Goal: Task Accomplishment & Management: Complete application form

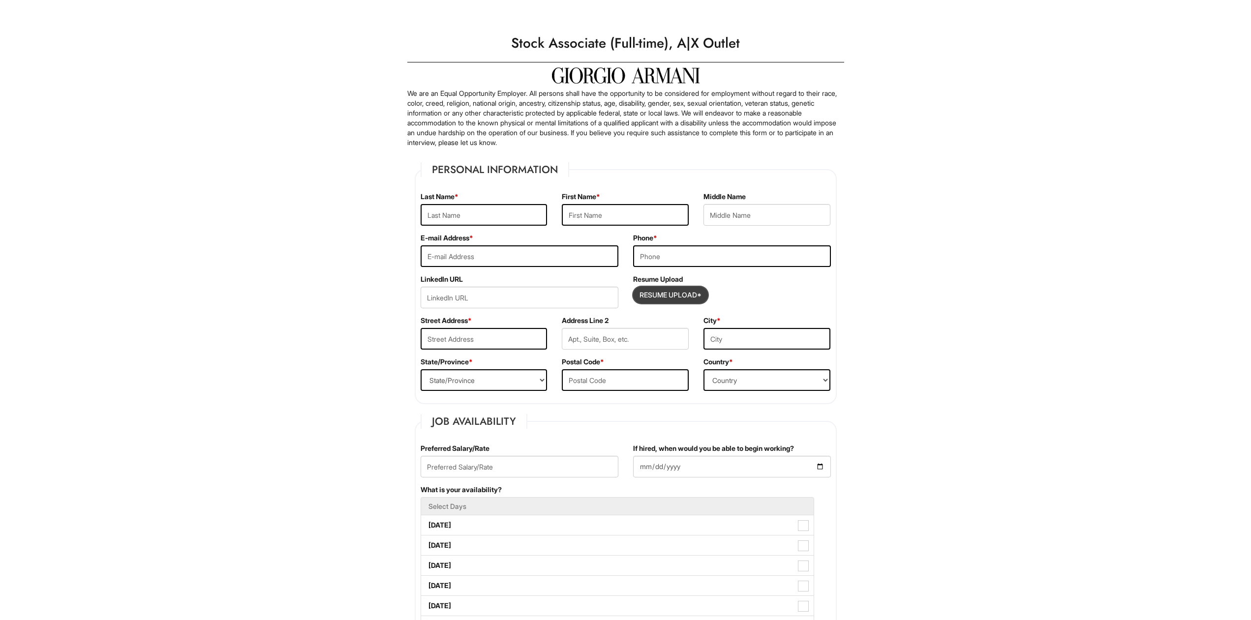
click at [678, 293] on input "Resume Upload*" at bounding box center [670, 295] width 74 height 16
type input "C:\fakepath\JenniferHelmerResume.pdf"
click at [486, 220] on input "text" at bounding box center [483, 215] width 127 height 22
type input "Jennifer"
type input "[PERSON_NAME]"
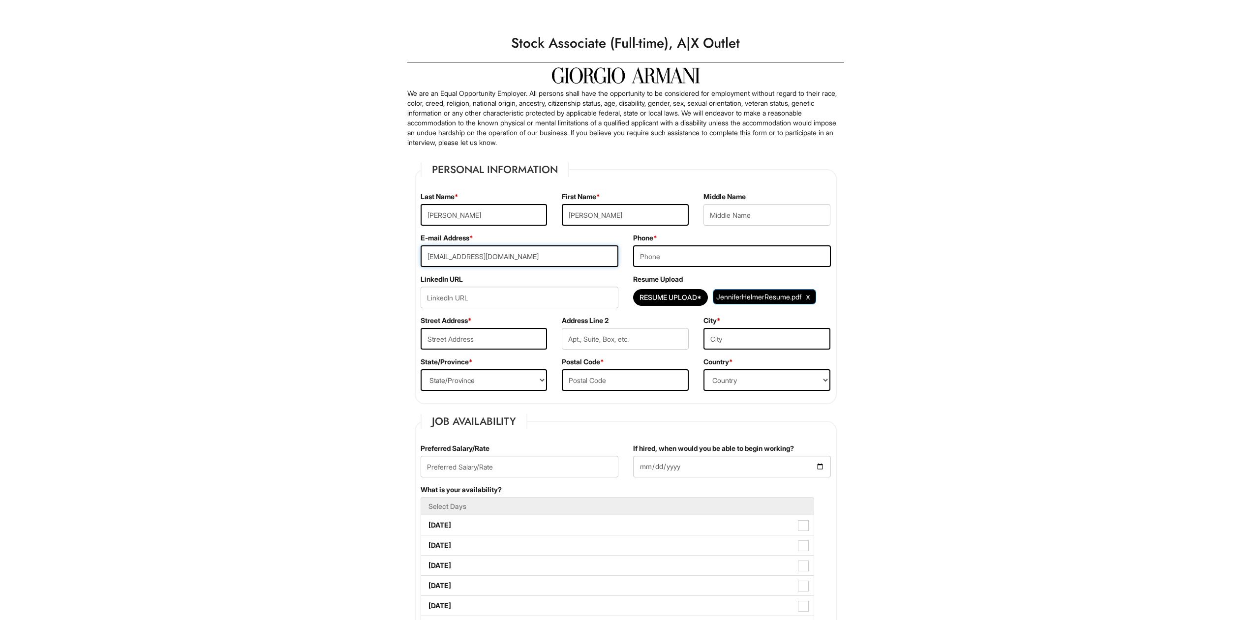
type input "[EMAIL_ADDRESS][DOMAIN_NAME]"
click at [673, 257] on input "tel" at bounding box center [732, 256] width 198 height 22
type input "7029829837"
click at [487, 298] on input "url" at bounding box center [519, 298] width 198 height 22
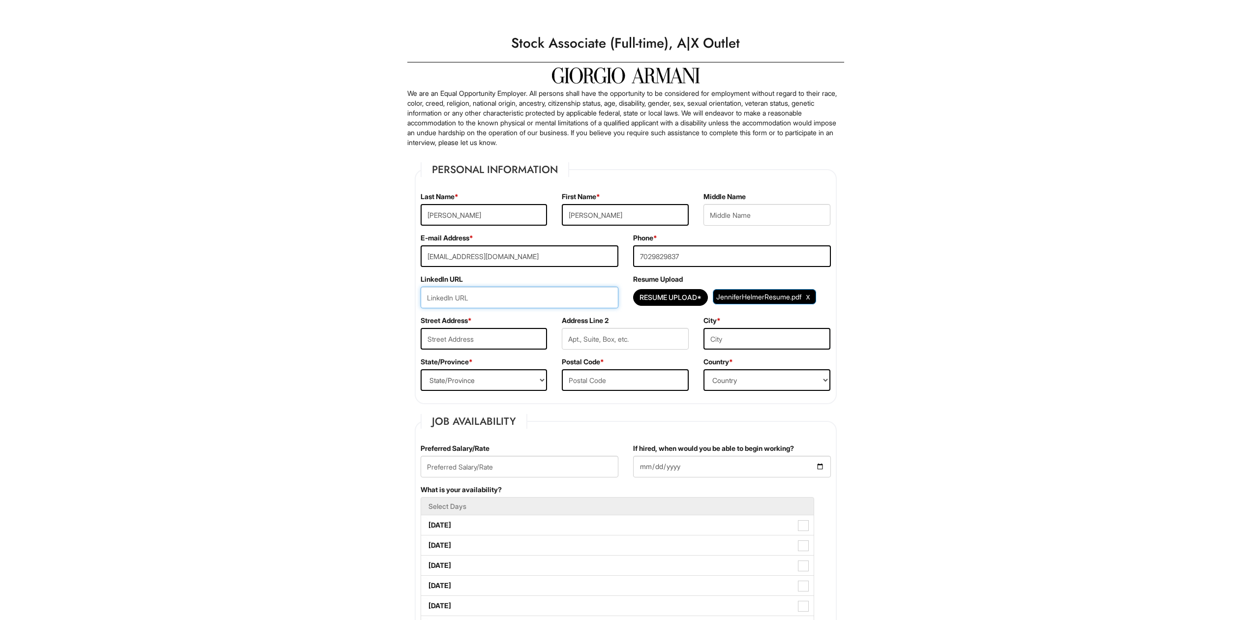
paste input "www.linkedin.com/in/jennifer-helmer-9b0127273"
type input "www.linkedin.com/in/jennifer-helmer-9b0127273"
drag, startPoint x: 488, startPoint y: 331, endPoint x: 493, endPoint y: 335, distance: 5.6
click at [489, 331] on input "text" at bounding box center [483, 339] width 127 height 22
type input "7026 Spicy Merlot St."
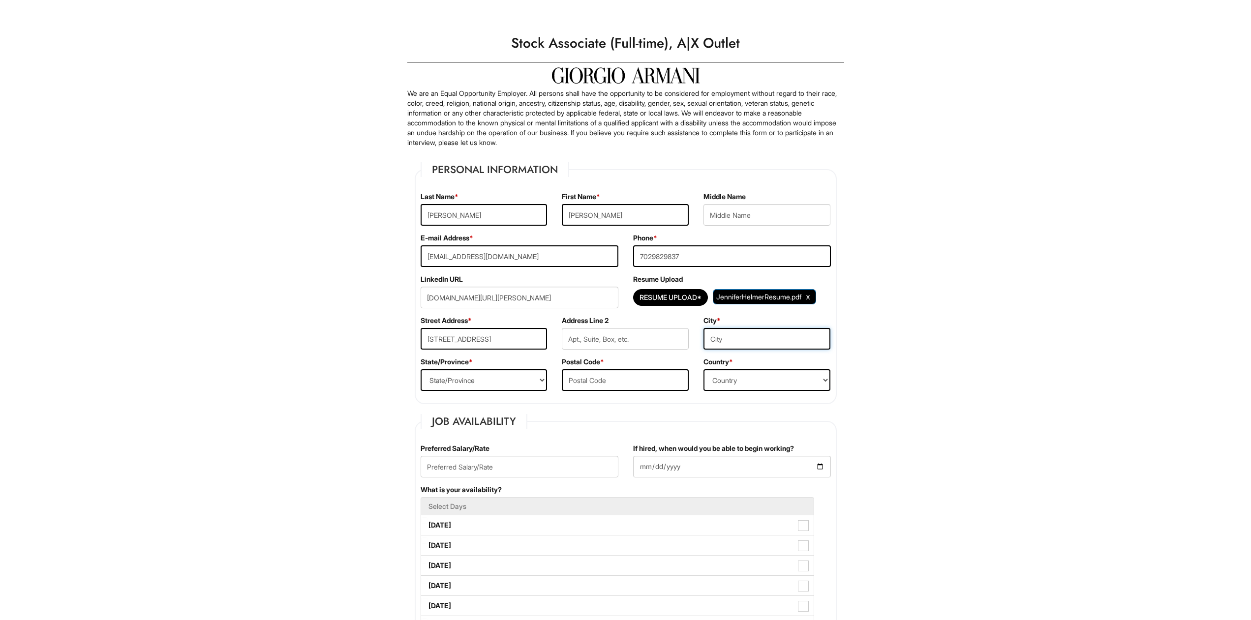
click at [745, 339] on input "text" at bounding box center [766, 339] width 127 height 22
type input "North Las Vegas"
click at [420, 369] on select "State/Province ALABAMA ALASKA ARIZONA ARKANSAS CALIFORNIA COLORADO CONNECTICUT …" at bounding box center [483, 380] width 127 height 22
select select "NV"
click option "NEVADA" at bounding box center [0, 0] width 0 height 0
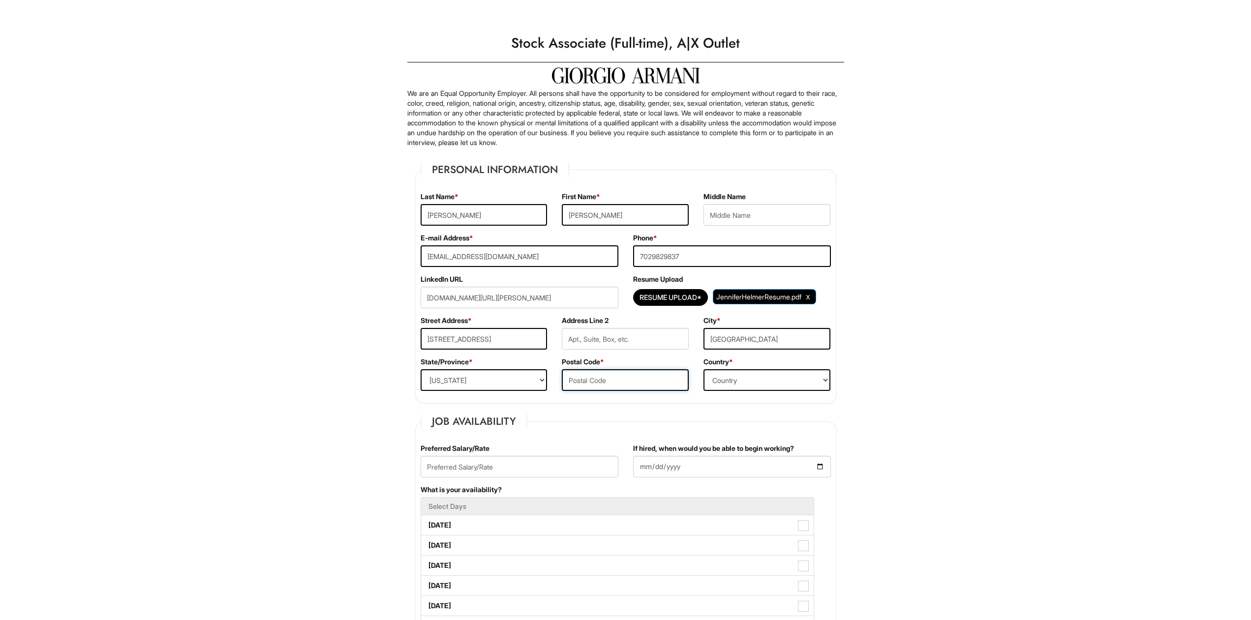
click at [592, 380] on input "text" at bounding box center [625, 380] width 127 height 22
type input "89086"
select select "United States of America"
click option "United States of America" at bounding box center [0, 0] width 0 height 0
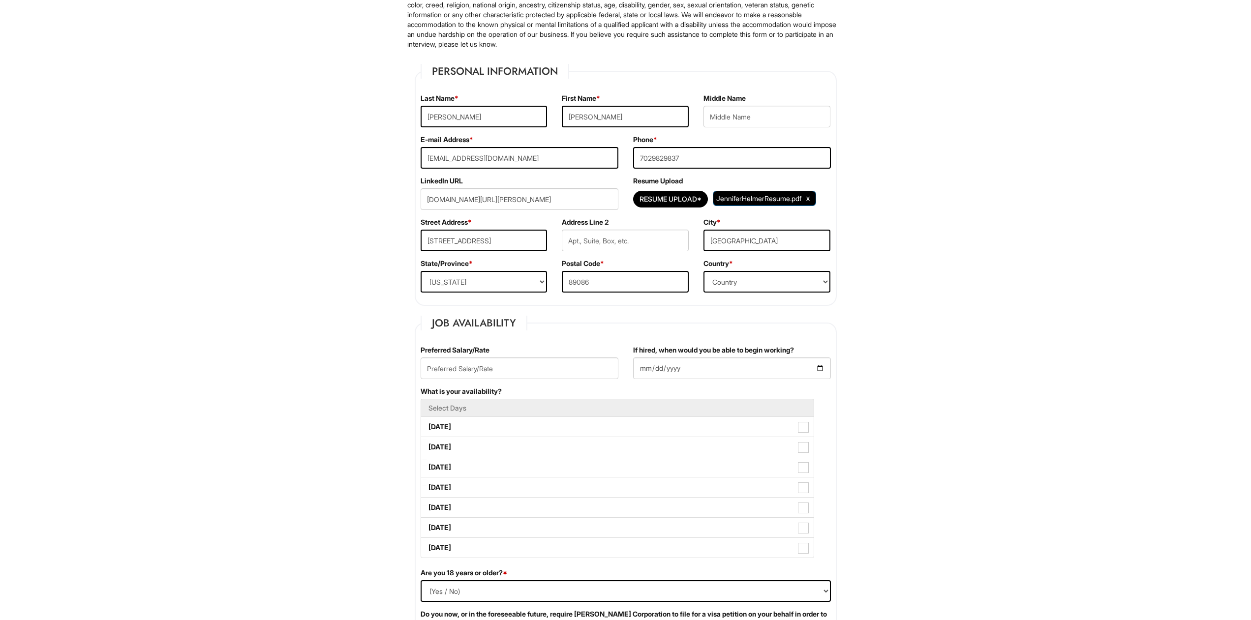
scroll to position [100, 0]
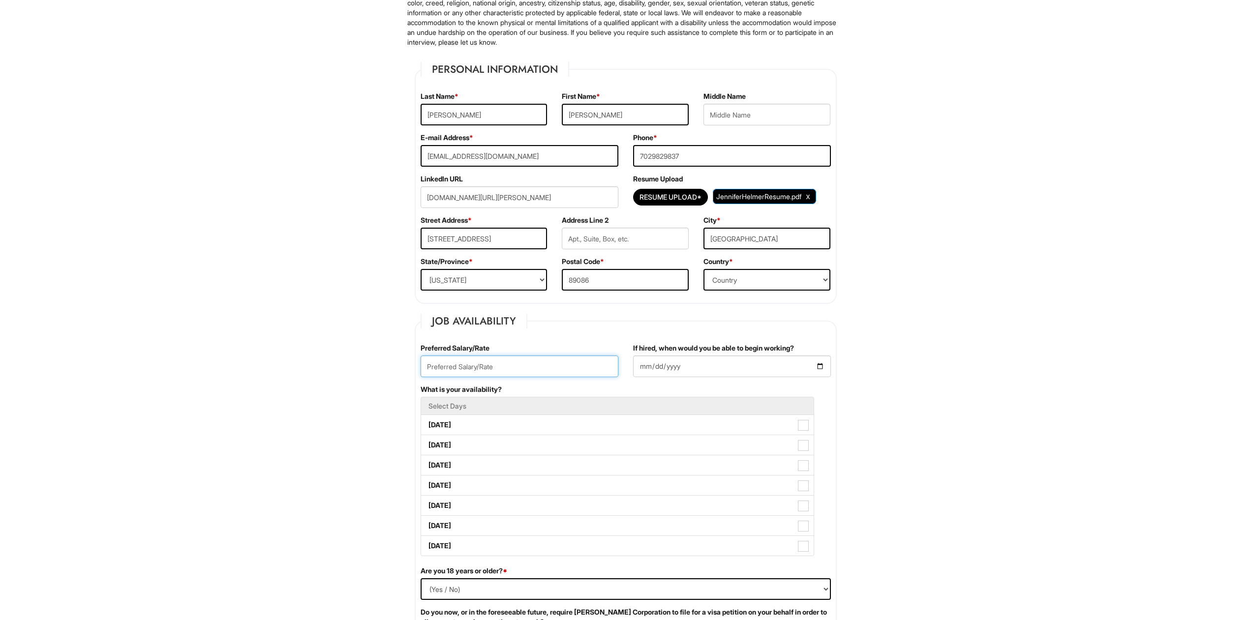
click at [524, 369] on input "text" at bounding box center [519, 367] width 198 height 22
type input "17 per hour"
click at [819, 361] on input "If hired, when would you be able to begin working?" at bounding box center [732, 367] width 198 height 22
click at [817, 363] on input "If hired, when would you be able to begin working?" at bounding box center [732, 367] width 198 height 22
type input "2025-09-23"
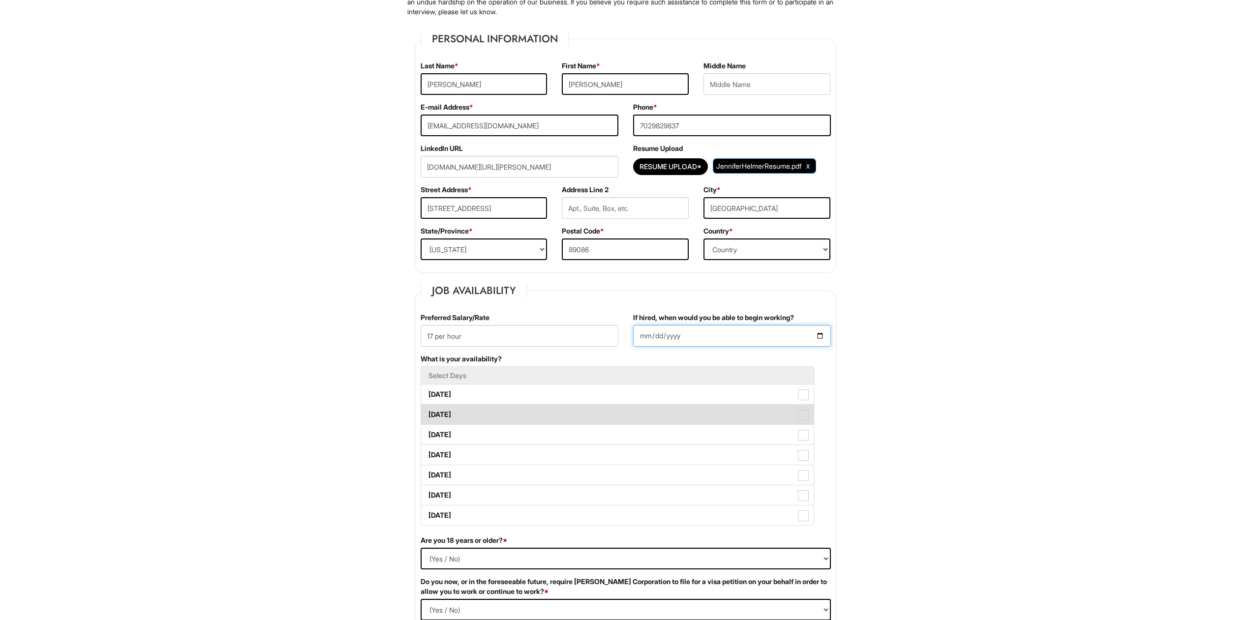
scroll to position [150, 0]
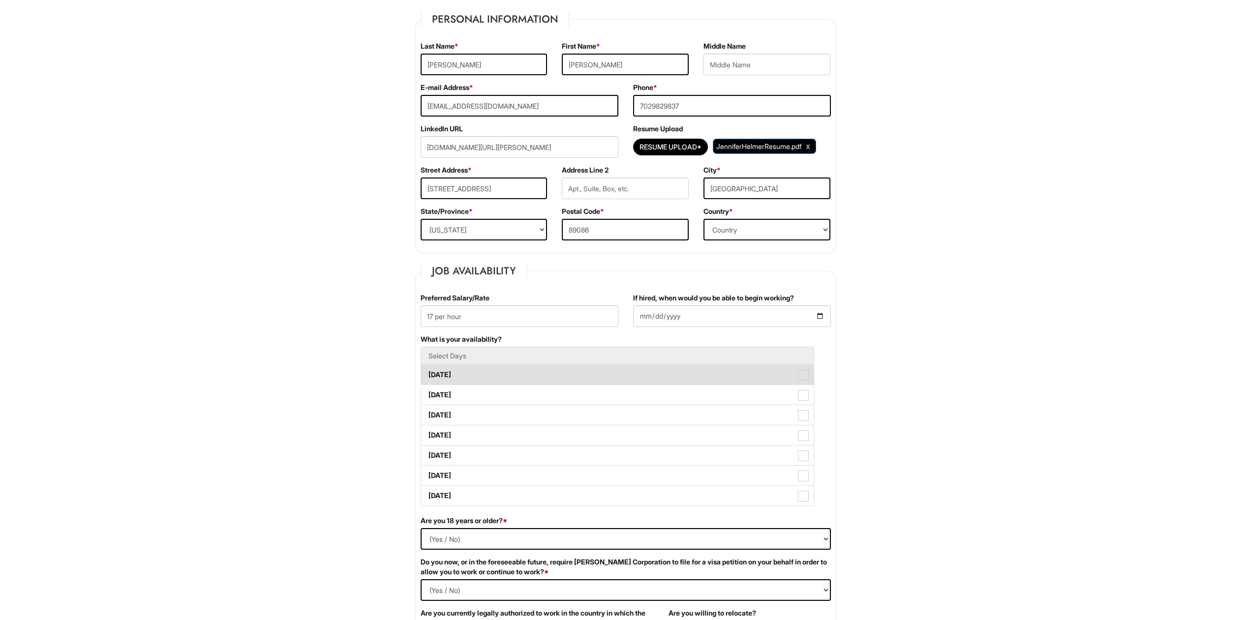
click at [804, 379] on span at bounding box center [803, 375] width 11 height 11
click at [427, 373] on Available_Monday "Monday" at bounding box center [424, 370] width 6 height 6
checkbox Available_Monday "true"
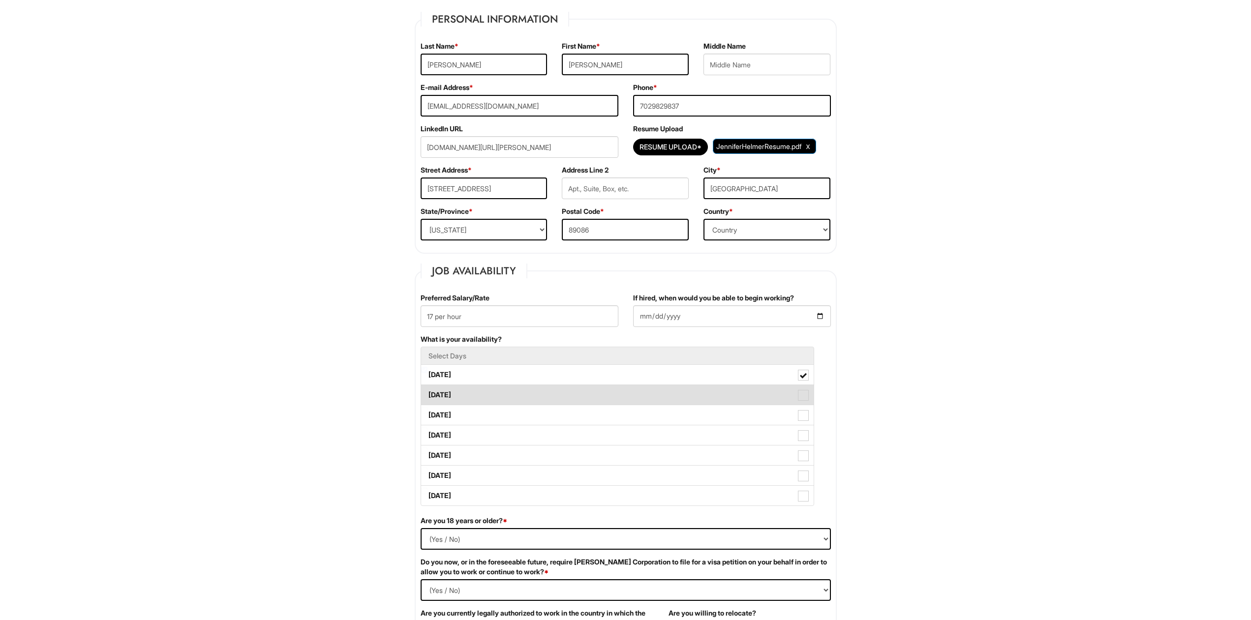
click at [802, 397] on span at bounding box center [803, 395] width 11 height 11
click at [427, 393] on Available_Tuesday "Tuesday" at bounding box center [424, 390] width 6 height 6
checkbox Available_Tuesday "true"
click at [804, 415] on span at bounding box center [803, 415] width 11 height 11
click at [427, 414] on Available_Wednesday "Wednesday" at bounding box center [424, 410] width 6 height 6
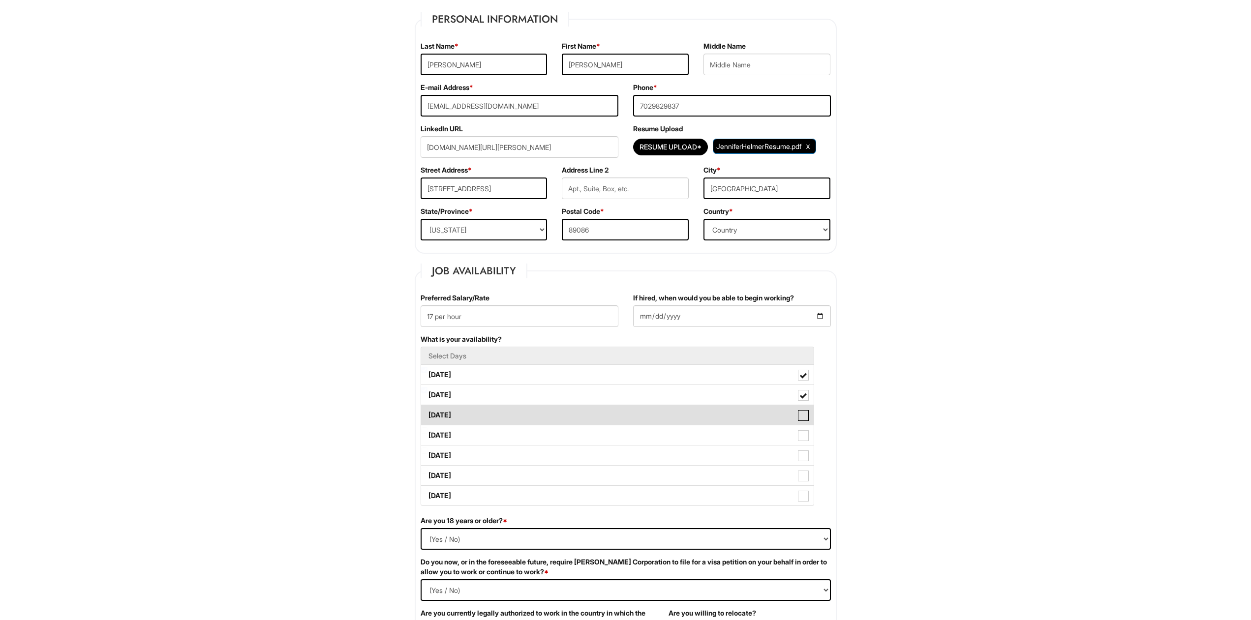
checkbox Available_Wednesday "true"
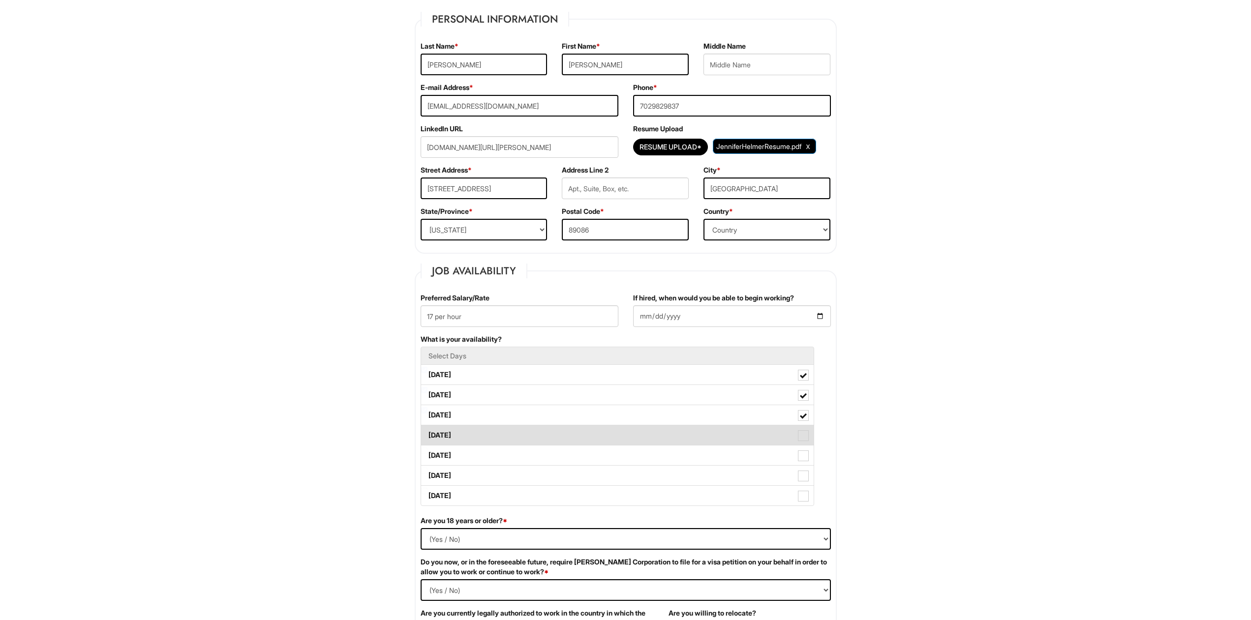
click at [805, 436] on span at bounding box center [803, 435] width 11 height 11
click at [427, 434] on Available_Thursday "Thursday" at bounding box center [424, 430] width 6 height 6
checkbox Available_Thursday "true"
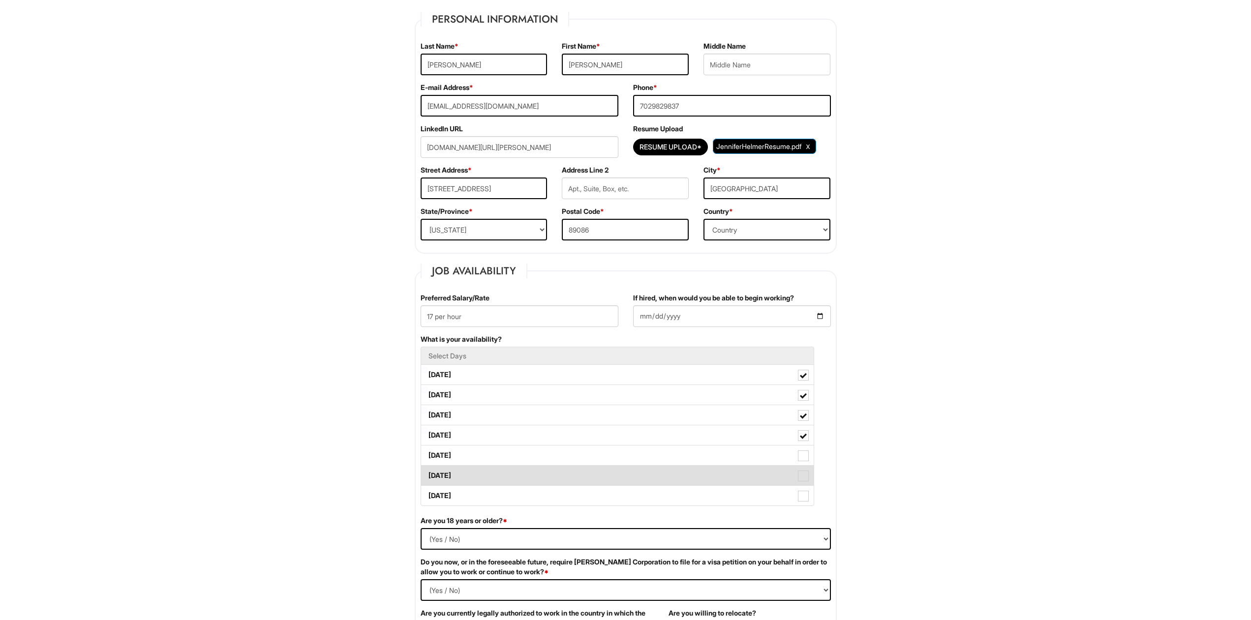
drag, startPoint x: 805, startPoint y: 457, endPoint x: 804, endPoint y: 473, distance: 15.3
click at [804, 458] on span at bounding box center [803, 455] width 11 height 11
click at [427, 454] on Available_Friday "Friday" at bounding box center [424, 451] width 6 height 6
checkbox Available_Friday "true"
click at [802, 478] on span at bounding box center [803, 476] width 11 height 11
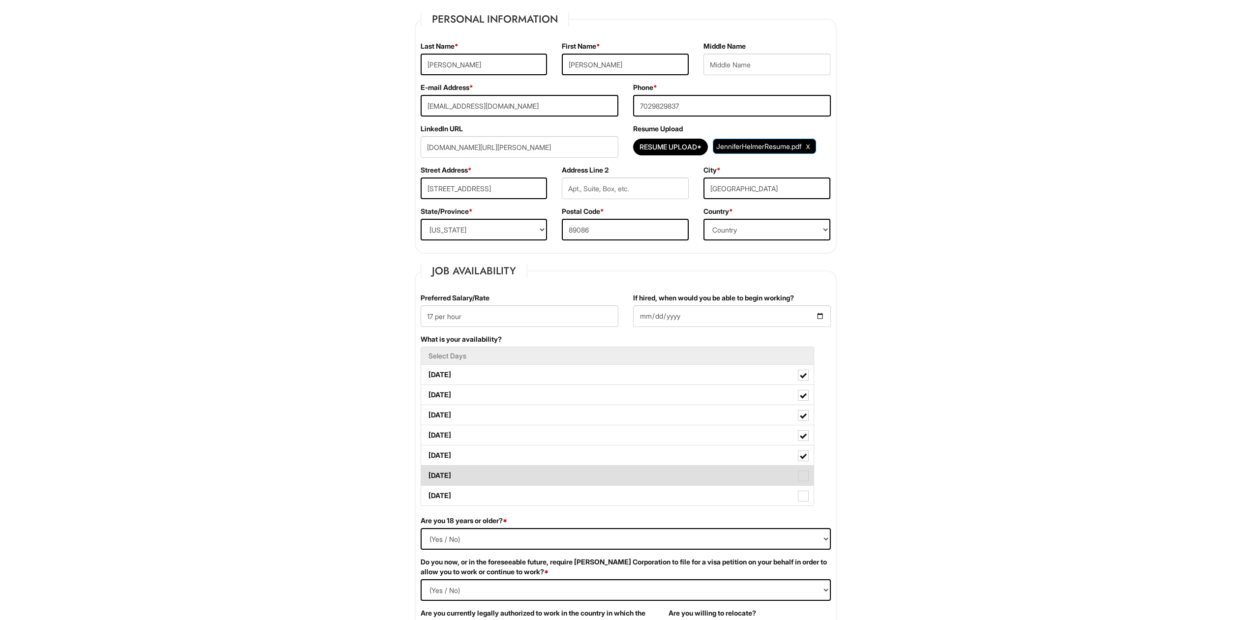
click at [427, 474] on Available_Saturday "Saturday" at bounding box center [424, 471] width 6 height 6
checkbox Available_Saturday "true"
click at [804, 494] on span at bounding box center [803, 496] width 11 height 11
click at [427, 494] on Available_Sunday "Sunday" at bounding box center [424, 491] width 6 height 6
checkbox Available_Sunday "true"
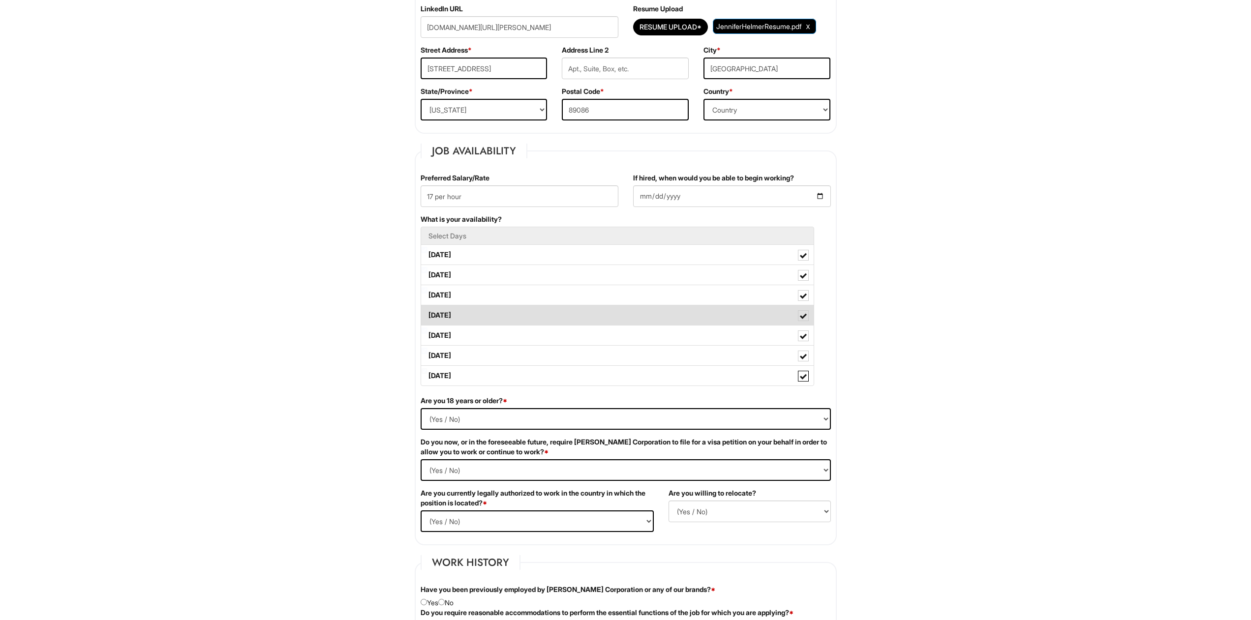
scroll to position [301, 0]
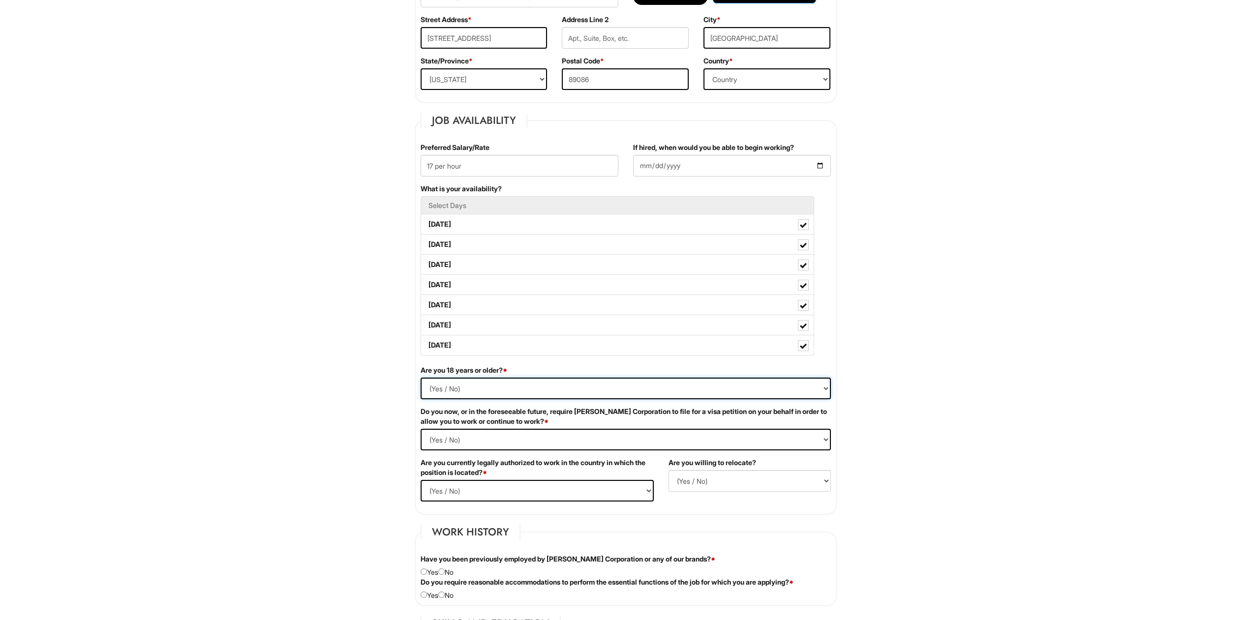
click at [420, 378] on select "(Yes / No) Yes No" at bounding box center [625, 389] width 410 height 22
select select "Yes"
click option "Yes" at bounding box center [0, 0] width 0 height 0
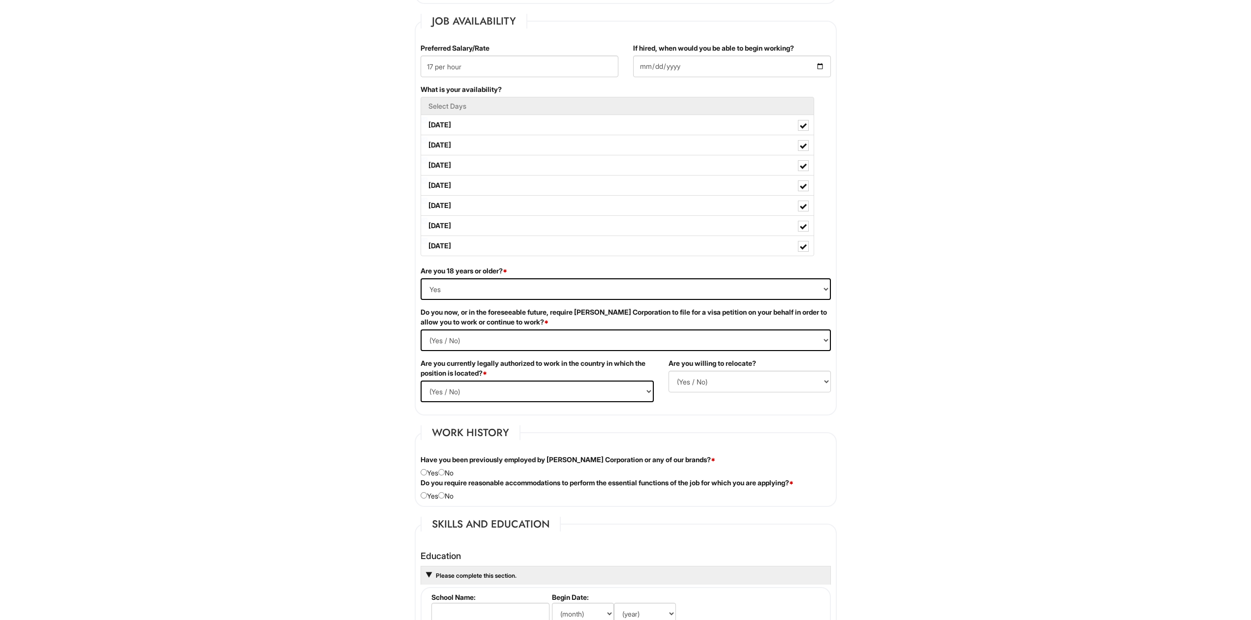
scroll to position [401, 0]
click at [420, 328] on Required "(Yes / No) Yes No" at bounding box center [625, 339] width 410 height 22
select Required "No"
click option "No" at bounding box center [0, 0] width 0 height 0
click at [377, 371] on html "Please Complete This Form 1 2 3 Stock Associate (Full-time), A|X Outlet PLEASE …" at bounding box center [625, 559] width 1251 height 1921
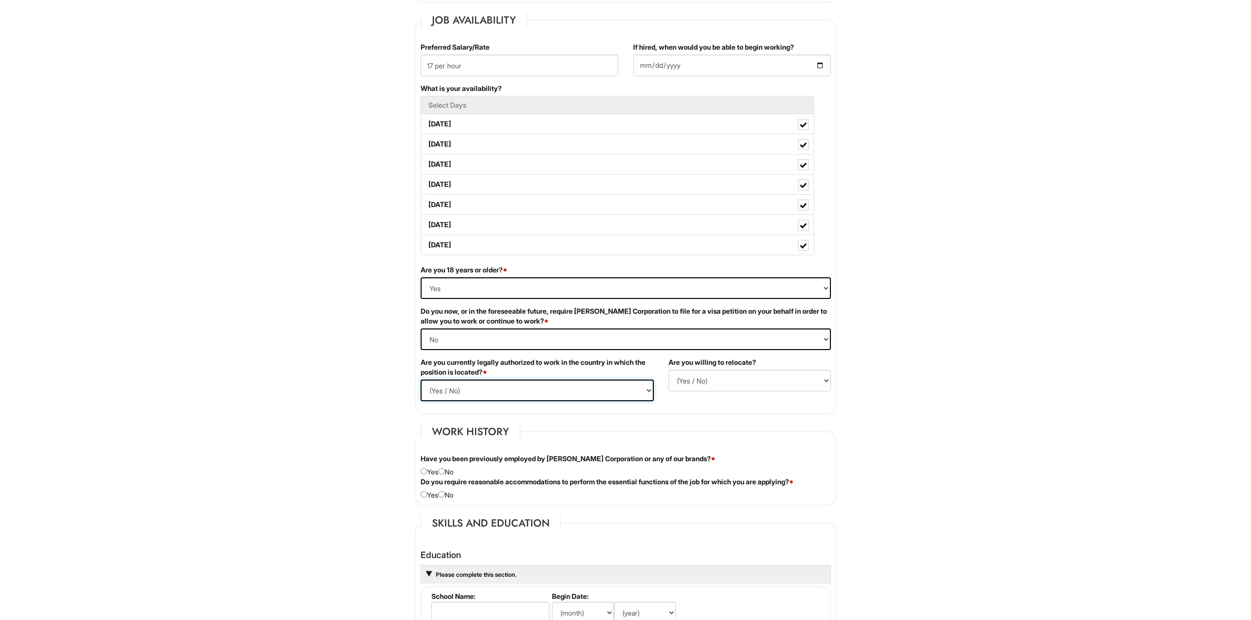
click at [420, 380] on select "(Yes / No) Yes No" at bounding box center [536, 391] width 233 height 22
select select "Yes"
click option "Yes" at bounding box center [0, 0] width 0 height 0
click at [668, 370] on select "(Yes / No) No Yes" at bounding box center [749, 381] width 162 height 22
select select "Y"
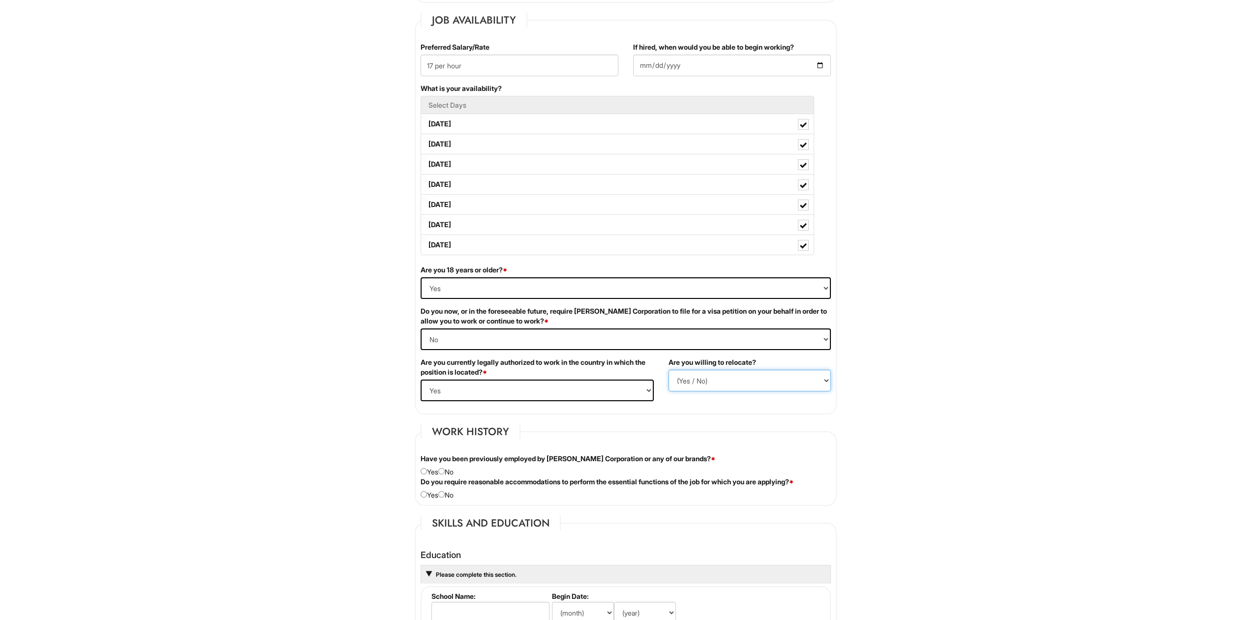
click option "Yes" at bounding box center [0, 0] width 0 height 0
click at [353, 433] on html "Please Complete This Form 1 2 3 Stock Associate (Full-time), A|X Outlet PLEASE …" at bounding box center [625, 559] width 1251 height 1921
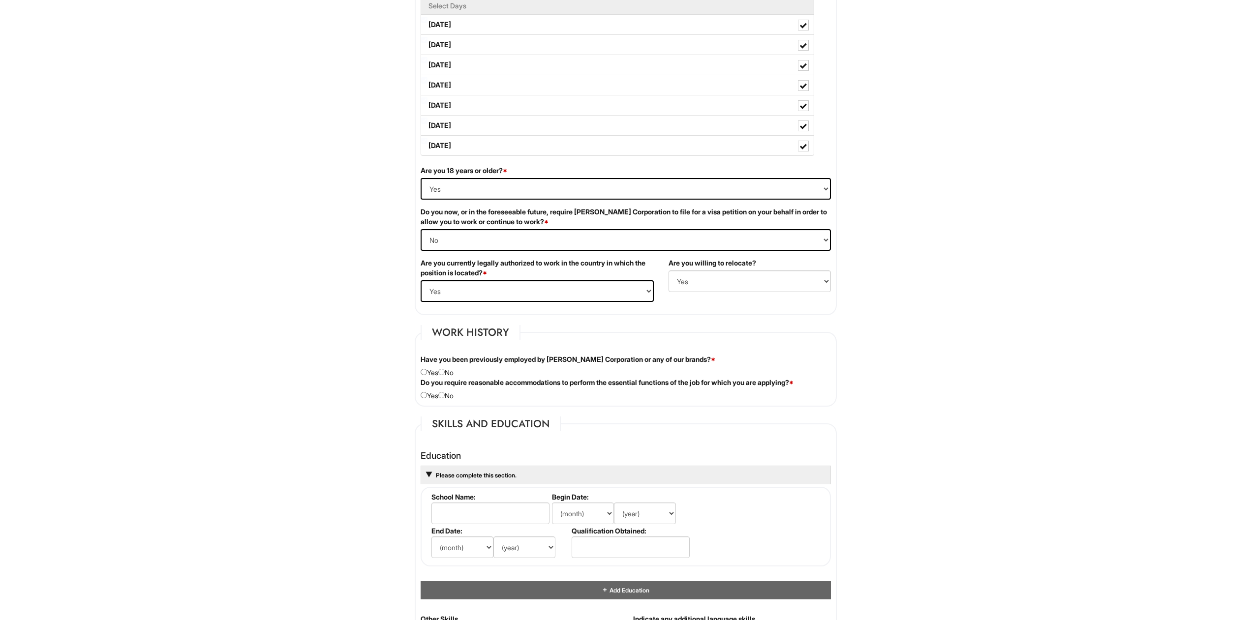
scroll to position [502, 0]
click at [423, 370] on input "radio" at bounding box center [423, 371] width 6 height 6
radio input "true"
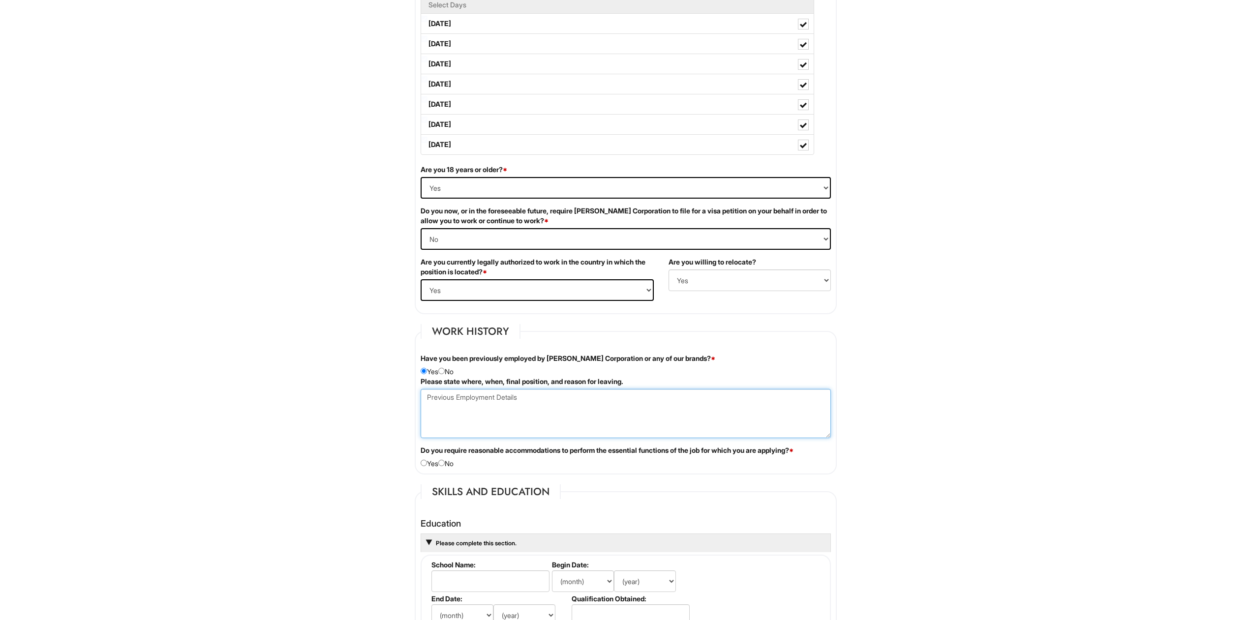
click at [486, 408] on Employment at bounding box center [625, 413] width 410 height 49
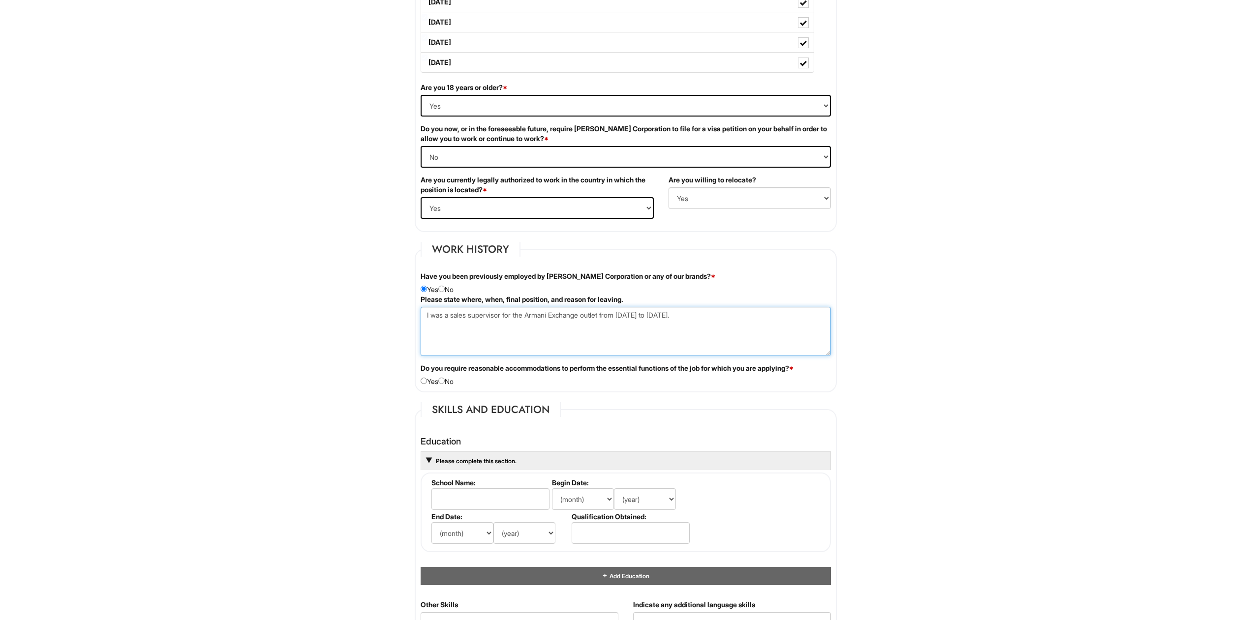
scroll to position [602, 0]
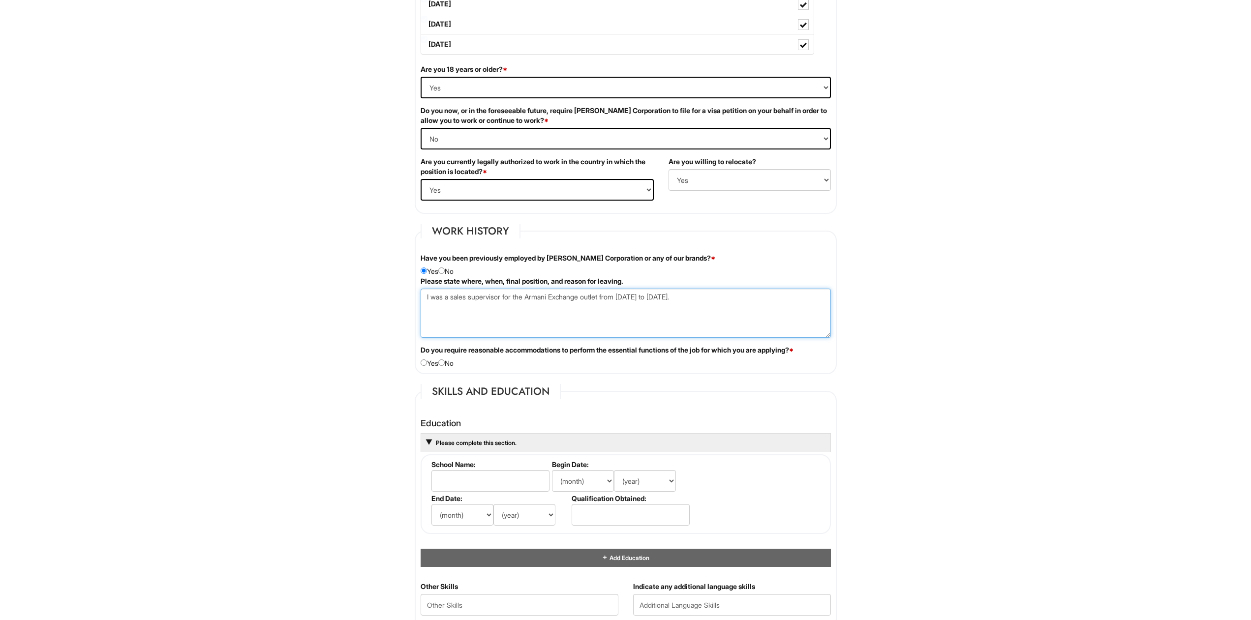
type Employment "I was a sales supervisor for the Armani Exchange outlet from May 2021 to Decemb…"
click at [445, 364] on input "radio" at bounding box center [441, 362] width 6 height 6
radio input "true"
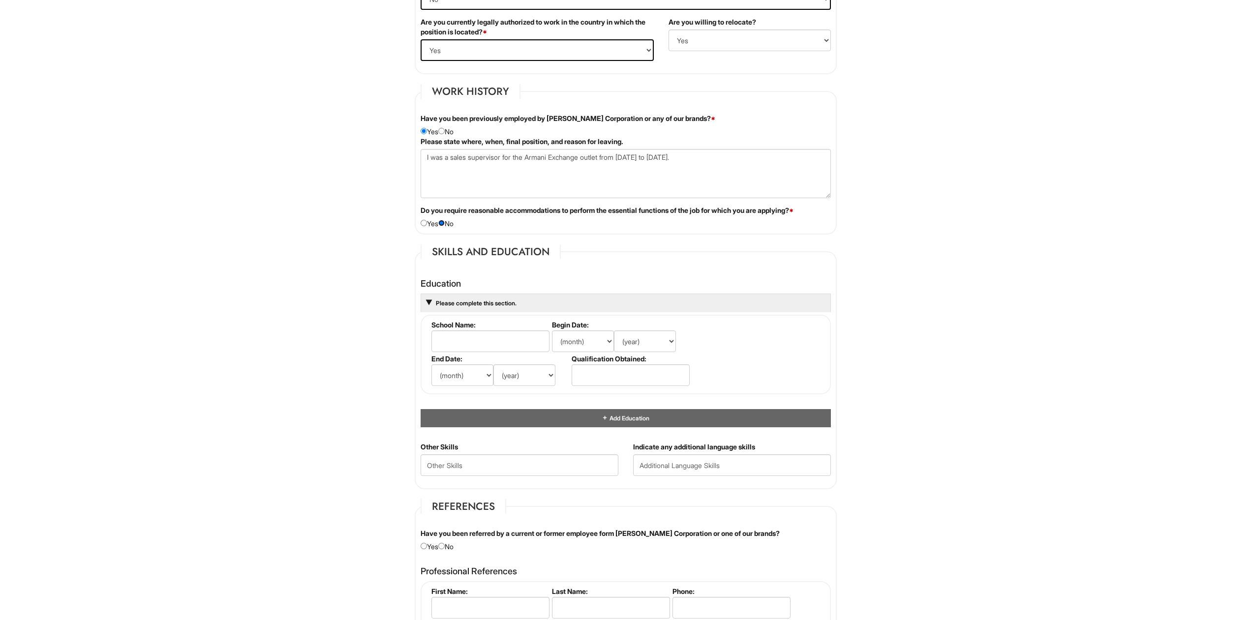
scroll to position [803, 0]
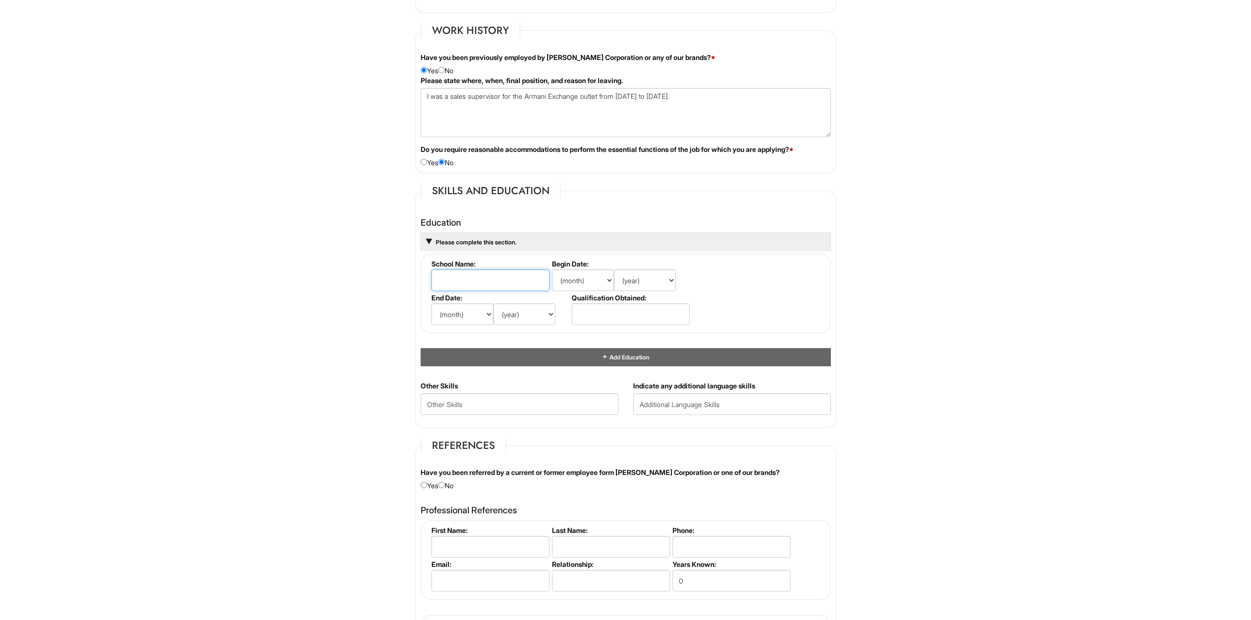
click at [459, 277] on input "text" at bounding box center [490, 280] width 118 height 22
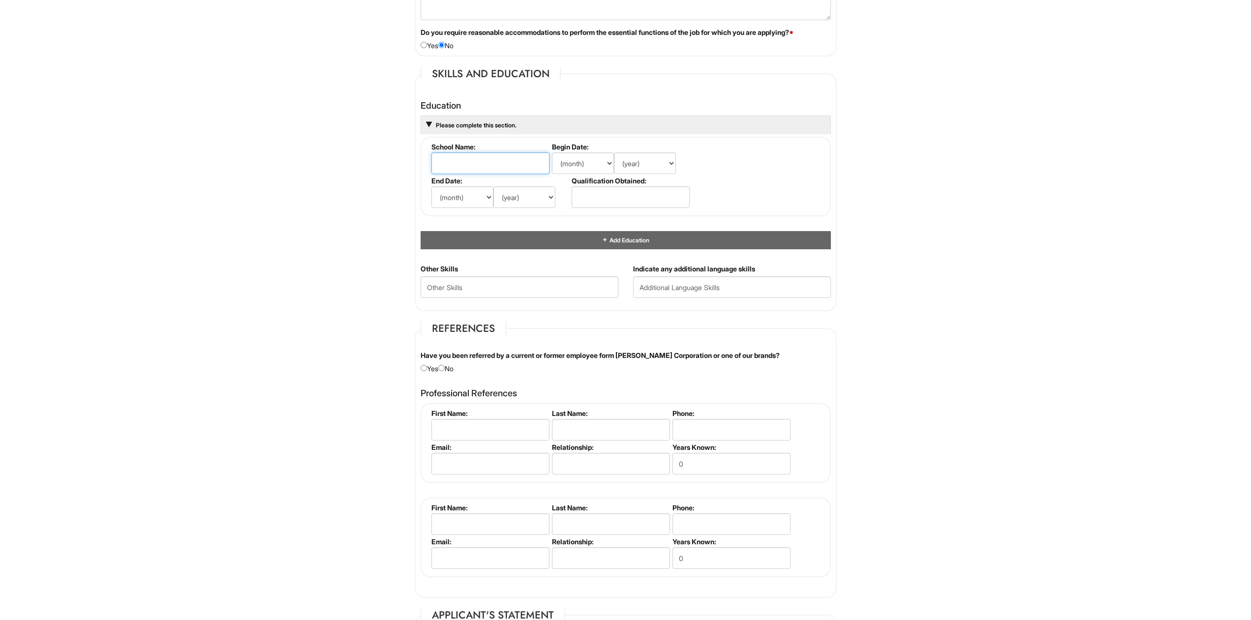
scroll to position [907, 0]
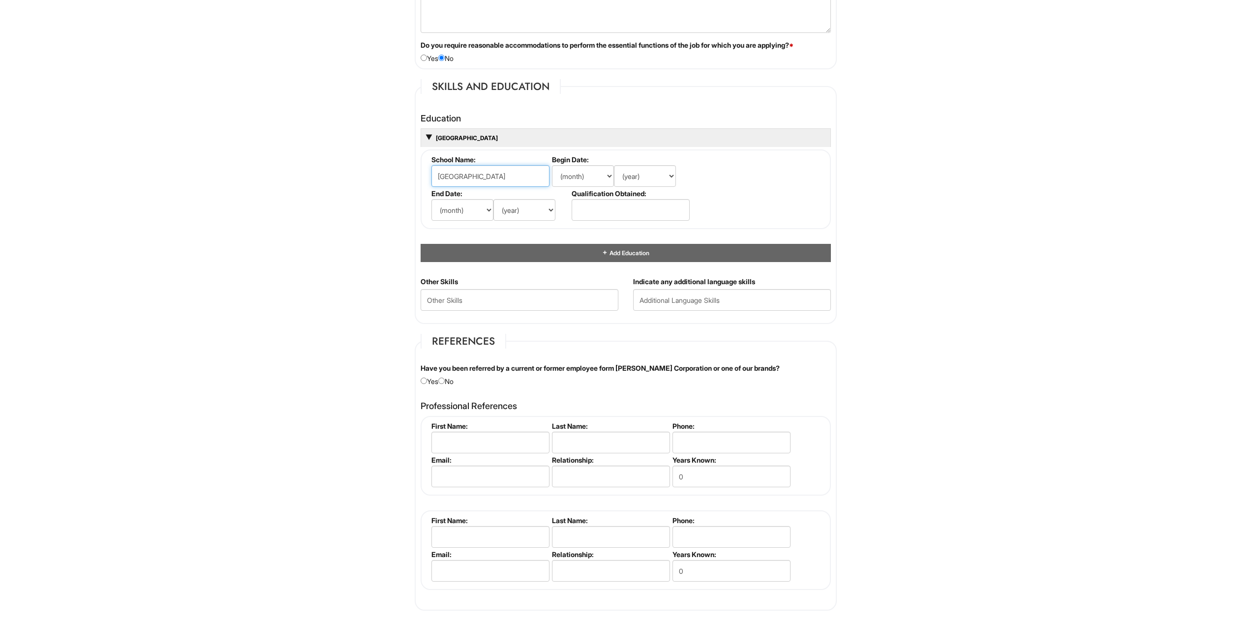
type input "Northridge High School"
click at [552, 165] on select "(month) Jan Feb Mar Apr May Jun Jul Aug Sep Oct Nov Dec" at bounding box center [583, 176] width 62 height 22
select select "9"
click option "Sep" at bounding box center [0, 0] width 0 height 0
click at [614, 165] on select "(year) 2029 2028 2027 2026 2025 2024 2023 2022 2021 2020 2019 2018 2017 2016 20…" at bounding box center [645, 176] width 62 height 22
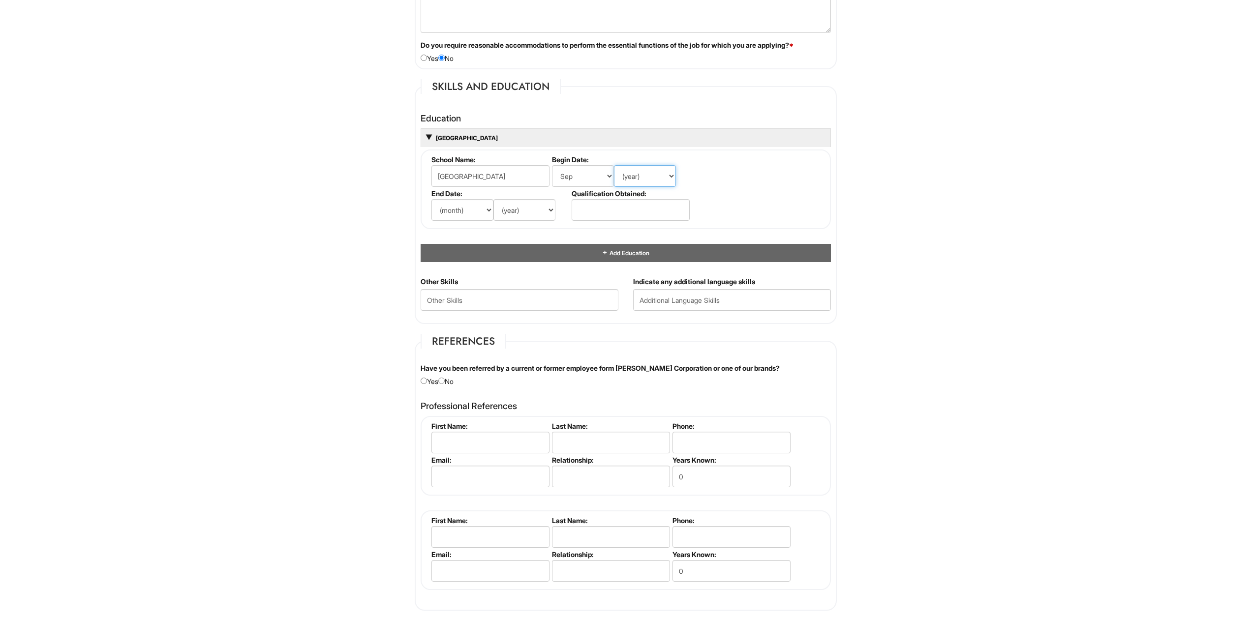
select select "2003"
click option "2003" at bounding box center [0, 0] width 0 height 0
click at [431, 199] on select "(month) Jan Feb Mar Apr May Jun Jul Aug Sep Oct Nov Dec" at bounding box center [462, 210] width 62 height 22
select select "6"
click option "Jun" at bounding box center [0, 0] width 0 height 0
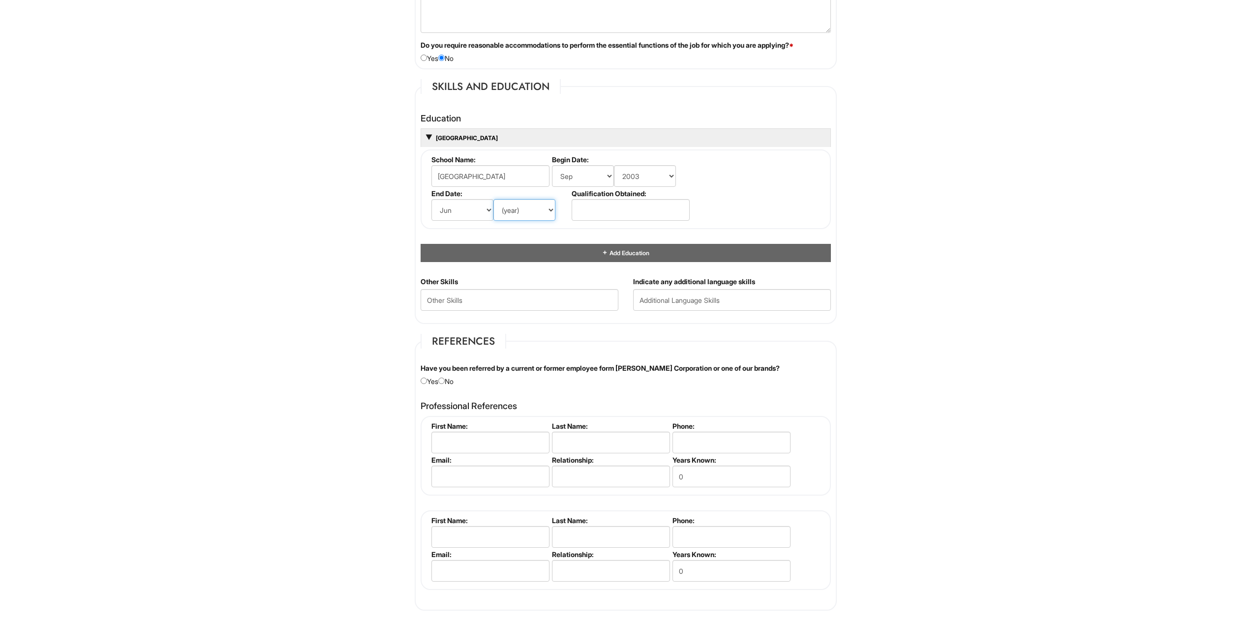
click at [493, 199] on select "(year) 2029 2028 2027 2026 2025 2024 2023 2022 2021 2020 2019 2018 2017 2016 20…" at bounding box center [524, 210] width 62 height 22
select select "2007"
click option "2007" at bounding box center [0, 0] width 0 height 0
click at [592, 210] on input "text" at bounding box center [630, 210] width 118 height 22
type input "High School Diploma"
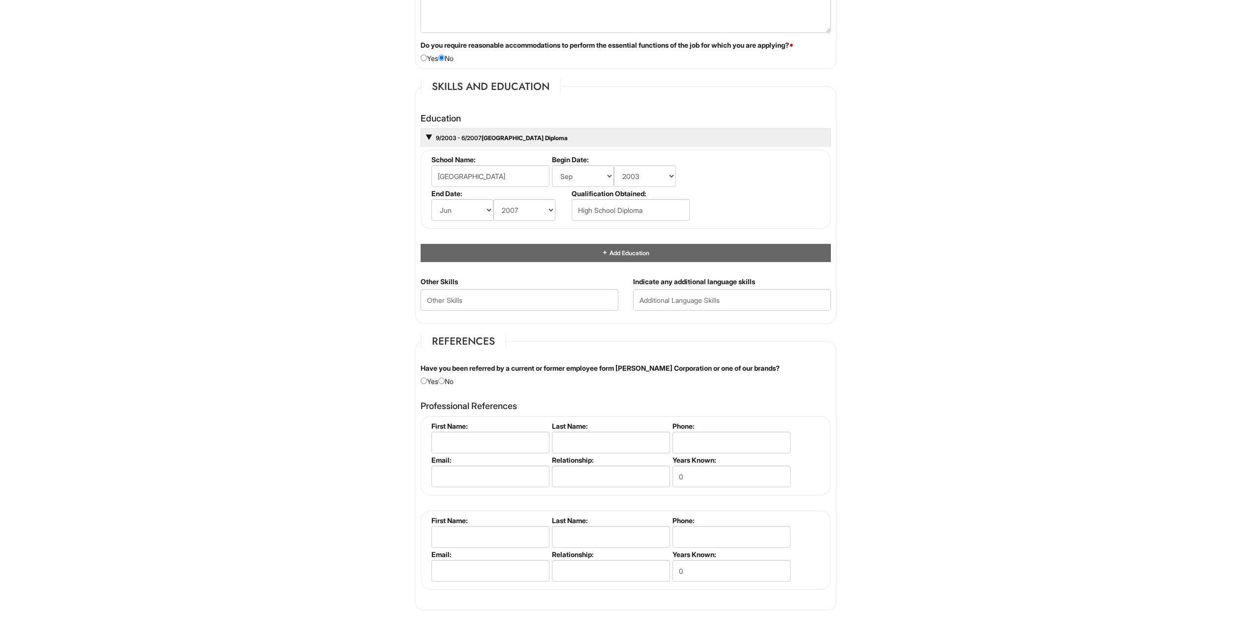
click at [340, 318] on html "Please Complete This Form 1 2 3 Stock Associate (Full-time), A|X Outlet PLEASE …" at bounding box center [625, 88] width 1251 height 1990
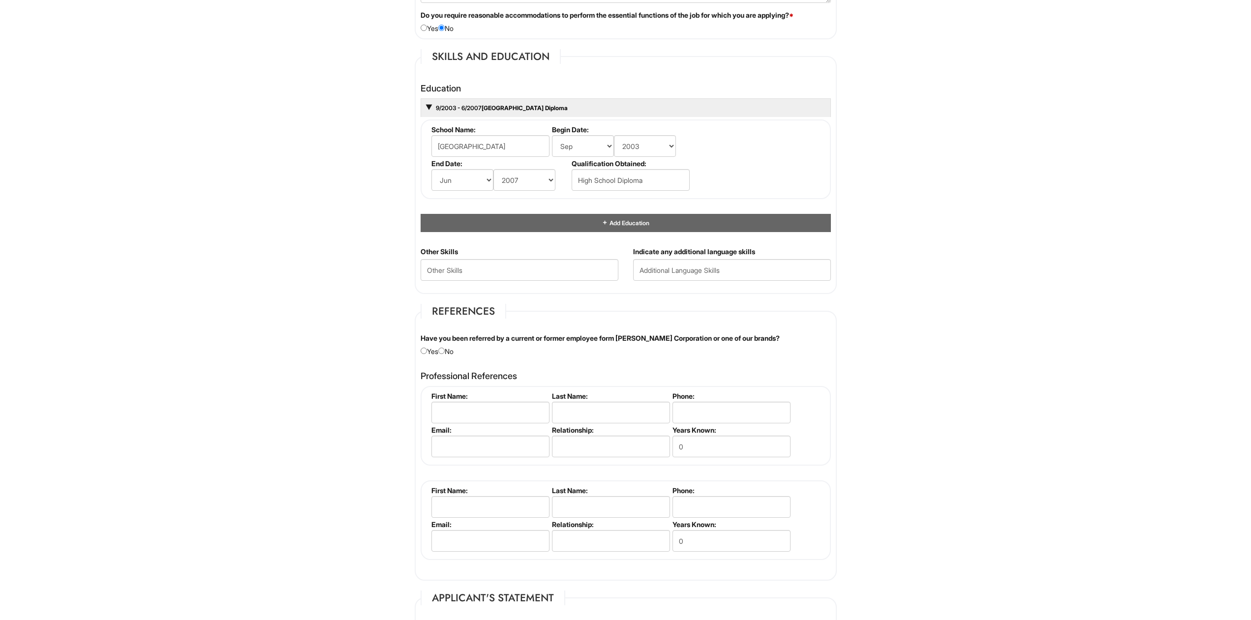
scroll to position [957, 0]
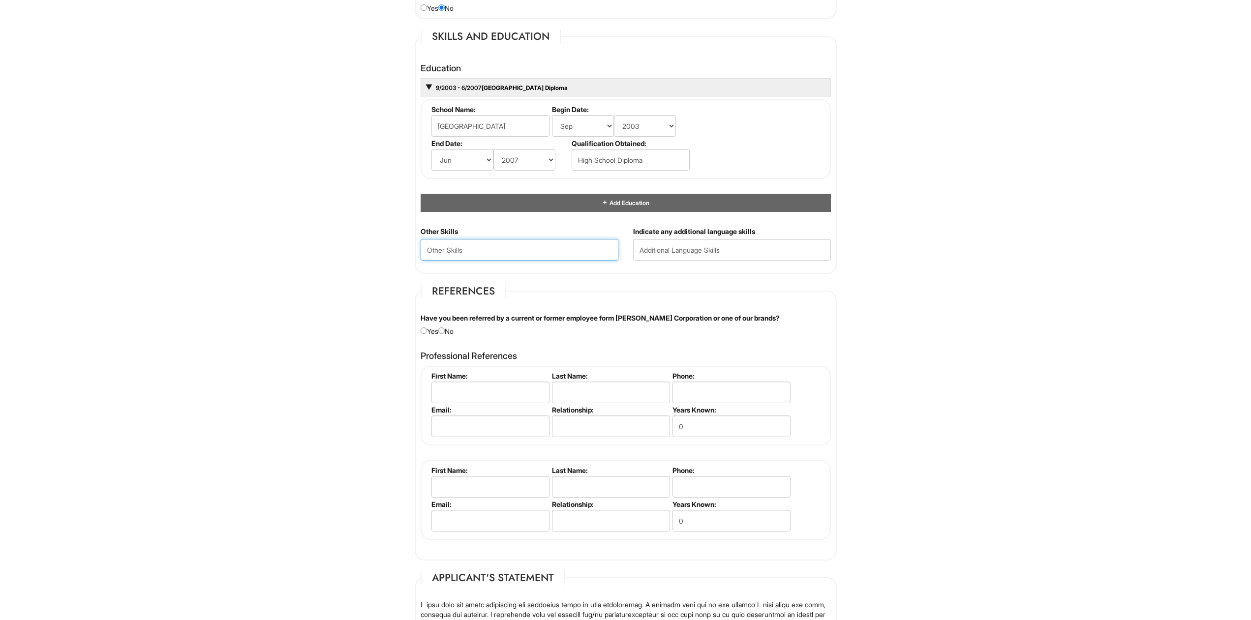
click at [480, 247] on Skills "text" at bounding box center [519, 250] width 198 height 22
click at [317, 295] on html "Please Complete This Form 1 2 3 Stock Associate (Full-time), A|X Outlet PLEASE …" at bounding box center [625, 38] width 1251 height 1990
click at [445, 331] on input "radio" at bounding box center [441, 331] width 6 height 6
radio input "true"
click at [484, 392] on input "text" at bounding box center [490, 393] width 118 height 22
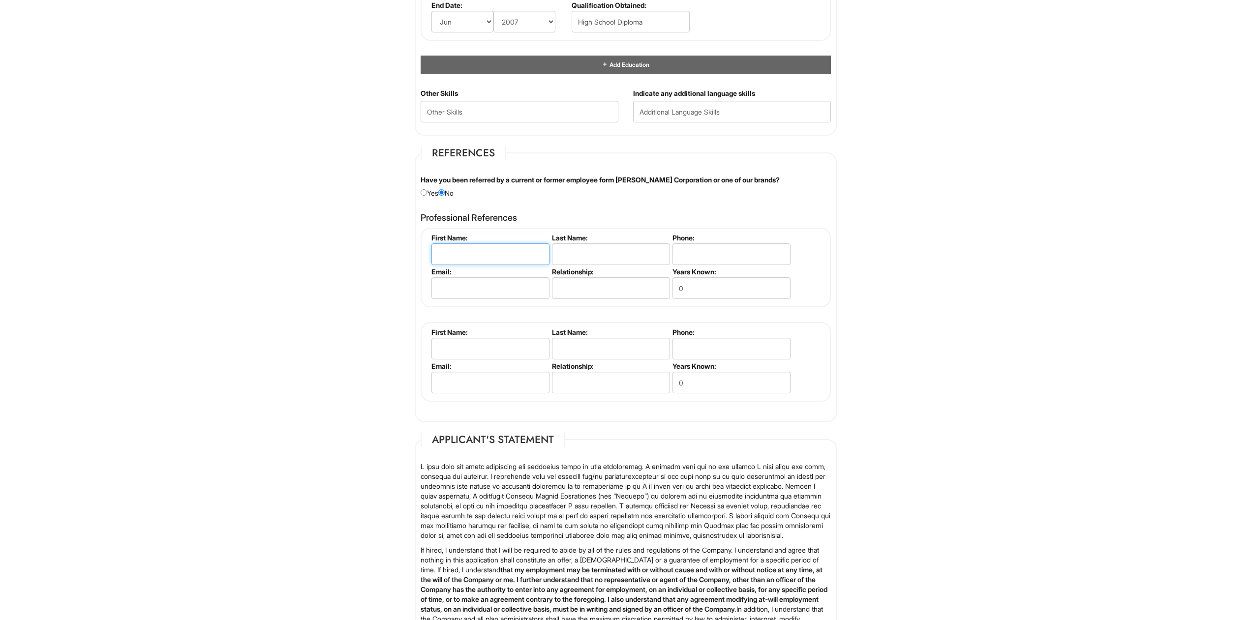
scroll to position [1107, 0]
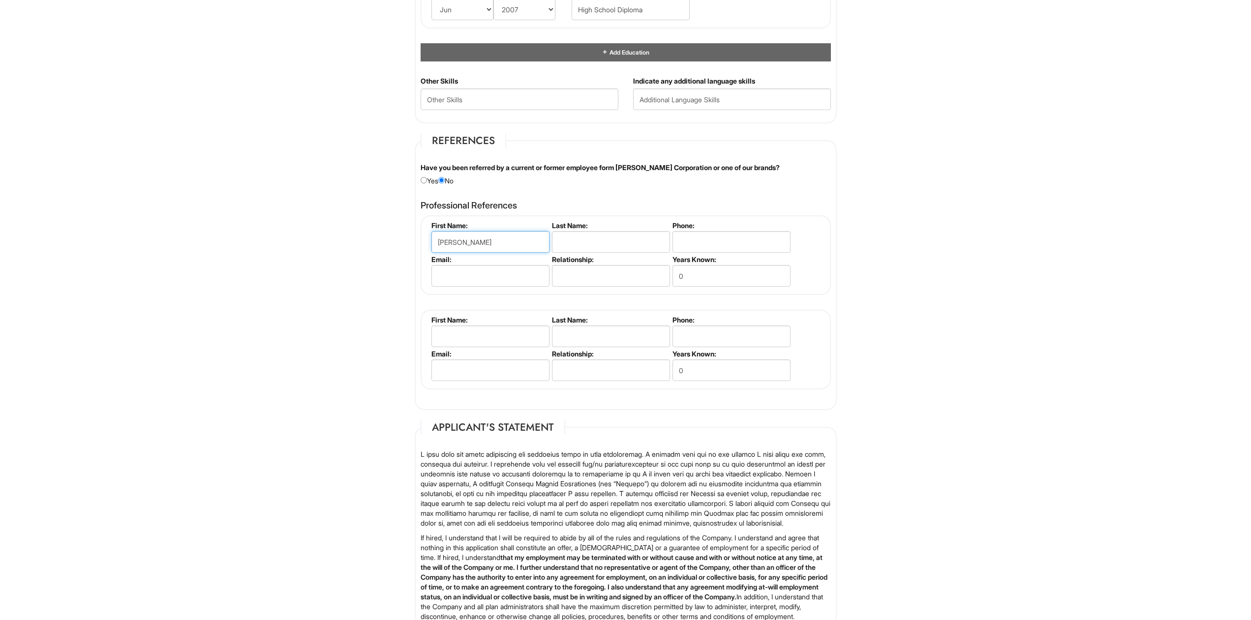
type input "Frank"
type input "Bruno"
type input "7023082609"
click at [591, 275] on input "text" at bounding box center [611, 276] width 118 height 22
type input "Friend"
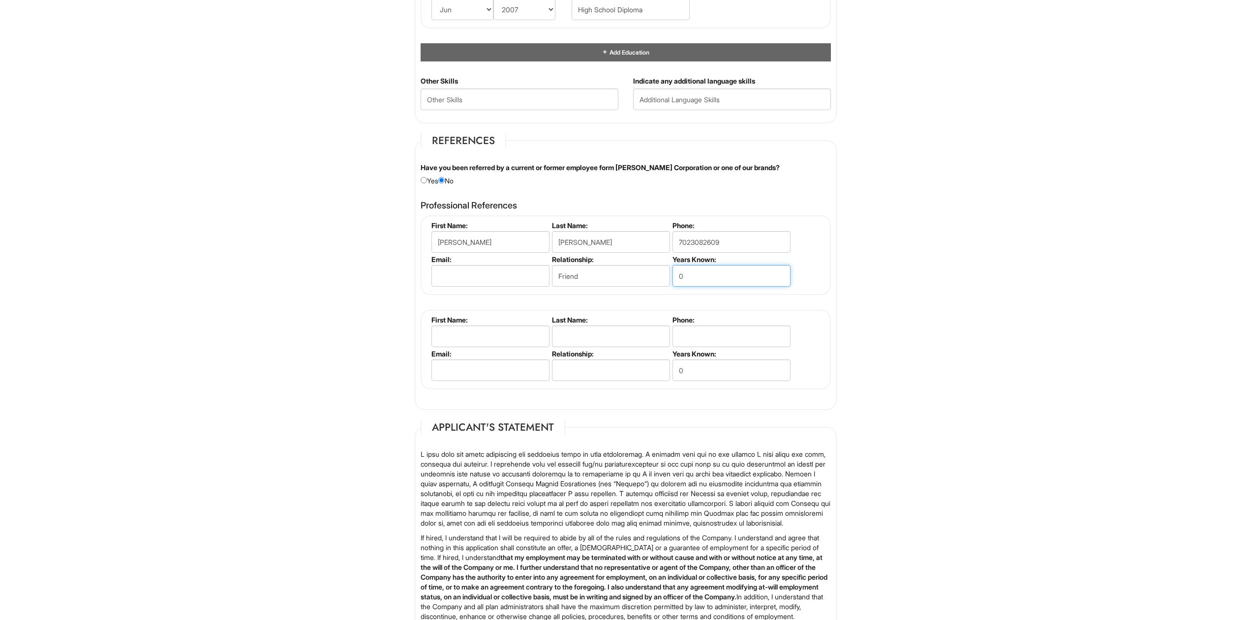
click at [691, 272] on input "0" at bounding box center [731, 276] width 118 height 22
type input "9"
click at [494, 338] on input "text" at bounding box center [490, 337] width 118 height 22
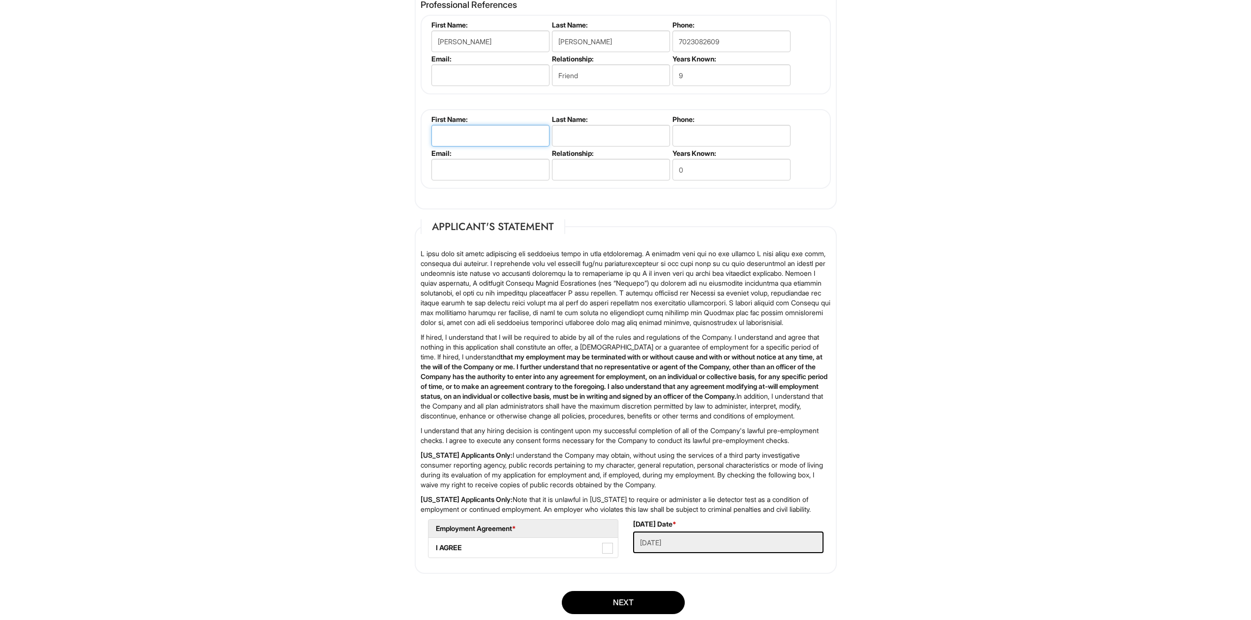
scroll to position [1158, 0]
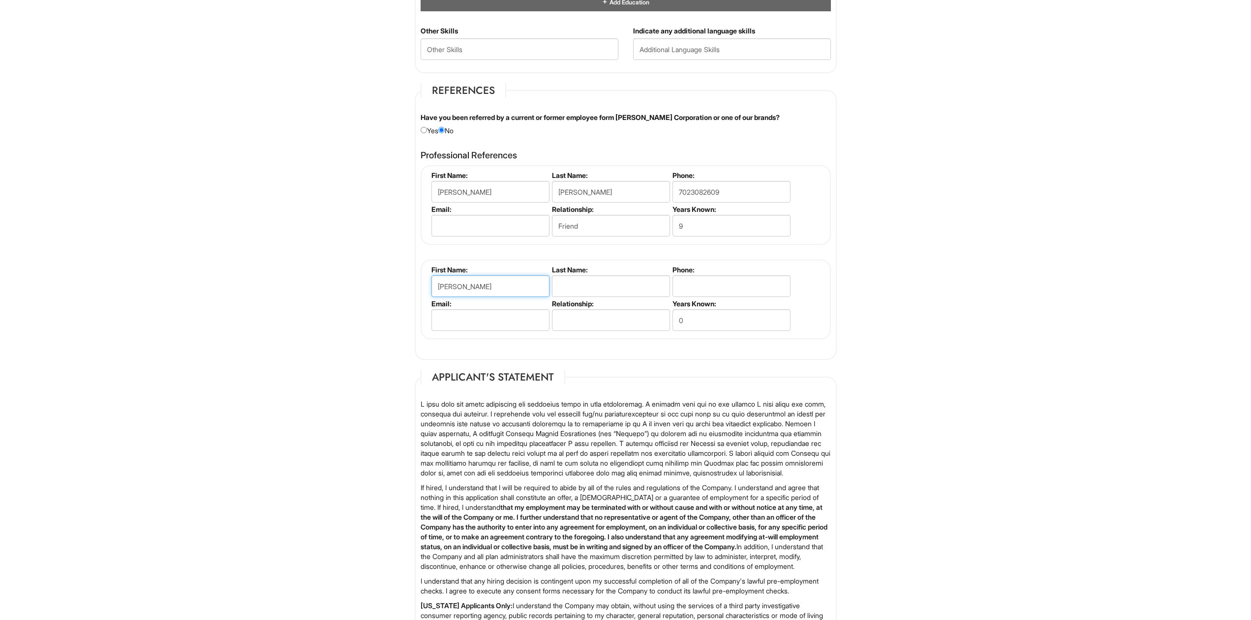
type input "Medina"
type input "Sottaeva"
click at [733, 286] on input "tel" at bounding box center [731, 286] width 118 height 22
type input "7029634384"
click at [703, 316] on input "0" at bounding box center [731, 320] width 118 height 22
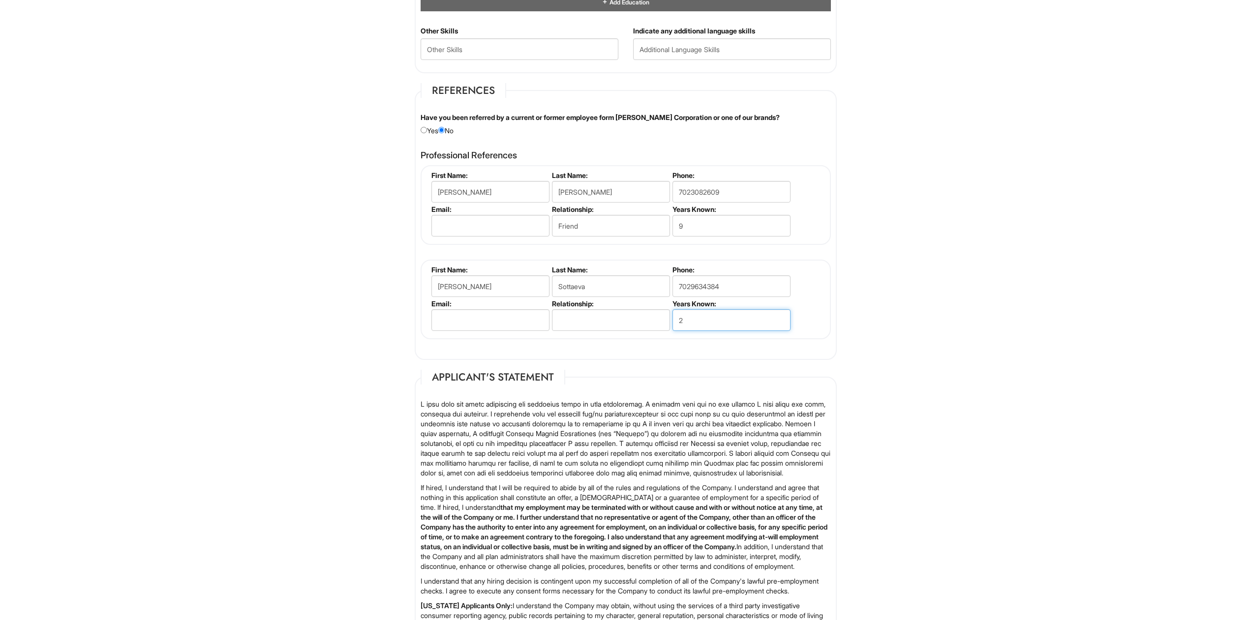
type input "2"
click at [619, 327] on input "text" at bounding box center [611, 320] width 118 height 22
type input "Coworker"
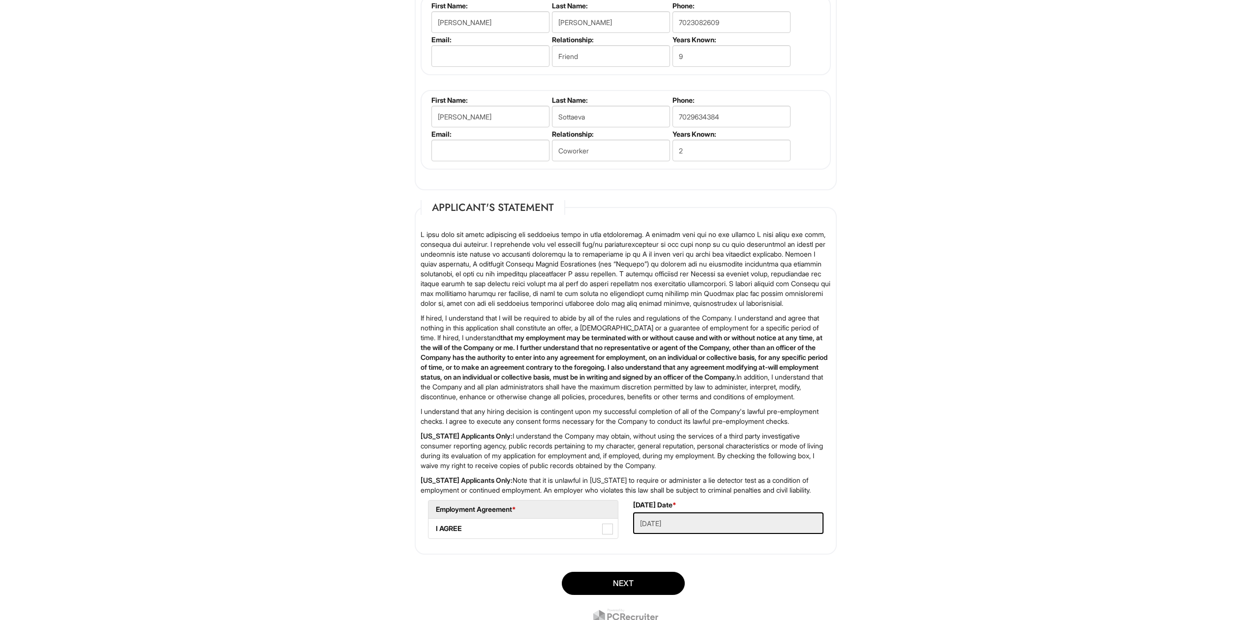
scroll to position [1408, 0]
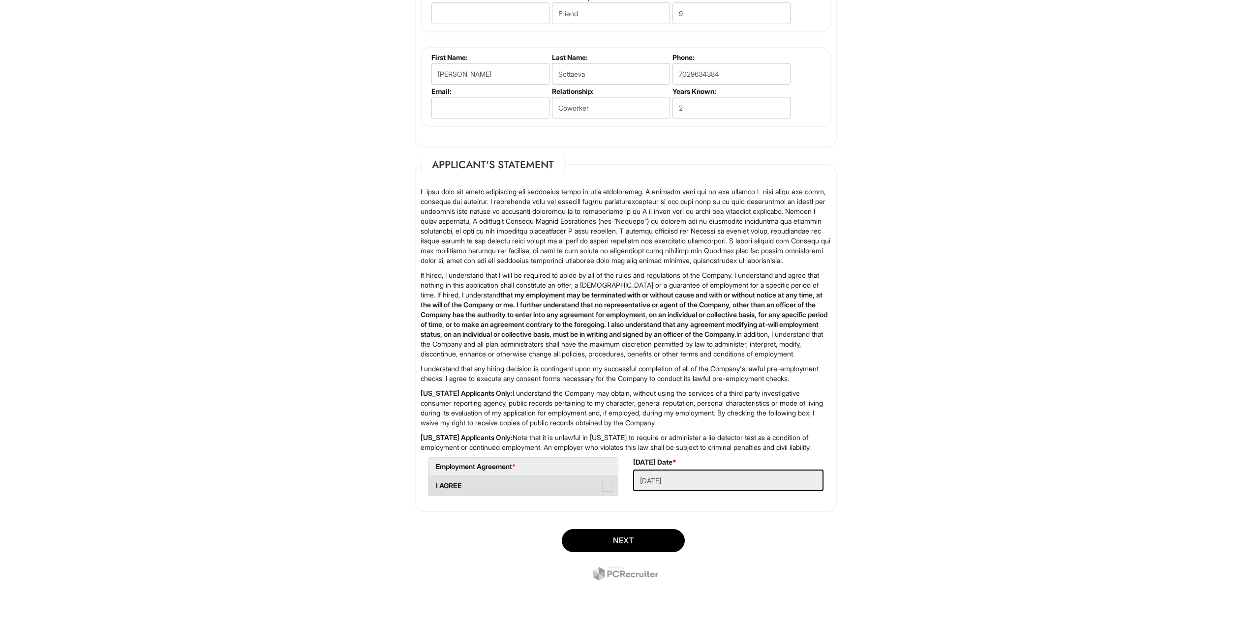
click at [607, 487] on span at bounding box center [607, 486] width 11 height 11
click at [435, 484] on AGREE "I AGREE" at bounding box center [431, 481] width 6 height 6
checkbox AGREE "true"
click at [624, 537] on button "Next" at bounding box center [623, 540] width 123 height 23
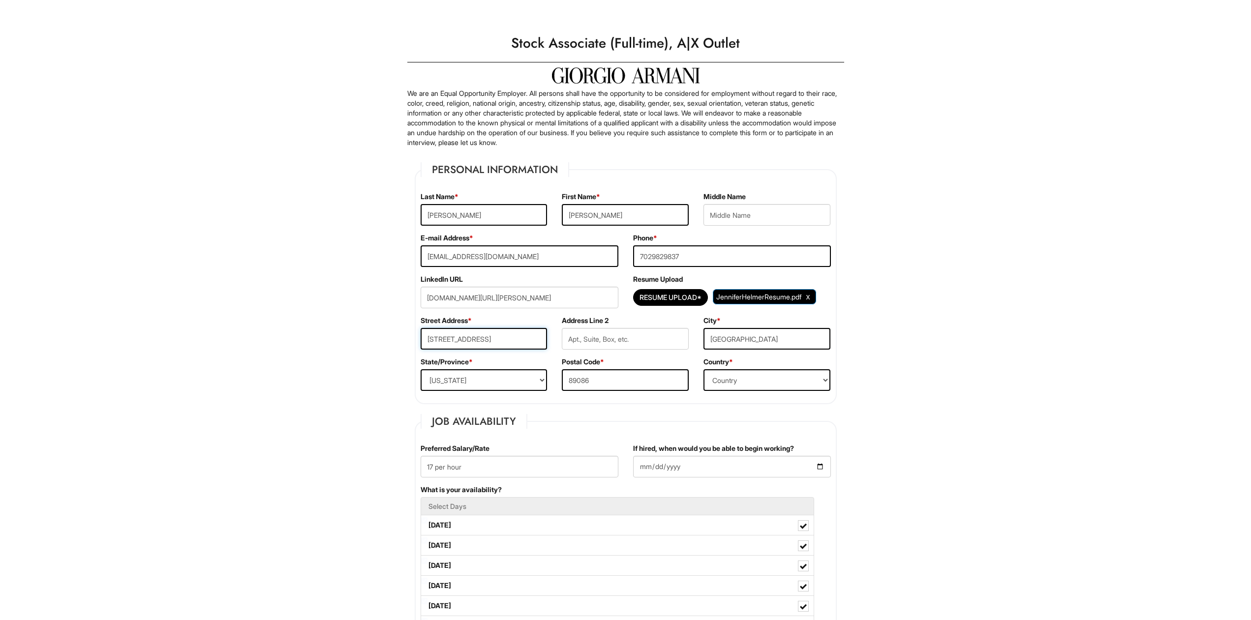
click at [513, 338] on input "7026 Spicy Merlot St." at bounding box center [483, 339] width 127 height 22
click at [500, 337] on input "7026 Spicy Merlot St." at bounding box center [483, 339] width 127 height 22
click at [501, 335] on input "7026 Spicy Merlot St." at bounding box center [483, 339] width 127 height 22
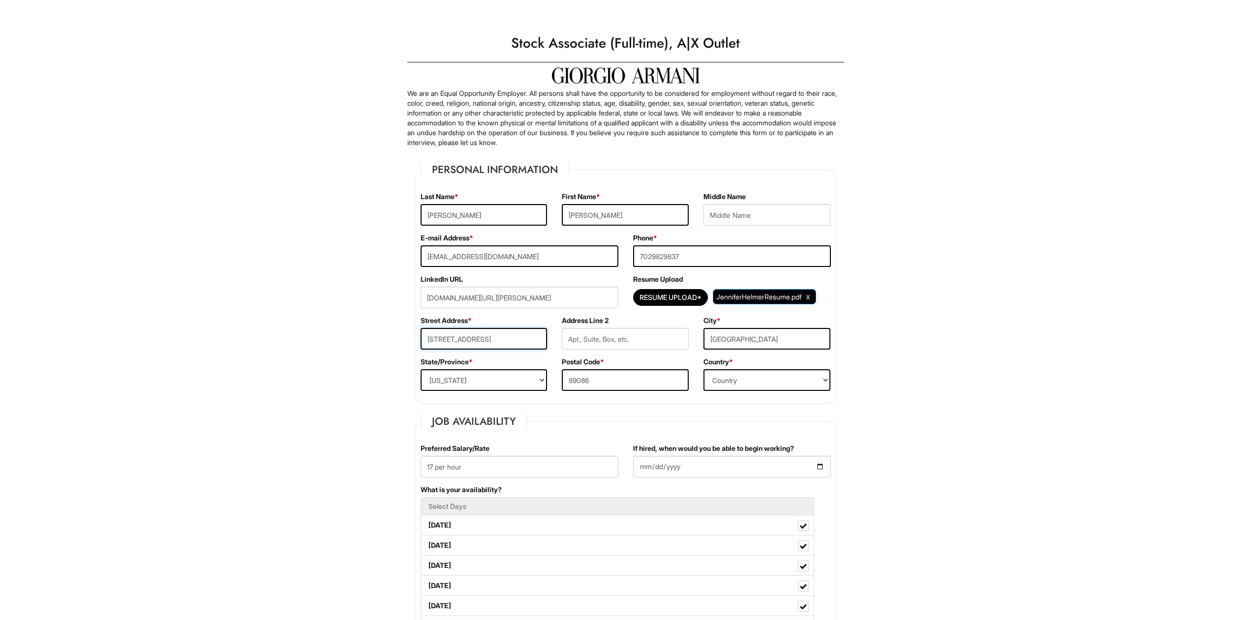
click at [512, 339] on input "7026 Spicy Merlot St." at bounding box center [483, 339] width 127 height 22
click at [504, 339] on input "7026 Spicy Merlot" at bounding box center [483, 339] width 127 height 22
click at [509, 355] on div "Street Address * 7026 Spicy Merlot" at bounding box center [484, 336] width 142 height 41
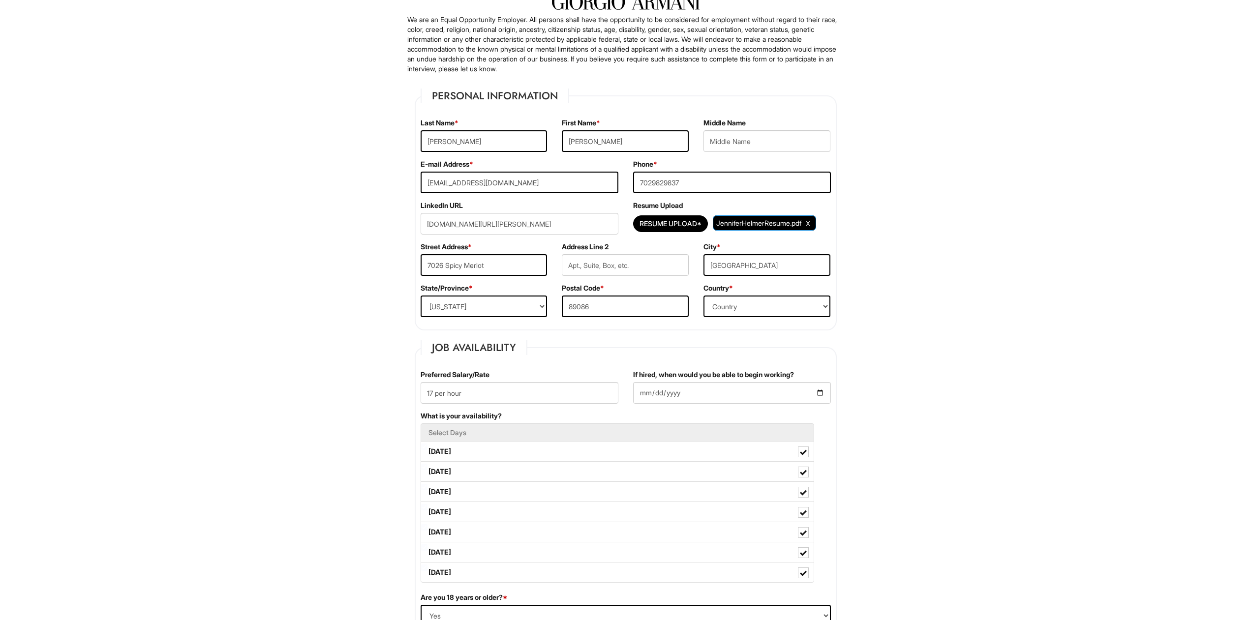
scroll to position [150, 0]
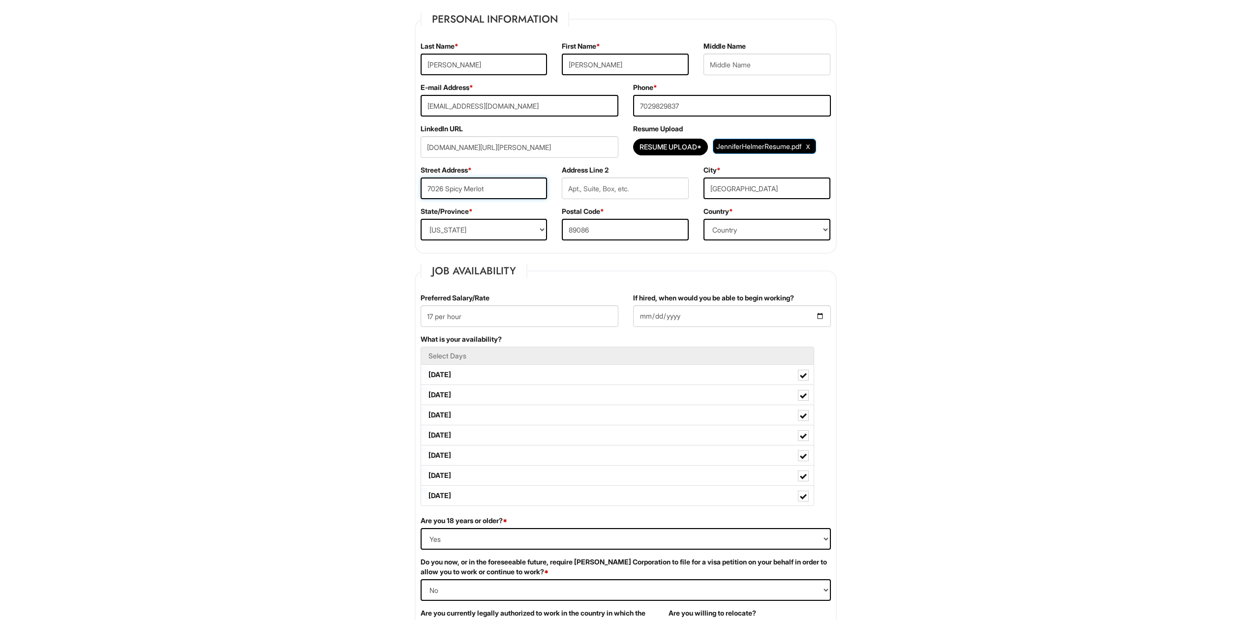
click at [501, 194] on input "7026 Spicy Merlot" at bounding box center [483, 189] width 127 height 22
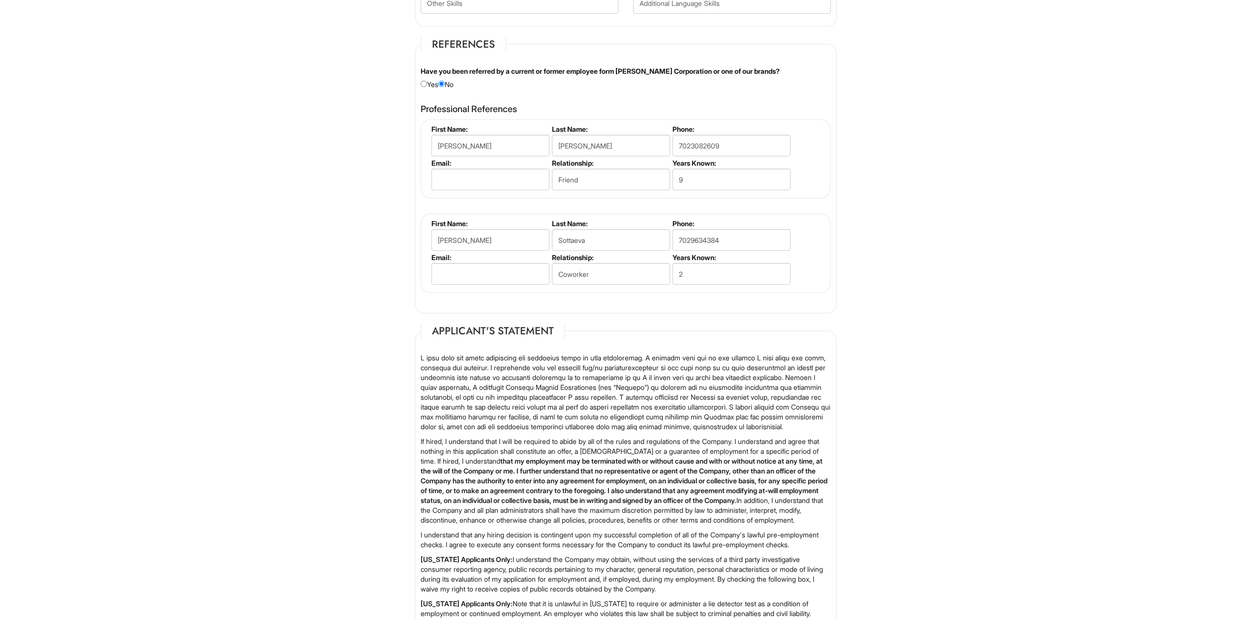
scroll to position [1408, 0]
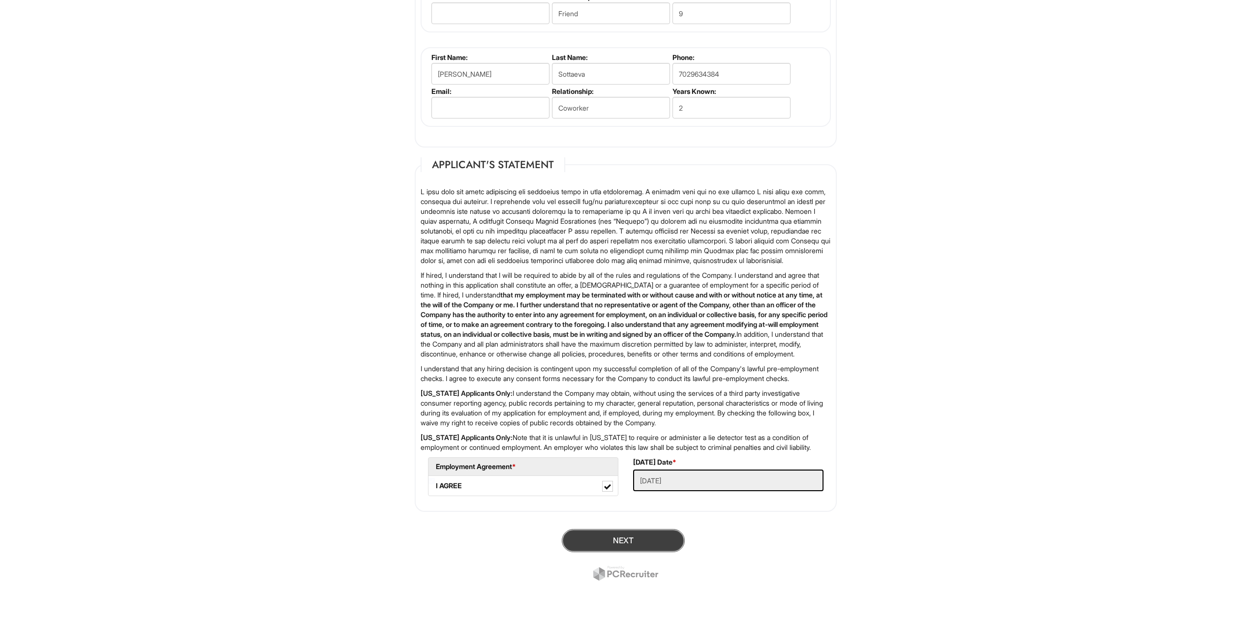
click at [618, 544] on button "Next" at bounding box center [623, 540] width 123 height 23
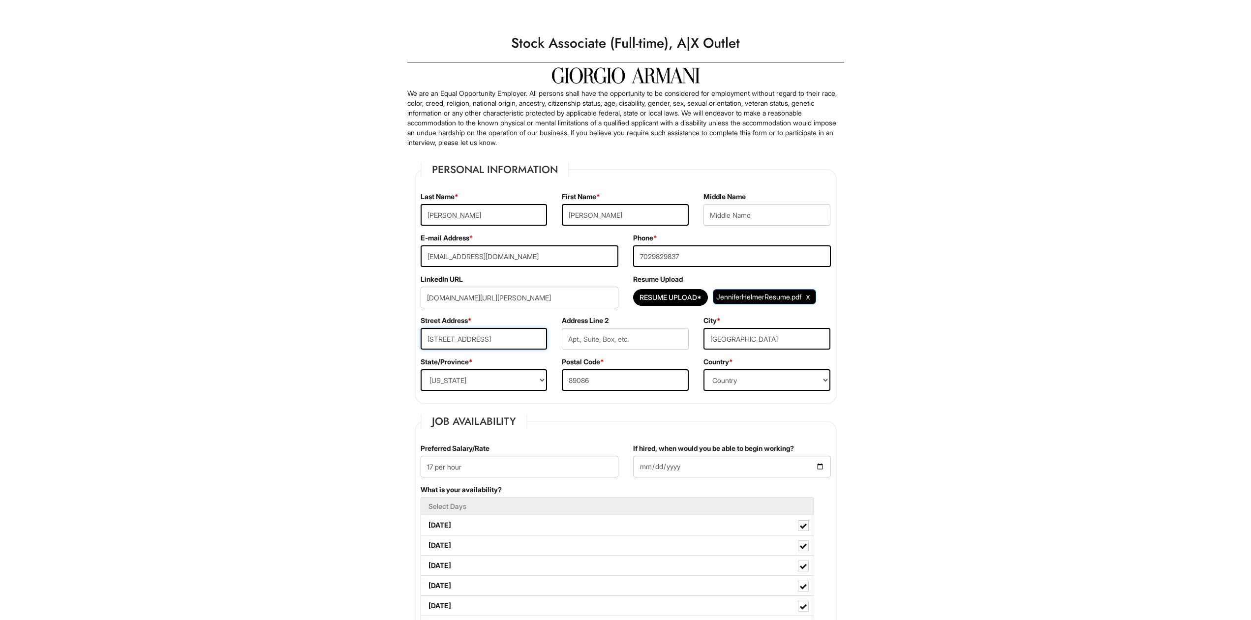
click at [507, 334] on input "7026 Spicy Merlot St" at bounding box center [483, 339] width 127 height 22
click at [506, 341] on input "7026 Spicy Merlot St" at bounding box center [483, 339] width 127 height 22
click at [579, 432] on fieldset "Job Availability Preferred Salary/Rate 17 per hour If hired, when would you be …" at bounding box center [626, 615] width 422 height 402
click at [519, 341] on input "7026 Spicy Merlot St" at bounding box center [483, 339] width 127 height 22
click at [509, 337] on input "7026 Spicy Merlot St" at bounding box center [483, 339] width 127 height 22
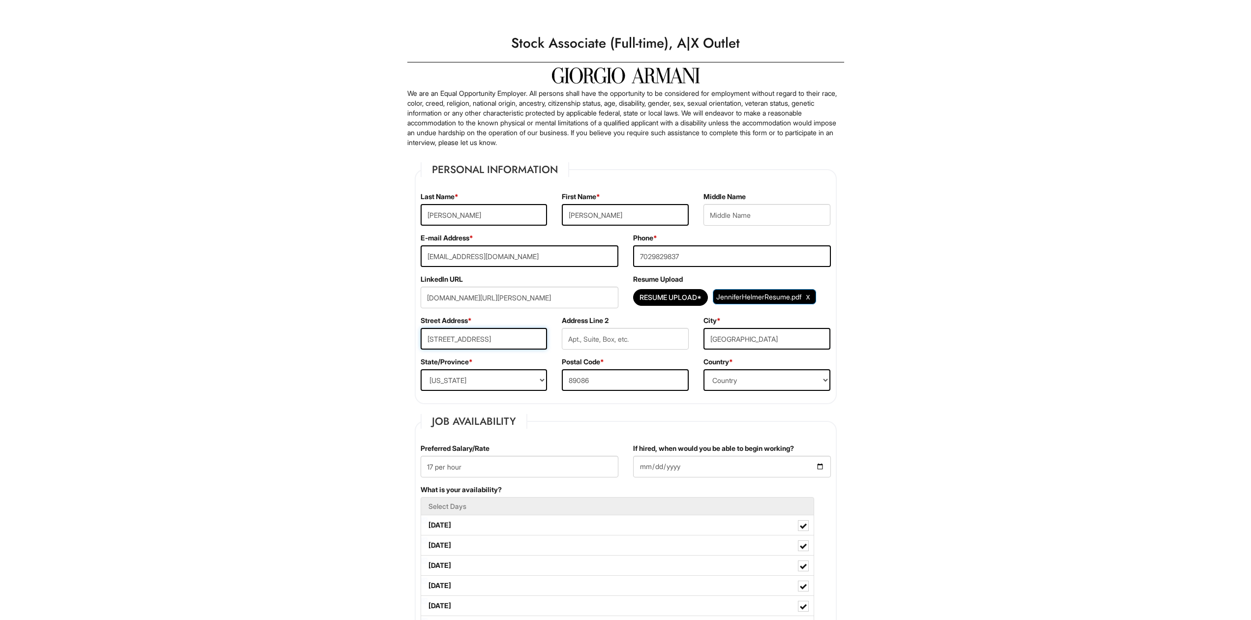
drag, startPoint x: 509, startPoint y: 337, endPoint x: 421, endPoint y: 348, distance: 88.3
click at [421, 348] on input "7026 Spicy Merlot St" at bounding box center [483, 339] width 127 height 22
type input "7026 Spicy Merlot St."
click at [420, 369] on select "State/Province ALABAMA ALASKA ARIZONA ARKANSAS CALIFORNIA COLORADO CONNECTICUT …" at bounding box center [483, 380] width 127 height 22
click at [473, 378] on select "State/Province ALABAMA ALASKA ARIZONA ARKANSAS CALIFORNIA COLORADO CONNECTICUT …" at bounding box center [483, 380] width 127 height 22
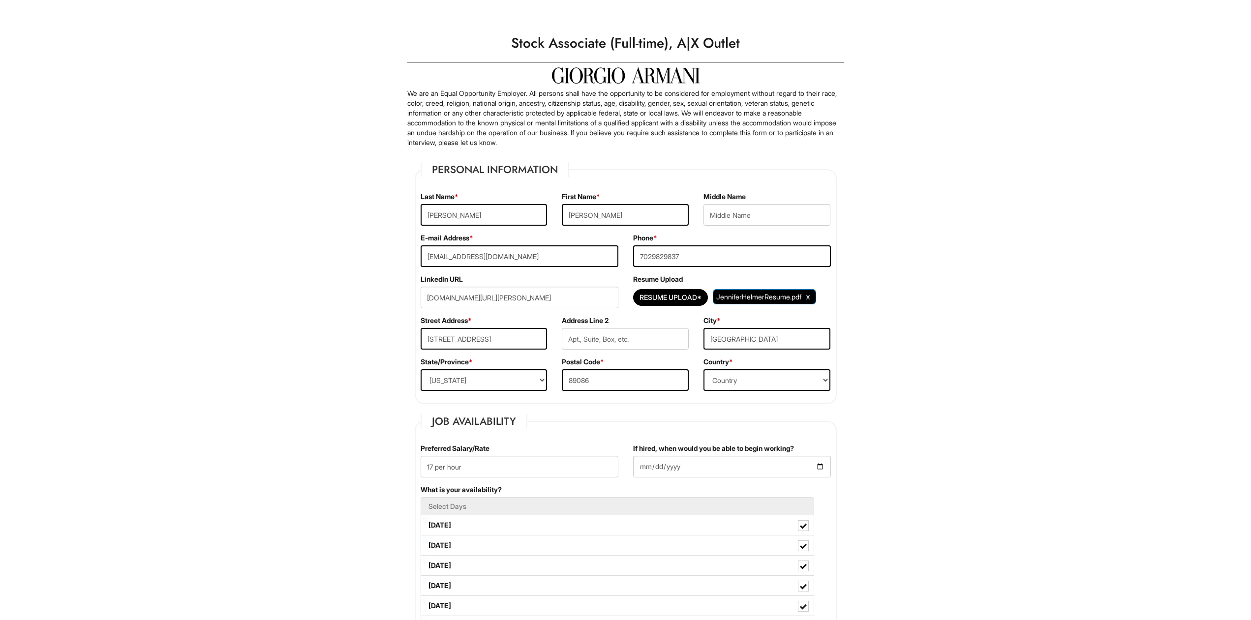
click at [426, 298] on input "www.linkedin.com/in/jennifer-helmer-9b0127273" at bounding box center [519, 298] width 198 height 22
type input "https://www.linkedin.com/in/jennifer-helmer-9b0127273"
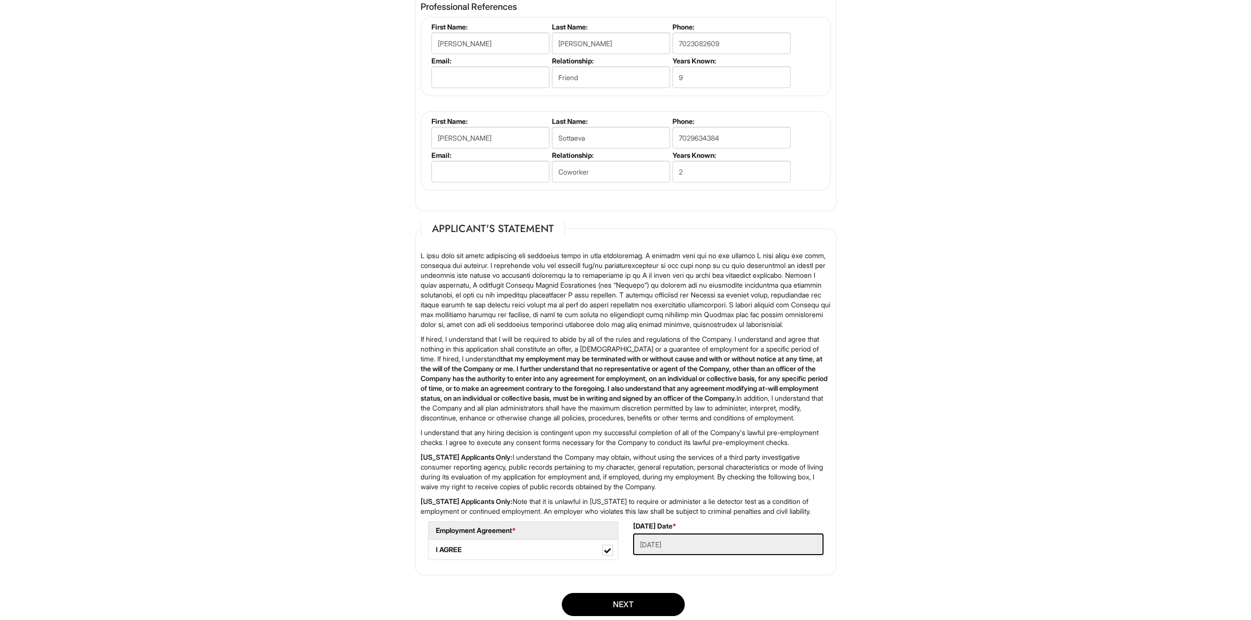
scroll to position [1404, 0]
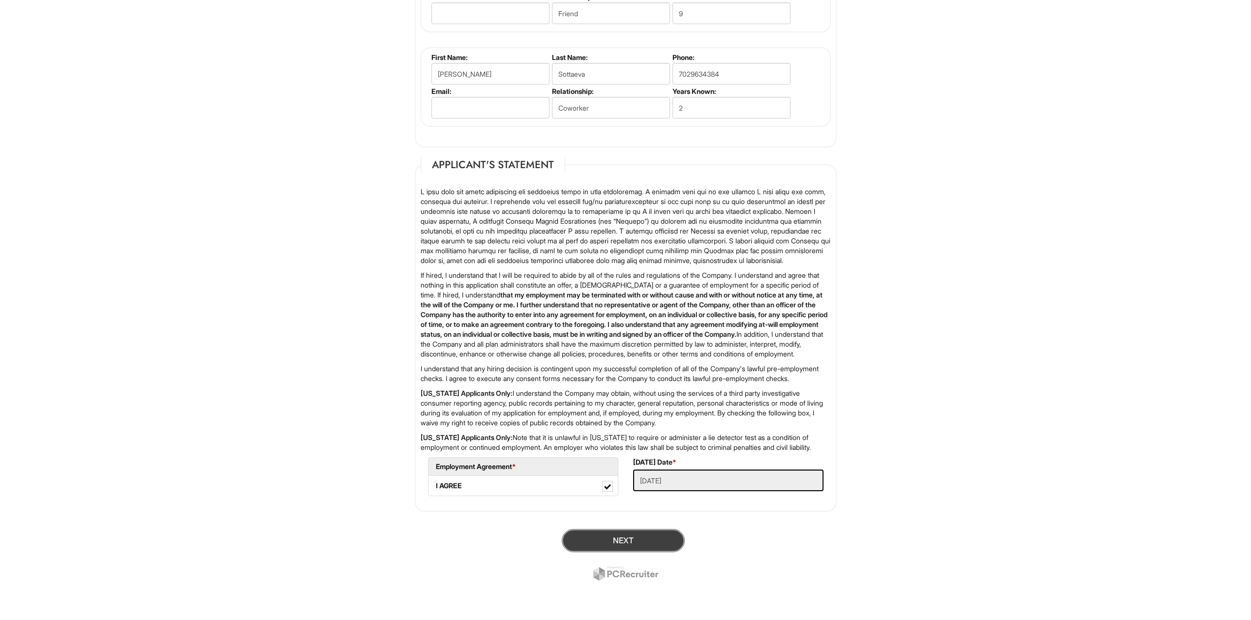
click at [642, 542] on button "Next" at bounding box center [623, 540] width 123 height 23
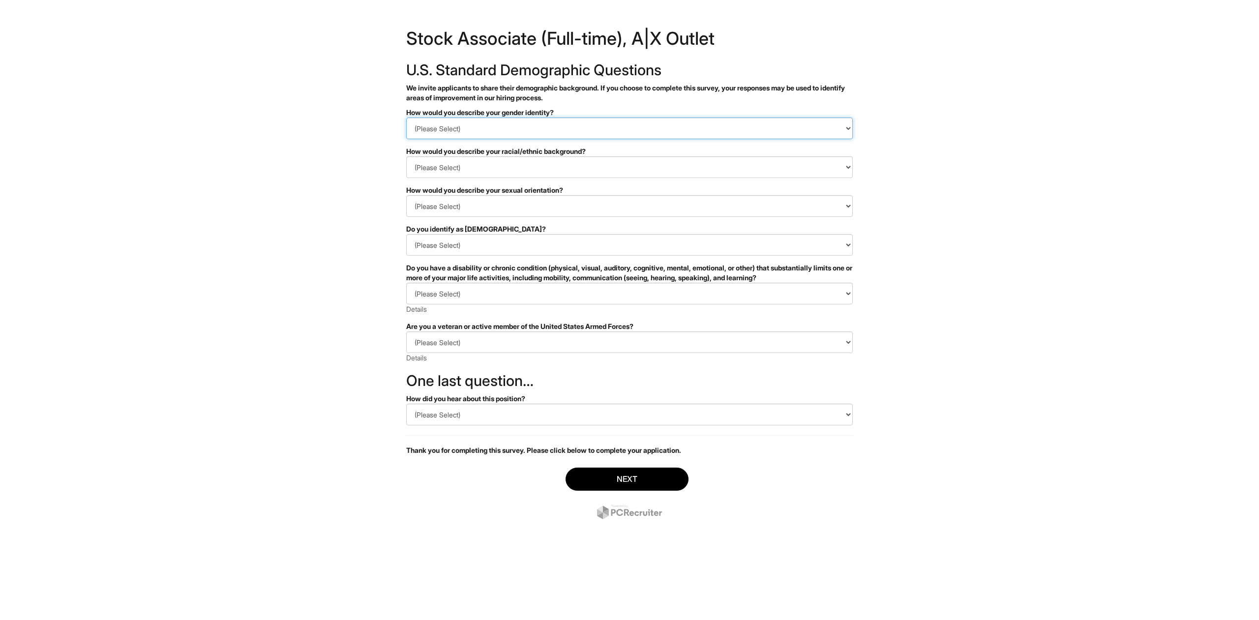
click at [406, 118] on select "(Please Select) Man Woman Non-binary I prefer to self-describe I don't wish to …" at bounding box center [629, 129] width 447 height 22
select select "Woman"
click option "Woman" at bounding box center [0, 0] width 0 height 0
click at [406, 156] on select "(Please Select) Black or of African descent East Asian Hispanic, Latinx or of S…" at bounding box center [629, 167] width 447 height 22
select select "White or European"
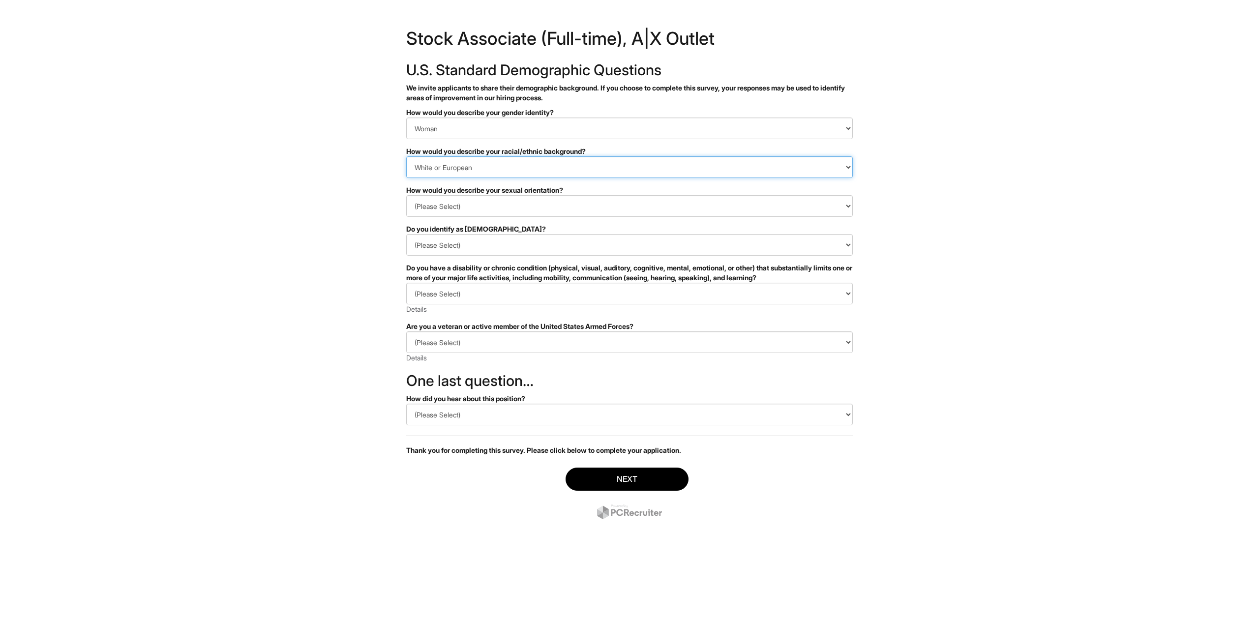
click option "White or European" at bounding box center [0, 0] width 0 height 0
click at [406, 195] on select "(Please Select) Asexual Bisexual and/or pansexual Gay Heterosexual Lesbian Quee…" at bounding box center [629, 206] width 447 height 22
select select "Heterosexual"
click option "Heterosexual" at bounding box center [0, 0] width 0 height 0
click at [406, 234] on select "(Please Select) Yes No I prefer to self-describe I don't wish to answer" at bounding box center [629, 245] width 447 height 22
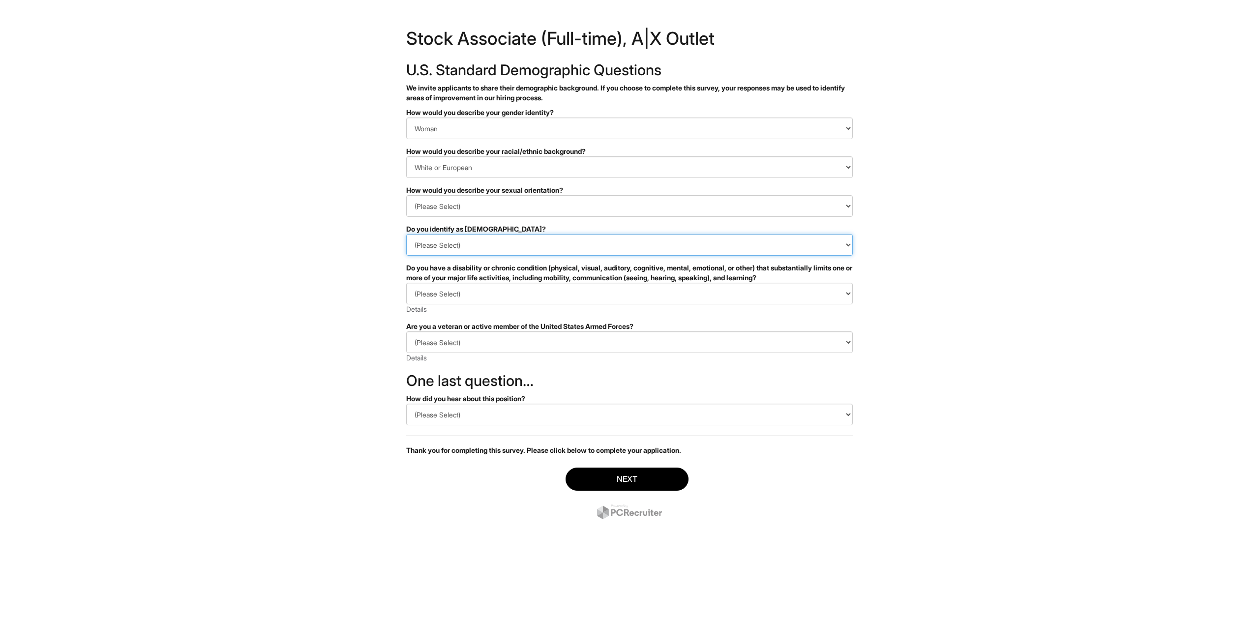
select select "No"
click option "No" at bounding box center [0, 0] width 0 height 0
click at [406, 283] on select "(Please Select) YES, I HAVE A DISABILITY (or previously had a disability) NO, I…" at bounding box center [629, 294] width 447 height 22
select select "NO, I DON'T HAVE A DISABILITY"
click option "NO, I DON'T HAVE A DISABILITY" at bounding box center [0, 0] width 0 height 0
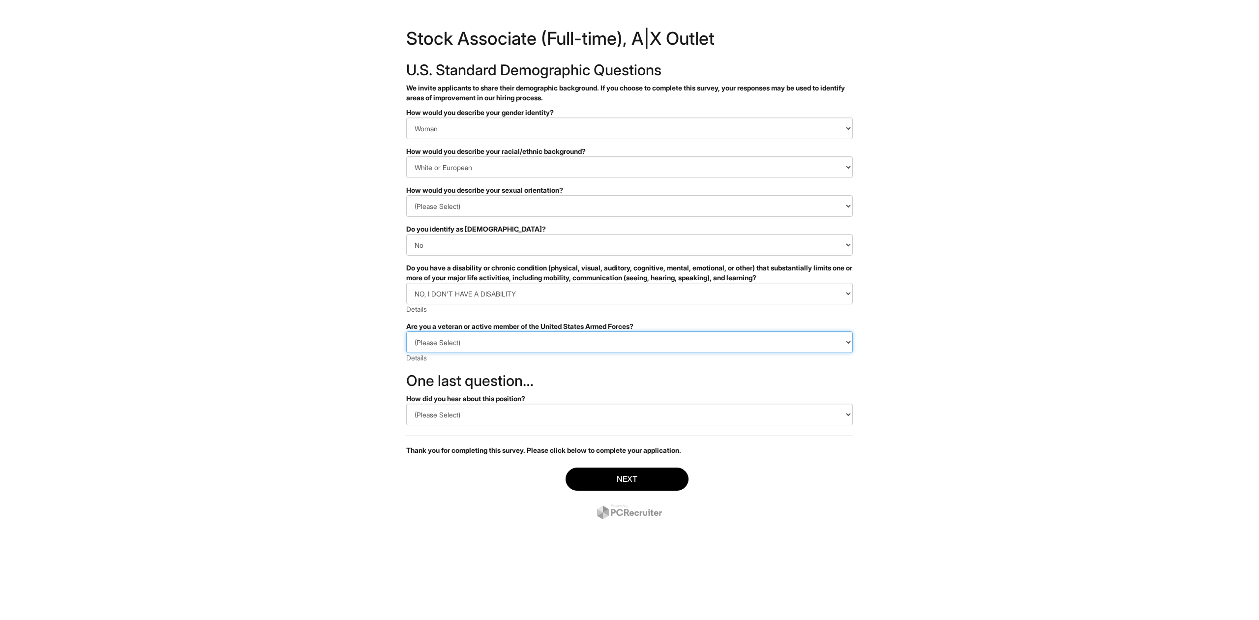
click at [406, 331] on select "(Please Select) I IDENTIFY AS ONE OR MORE OF THE CLASSIFICATIONS OF PROTECTED V…" at bounding box center [629, 342] width 447 height 22
select select "I AM NOT A PROTECTED VETERAN"
click option "I AM NOT A PROTECTED VETERAN" at bounding box center [0, 0] width 0 height 0
click at [457, 390] on form "PLEASE COMPLETE ALL REQUIRED FIELDS How would you describe your gender identity…" at bounding box center [629, 318] width 447 height 421
click at [406, 404] on select "(Please Select) CareerBuilder Indeed LinkedIn Monster Referral Other" at bounding box center [629, 415] width 447 height 22
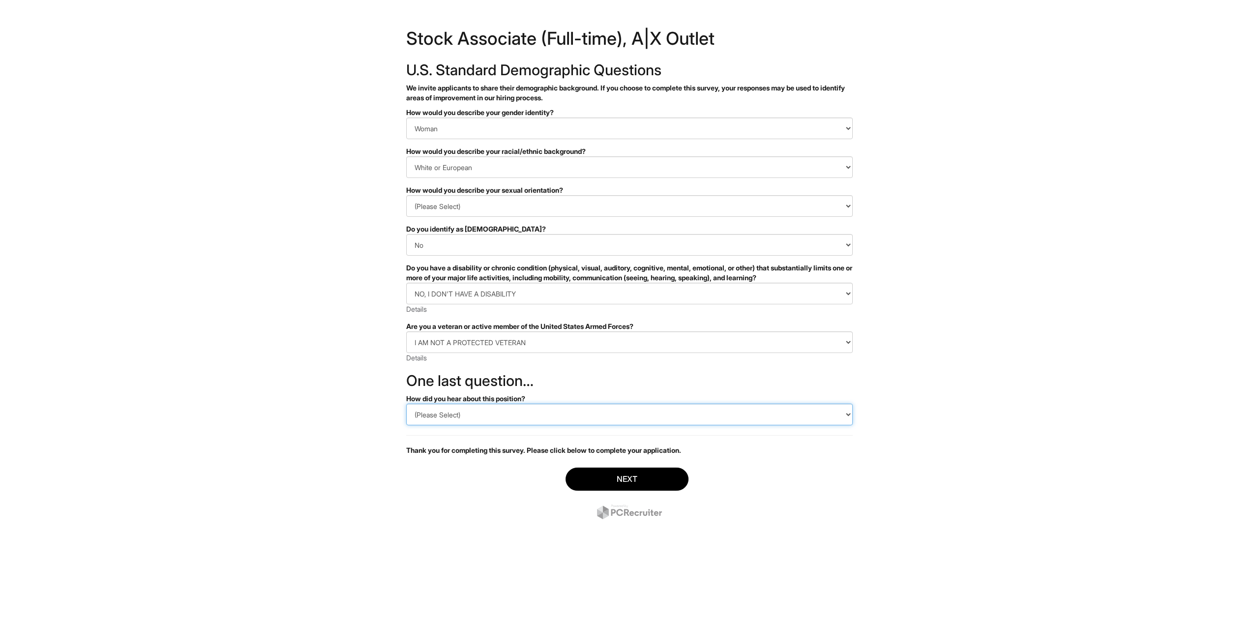
select select "Other"
click option "Other" at bounding box center [0, 0] width 0 height 0
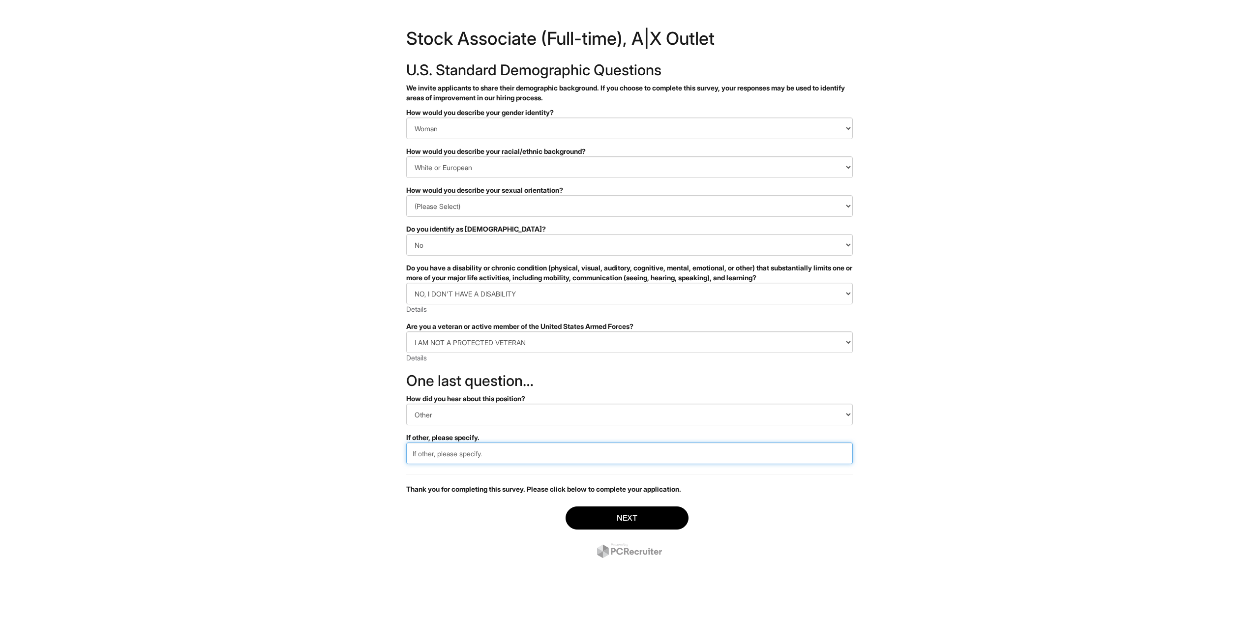
click at [473, 453] on input "text" at bounding box center [629, 454] width 447 height 22
type input "w"
type input "Website"
click at [406, 404] on select "(Please Select) CareerBuilder Indeed LinkedIn Monster Referral Other" at bounding box center [629, 415] width 447 height 22
click at [353, 381] on html "&nbsp; ✔ 2 3 Stock Associate (Full-time), A|X Outlet U.S. Standard Demographic …" at bounding box center [629, 296] width 1259 height 593
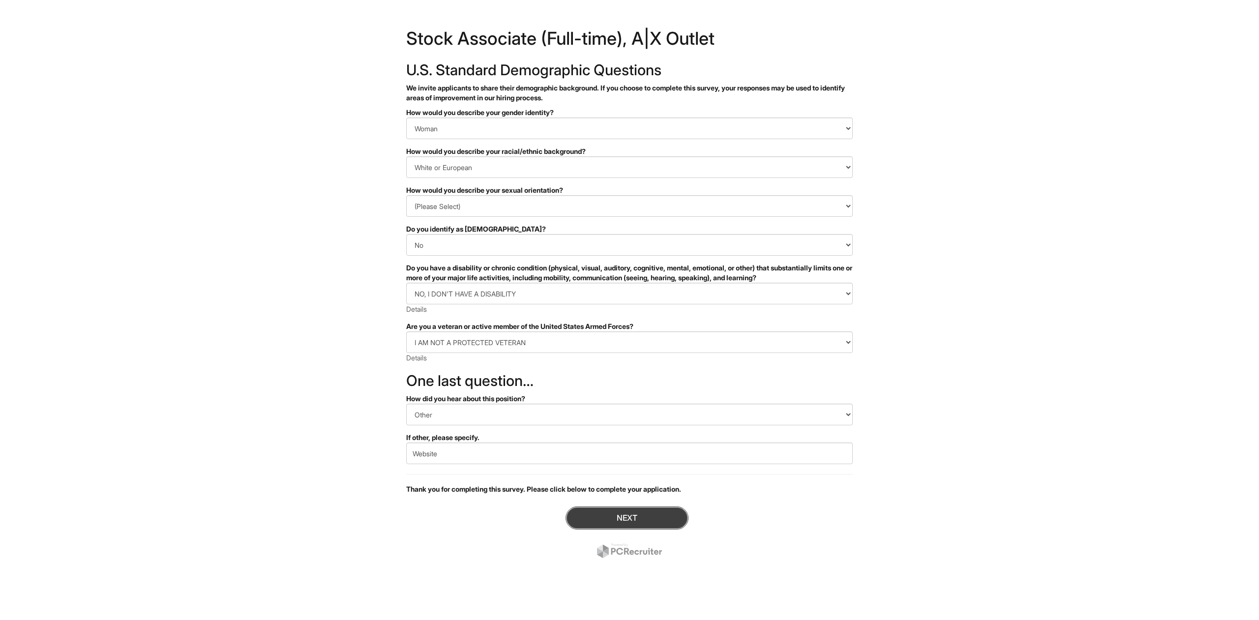
click at [665, 524] on button "Next" at bounding box center [627, 518] width 123 height 23
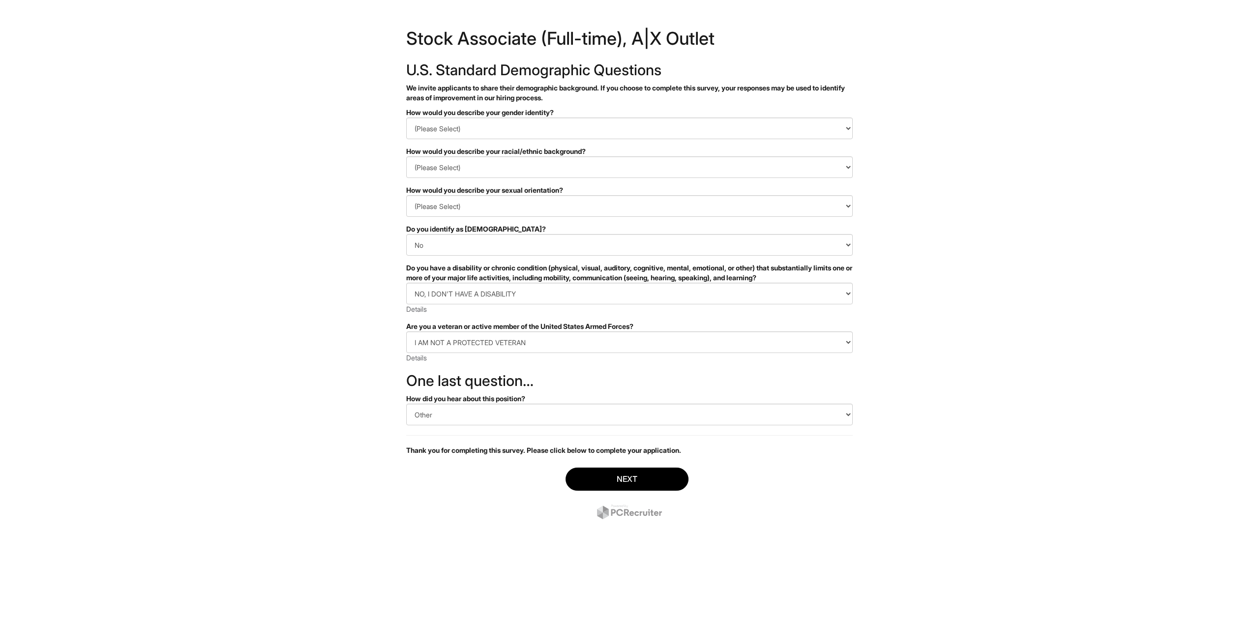
select select "Heterosexual"
select select "No"
select select "NO, I DON'T HAVE A DISABILITY"
select select "I AM NOT A PROTECTED VETERAN"
select select "Other"
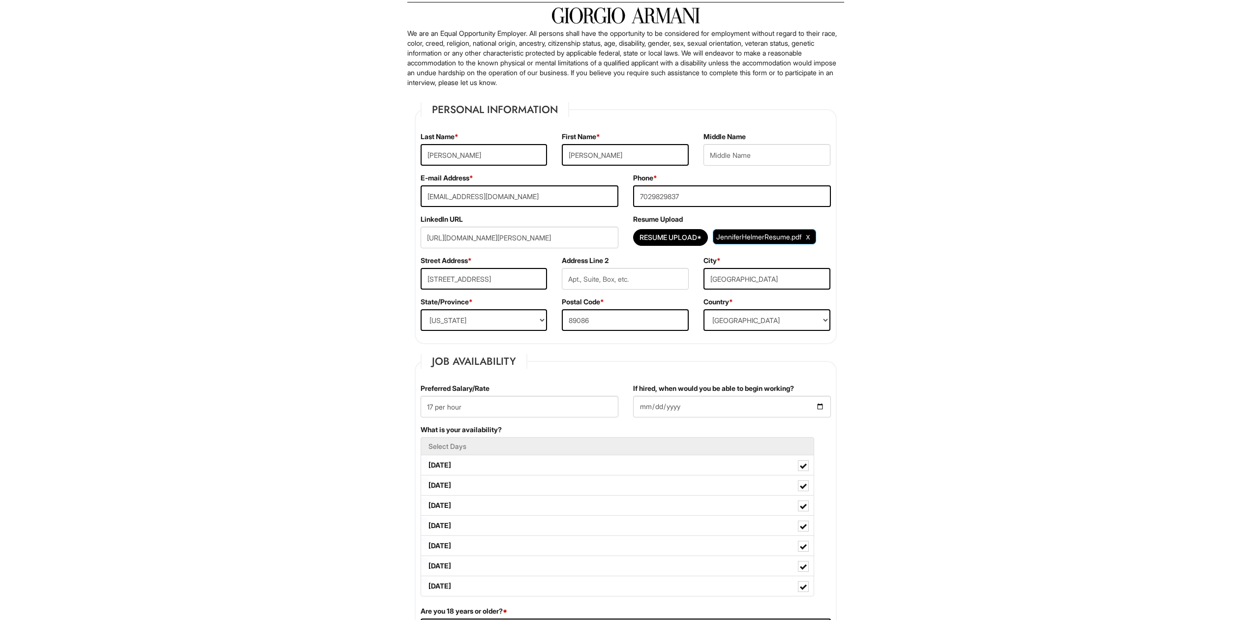
scroll to position [60, 0]
click at [466, 155] on input "Jennifer" at bounding box center [483, 155] width 127 height 22
drag, startPoint x: 482, startPoint y: 154, endPoint x: 366, endPoint y: 157, distance: 115.6
click at [420, 157] on input "Jennifer" at bounding box center [483, 155] width 127 height 22
type input "Jennifer"
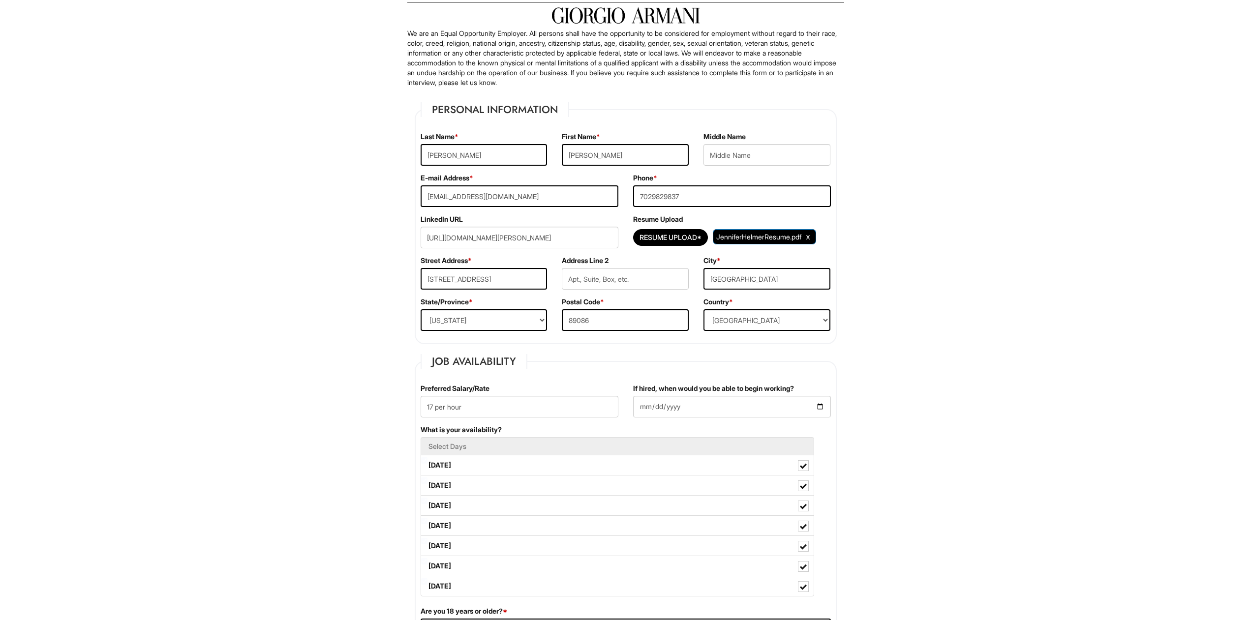
click at [787, 157] on input "text" at bounding box center [766, 155] width 127 height 22
type input "Anne"
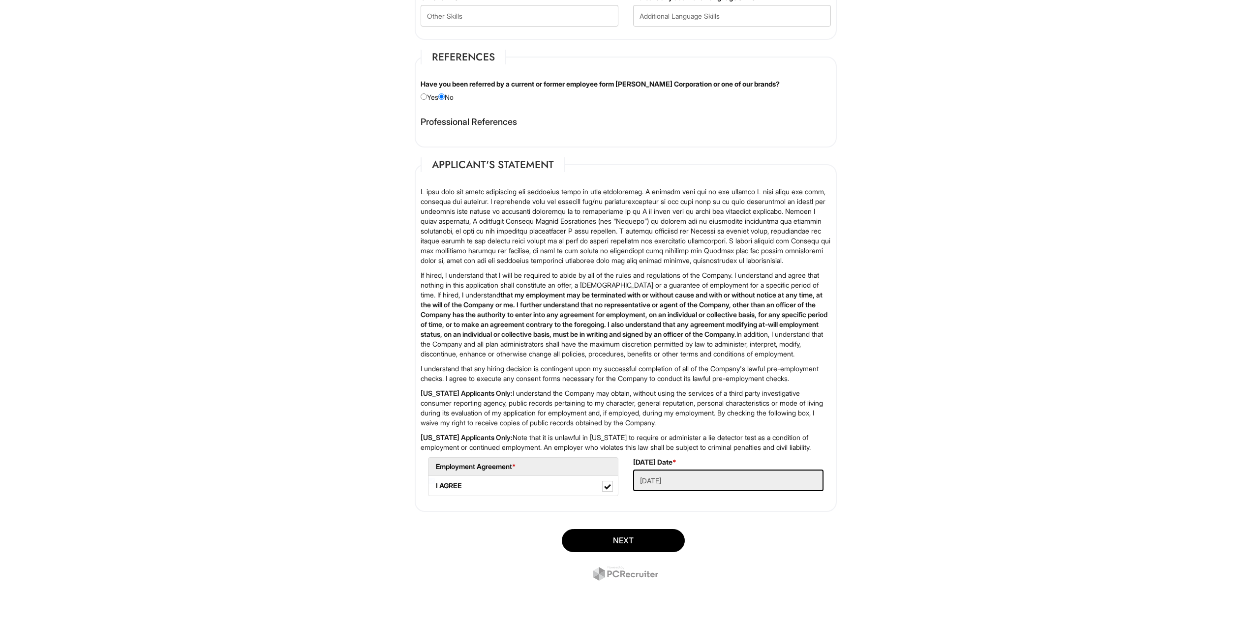
scroll to position [1066, 0]
click at [599, 539] on button "Next" at bounding box center [623, 540] width 123 height 23
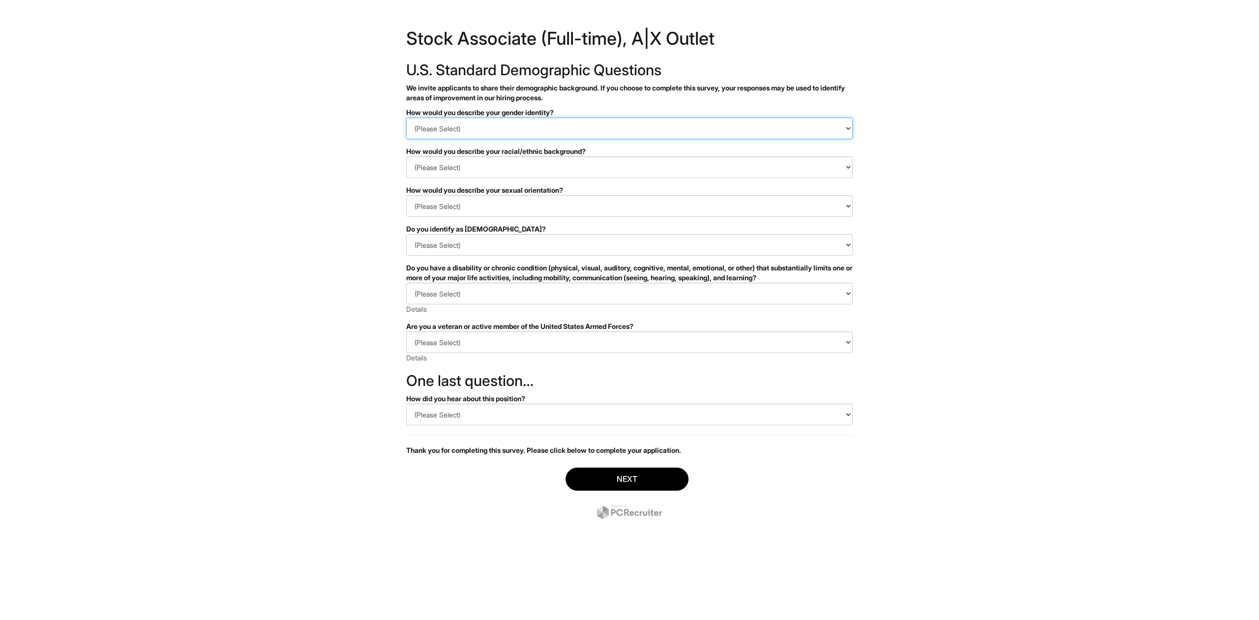
click at [406, 118] on select "(Please Select) Man Woman Non-binary I prefer to self-describe I don't wish to …" at bounding box center [629, 129] width 447 height 22
select select "Woman"
click option "Woman" at bounding box center [0, 0] width 0 height 0
click at [406, 156] on select "(Please Select) Black or of African descent East Asian Hispanic, Latinx or of S…" at bounding box center [629, 167] width 447 height 22
select select "White or European"
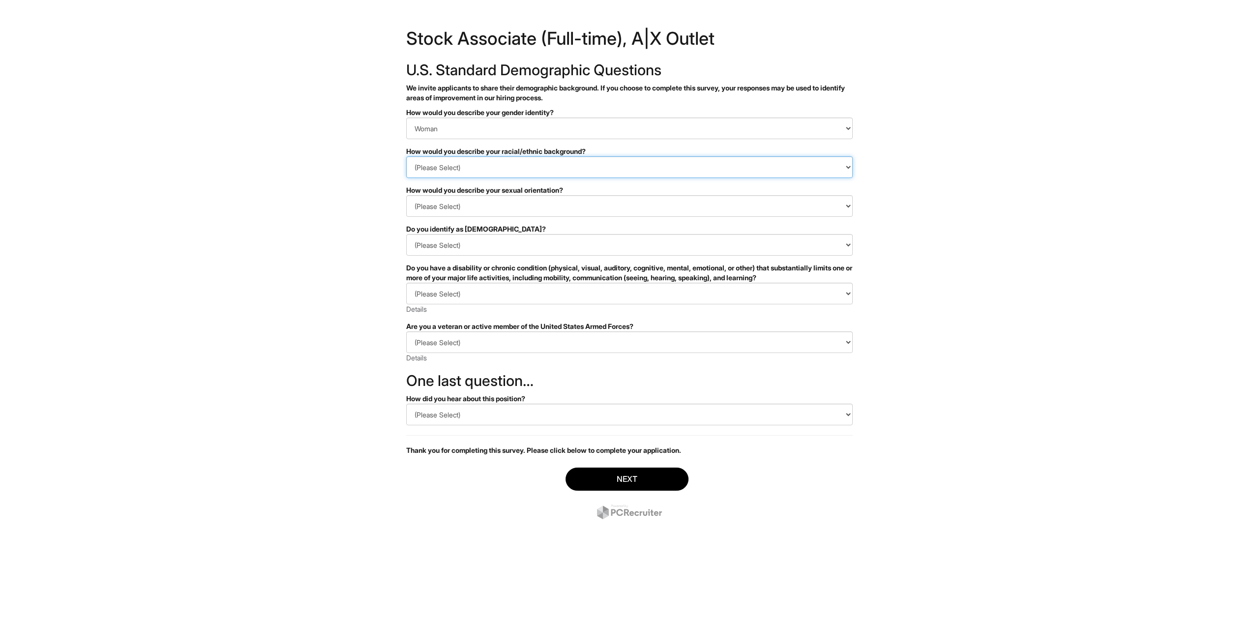
click option "White or European" at bounding box center [0, 0] width 0 height 0
click at [406, 195] on select "(Please Select) Asexual Bisexual and/or pansexual Gay Heterosexual Lesbian Quee…" at bounding box center [629, 206] width 447 height 22
select select "Heterosexual"
click option "Heterosexual" at bounding box center [0, 0] width 0 height 0
click at [406, 234] on select "(Please Select) Yes No I prefer to self-describe I don't wish to answer" at bounding box center [629, 245] width 447 height 22
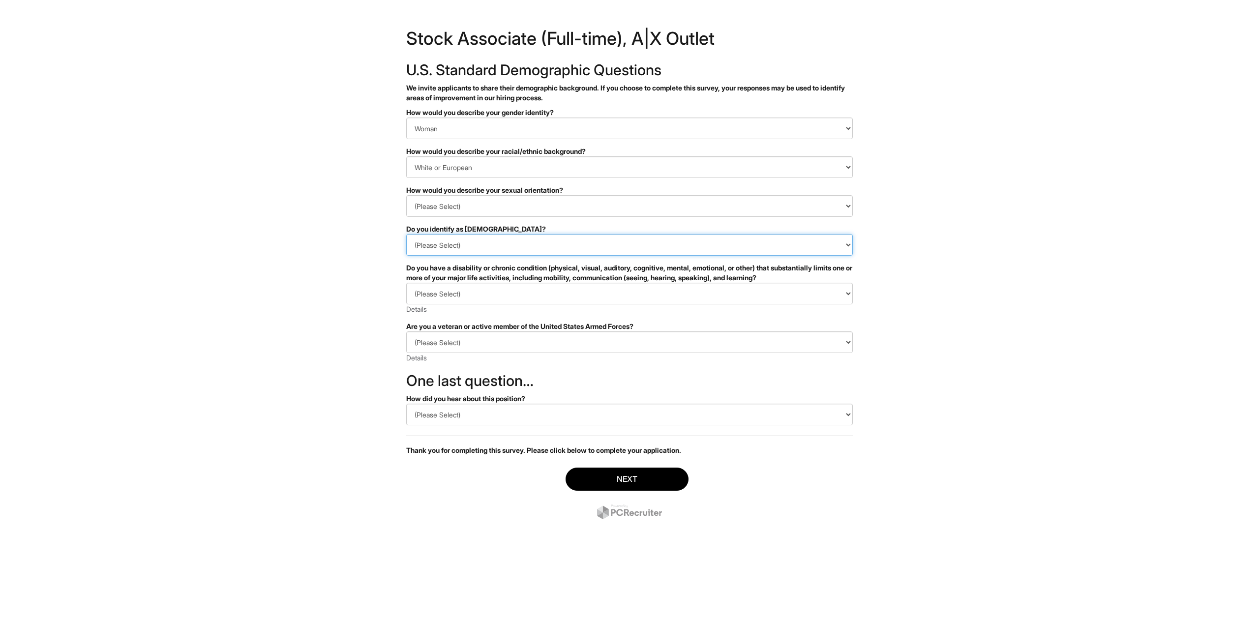
select select "No"
click option "No" at bounding box center [0, 0] width 0 height 0
click at [406, 283] on select "(Please Select) YES, I HAVE A DISABILITY (or previously had a disability) NO, I…" at bounding box center [629, 294] width 447 height 22
select select "NO, I DON'T HAVE A DISABILITY"
click option "NO, I DON'T HAVE A DISABILITY" at bounding box center [0, 0] width 0 height 0
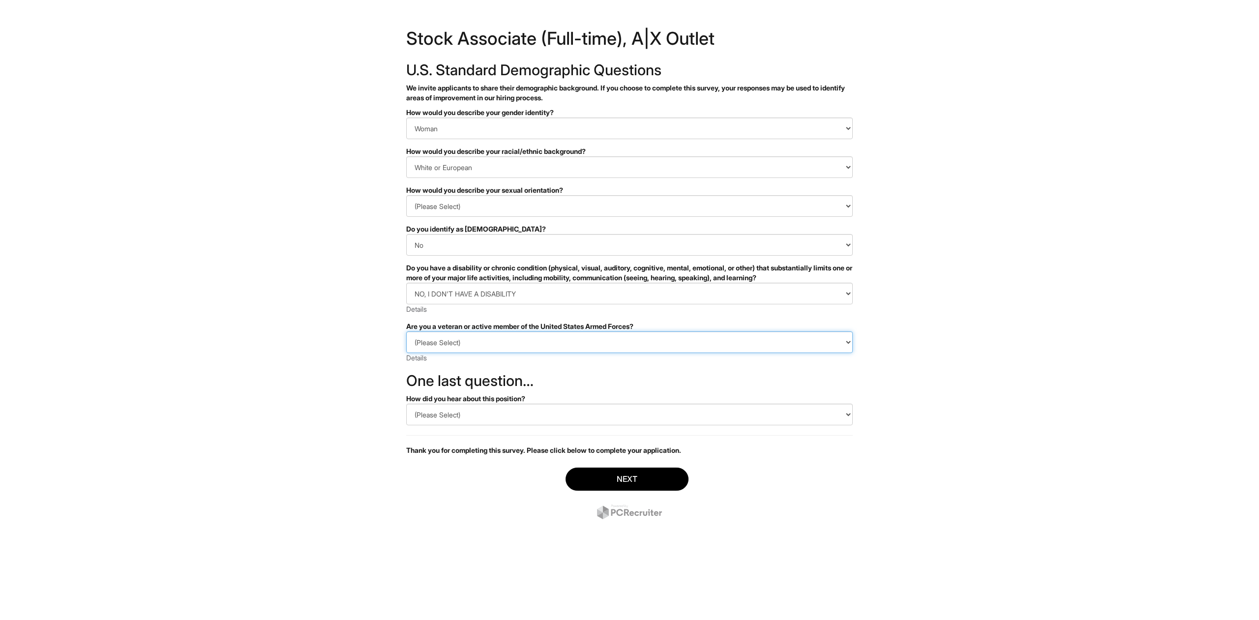
click at [406, 331] on select "(Please Select) I IDENTIFY AS ONE OR MORE OF THE CLASSIFICATIONS OF PROTECTED V…" at bounding box center [629, 342] width 447 height 22
select select "I AM NOT A PROTECTED VETERAN"
click option "I AM NOT A PROTECTED VETERAN" at bounding box center [0, 0] width 0 height 0
click at [406, 404] on select "(Please Select) CareerBuilder Indeed LinkedIn Monster Referral Other" at bounding box center [629, 415] width 447 height 22
select select "Other"
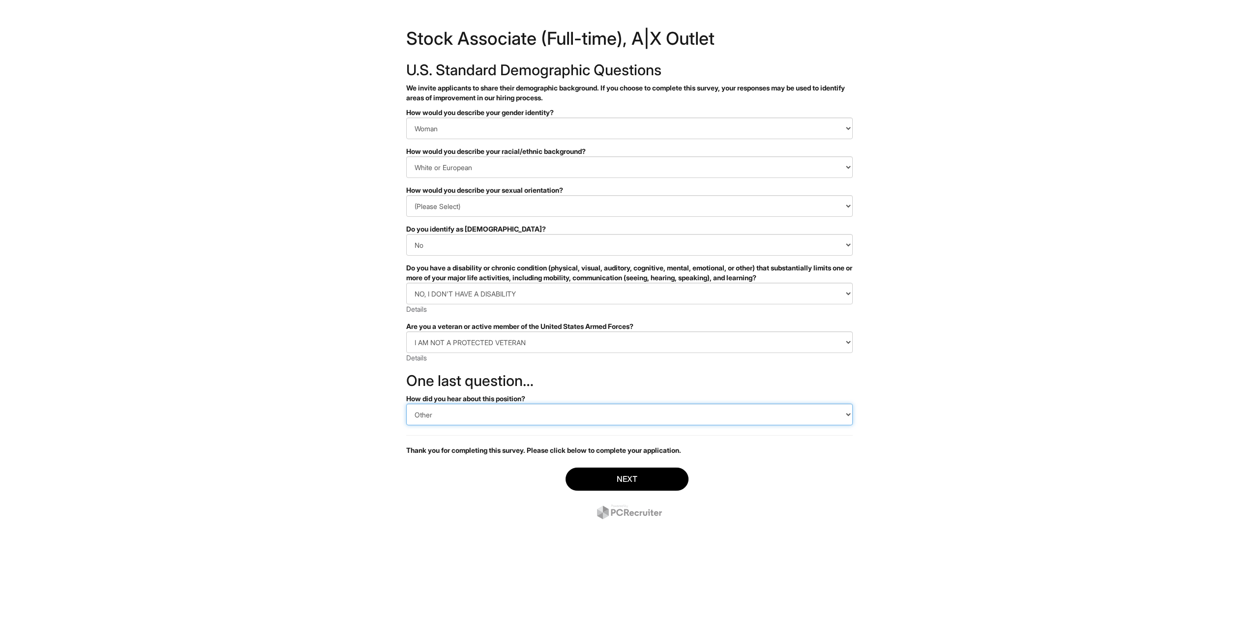
click option "Other" at bounding box center [0, 0] width 0 height 0
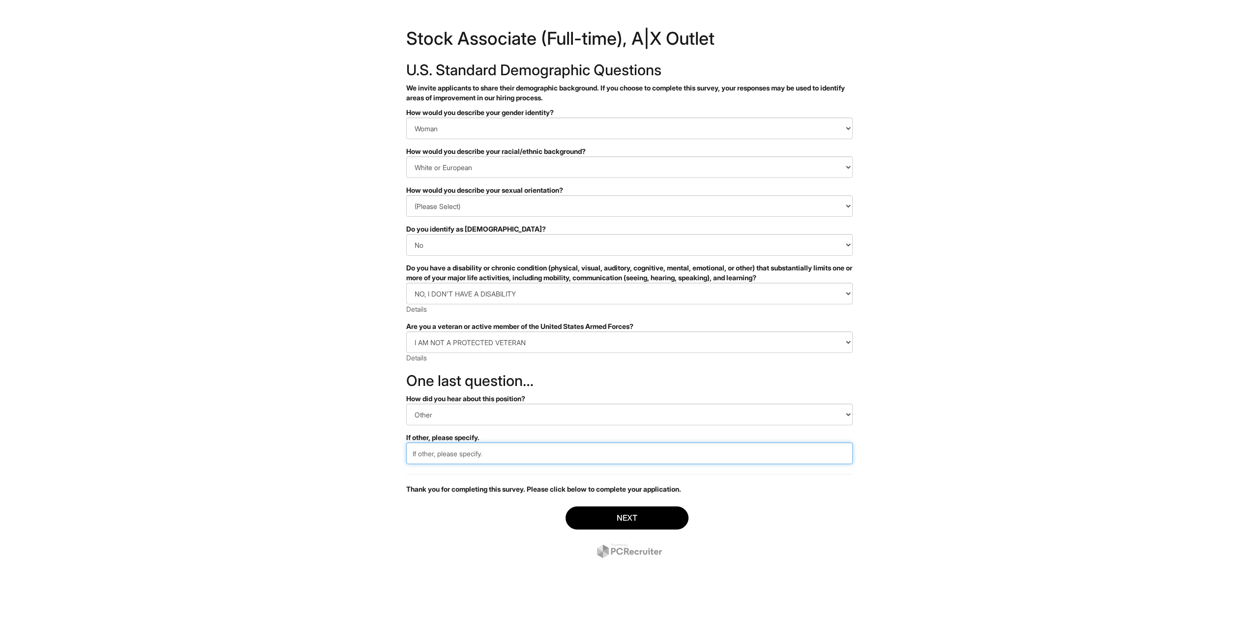
click at [461, 453] on input "text" at bounding box center [629, 454] width 447 height 22
type input "Website"
click at [627, 518] on button "Next" at bounding box center [627, 518] width 123 height 23
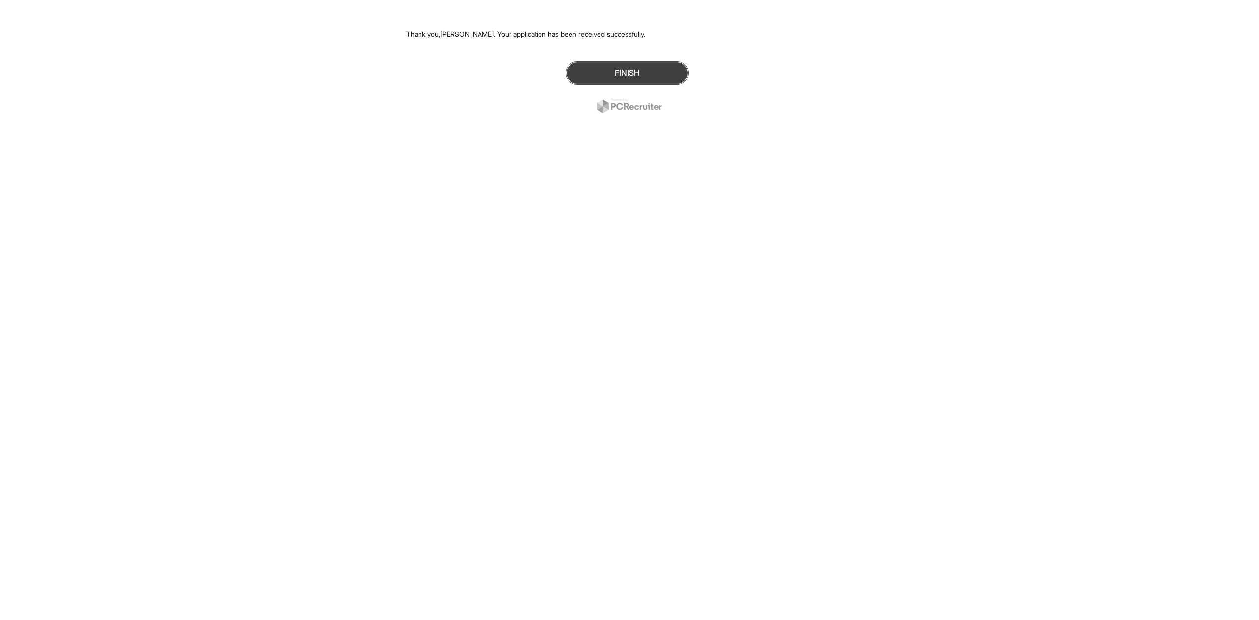
click at [612, 67] on button "Finish" at bounding box center [627, 72] width 123 height 23
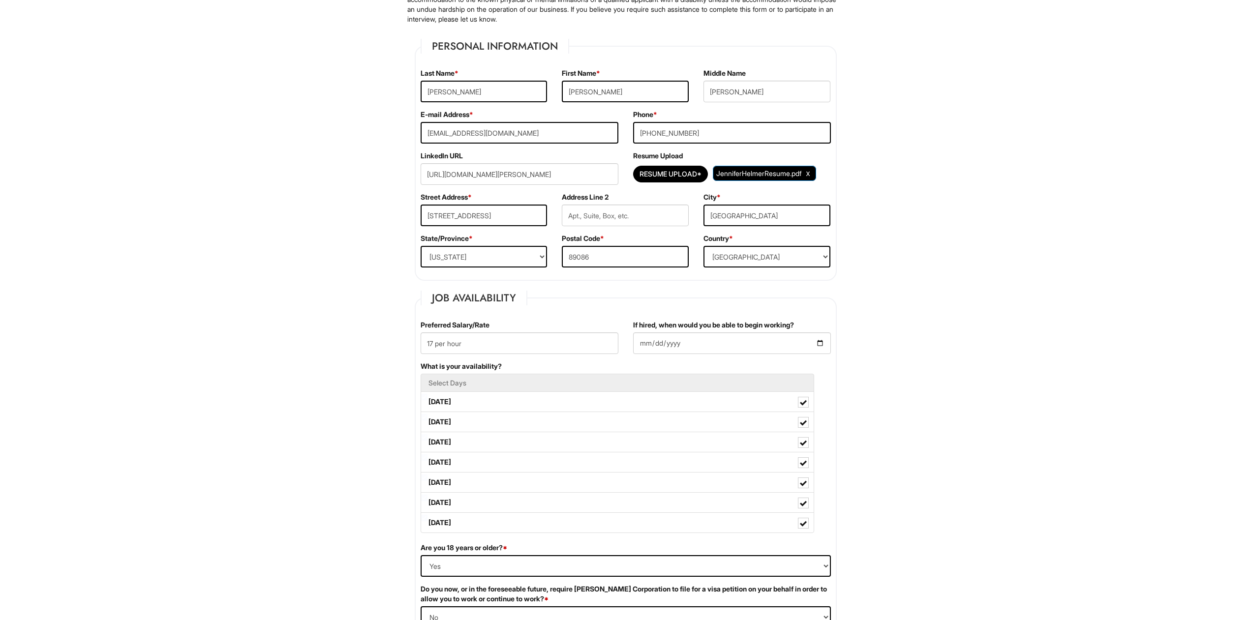
scroll to position [150, 0]
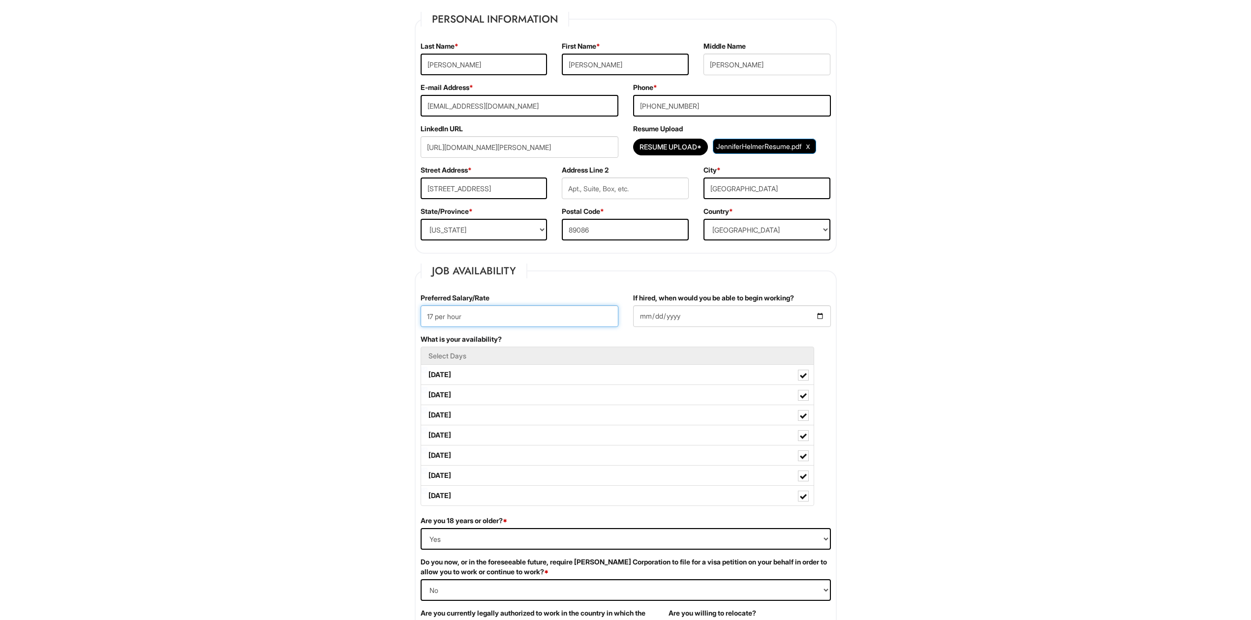
drag, startPoint x: 434, startPoint y: 316, endPoint x: 421, endPoint y: 317, distance: 12.8
click at [421, 317] on input "17 per hour" at bounding box center [519, 316] width 198 height 22
click at [485, 314] on input "17 per hour" at bounding box center [519, 316] width 198 height 22
drag, startPoint x: 495, startPoint y: 314, endPoint x: 366, endPoint y: 318, distance: 128.4
click at [420, 318] on input "17 per hour" at bounding box center [519, 316] width 198 height 22
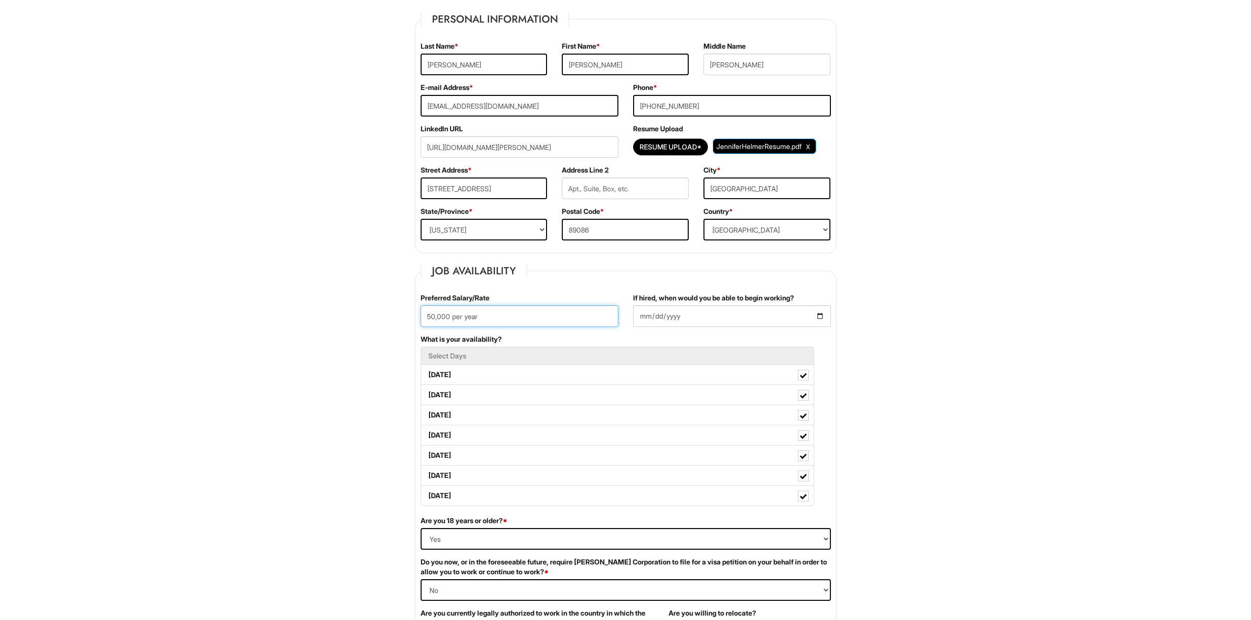
type input "50,000 per year"
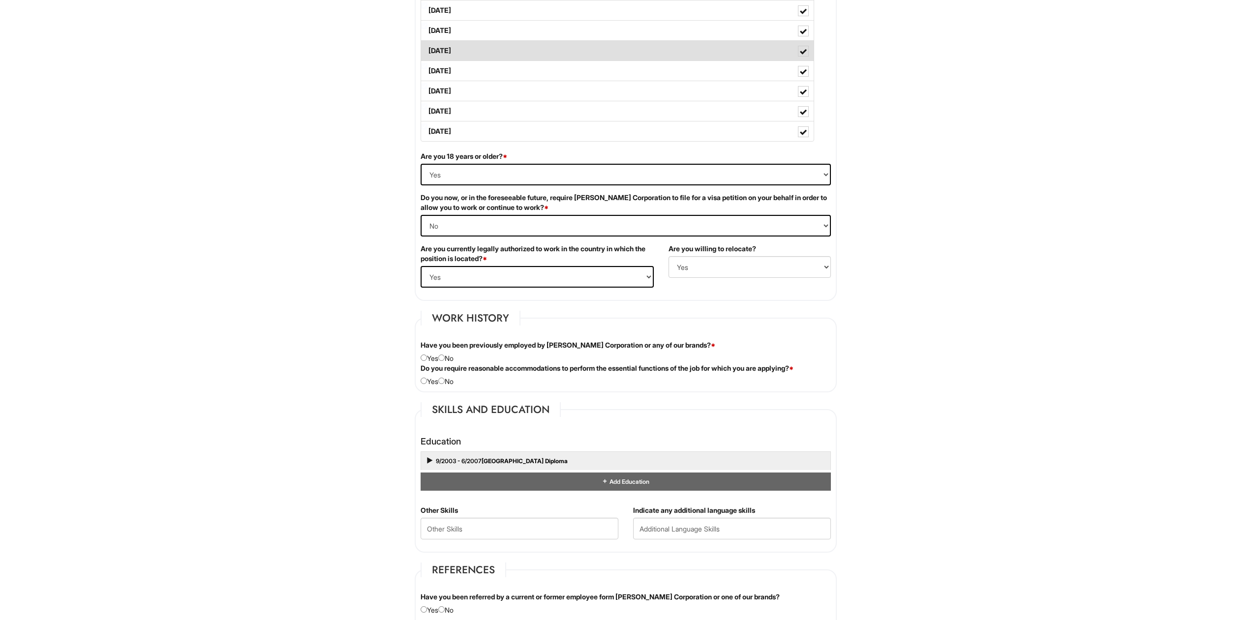
scroll to position [552, 0]
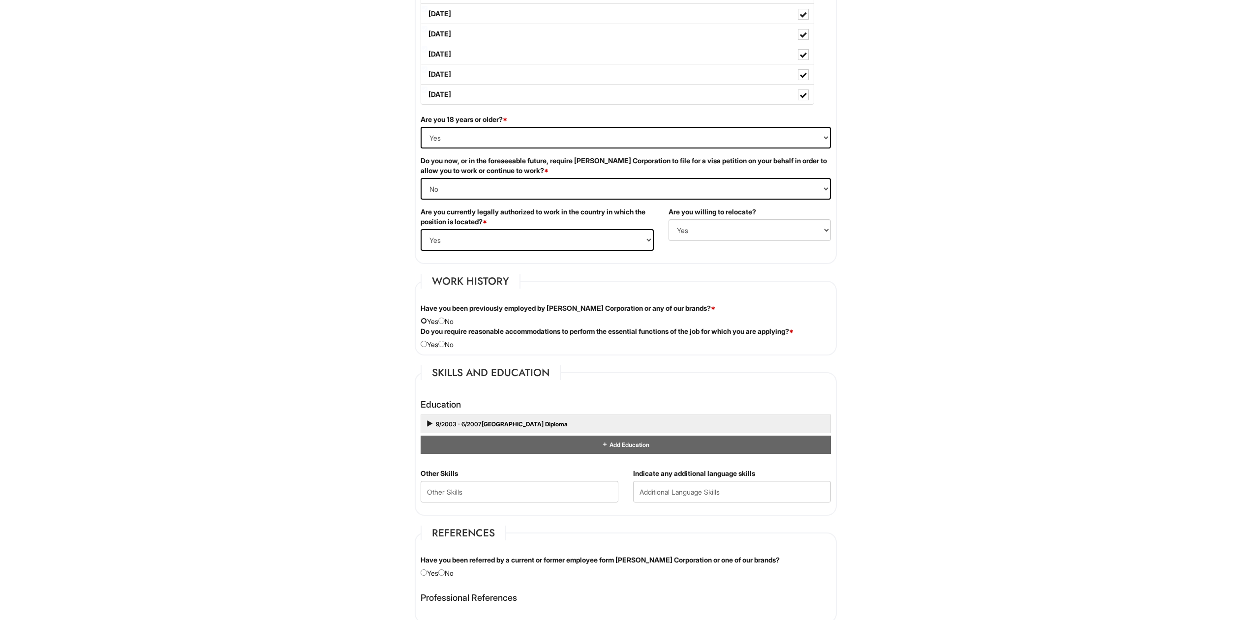
click at [424, 321] on input "radio" at bounding box center [423, 321] width 6 height 6
radio input "true"
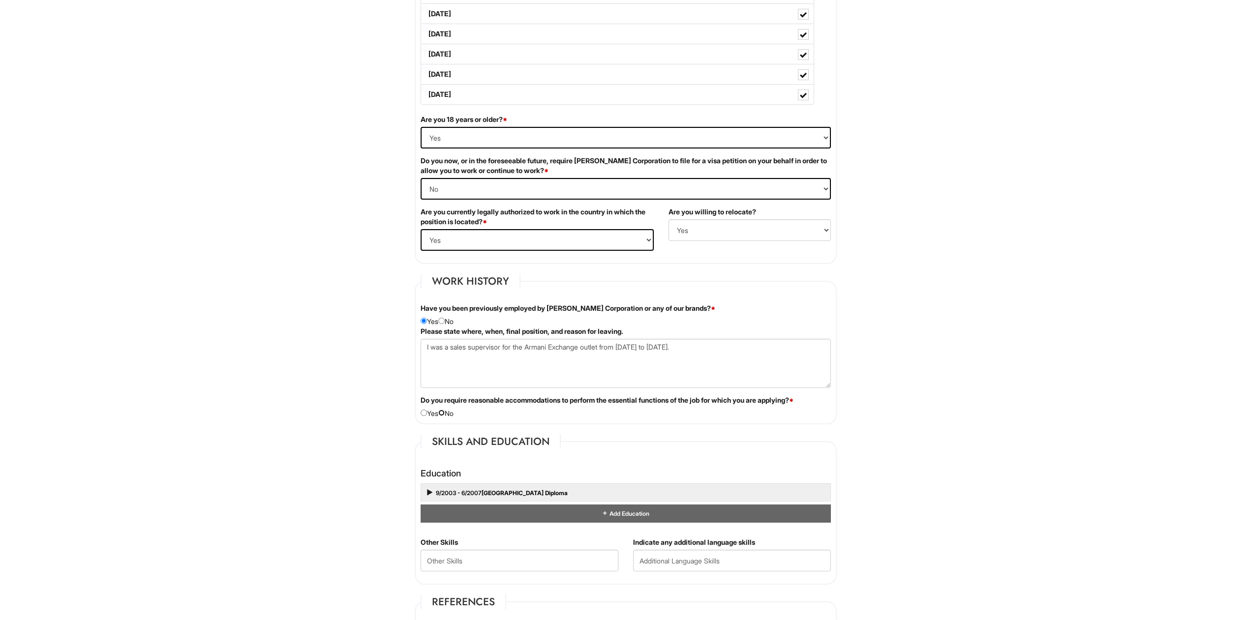
click at [445, 413] on input "radio" at bounding box center [441, 413] width 6 height 6
radio input "true"
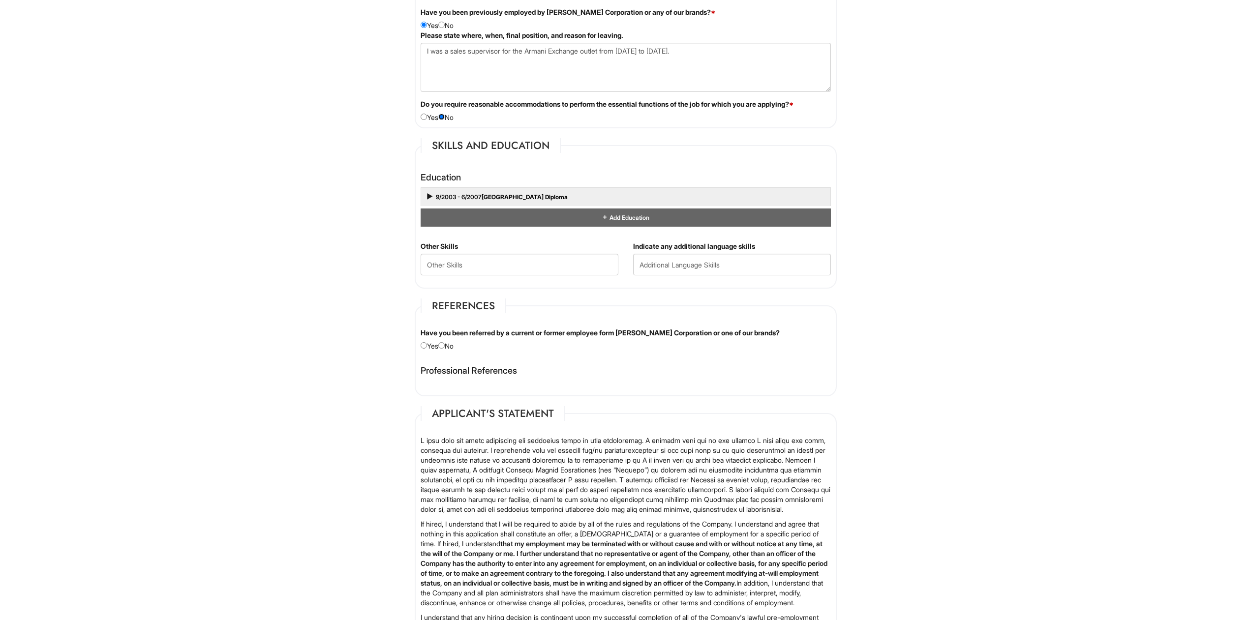
scroll to position [853, 0]
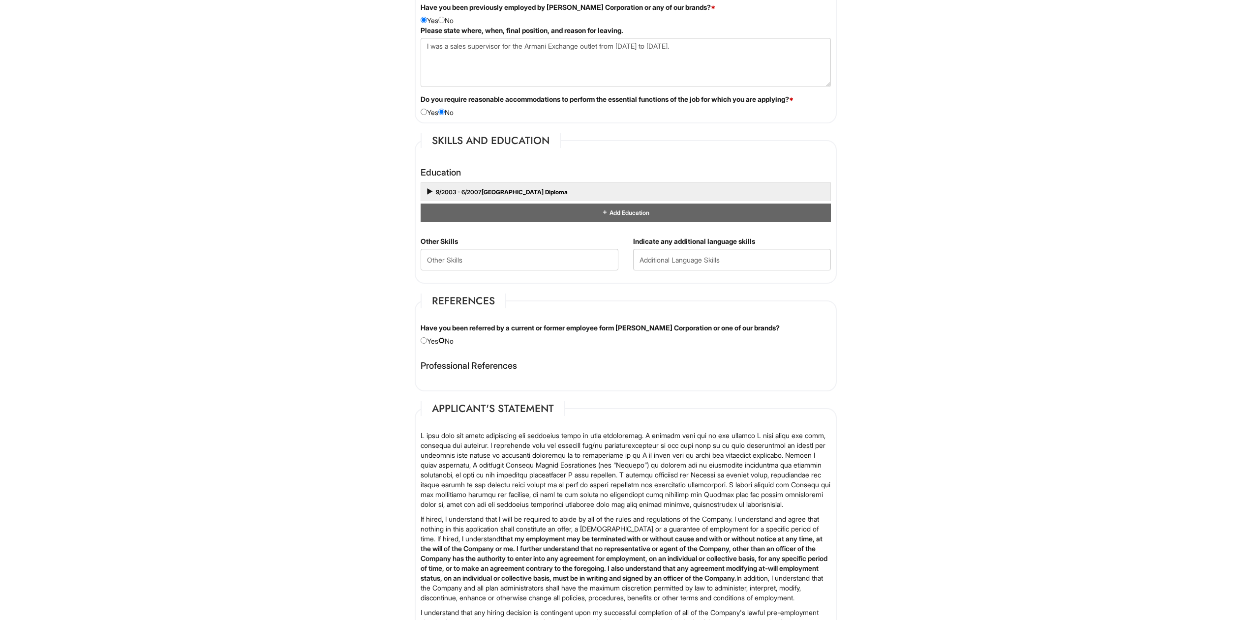
click at [445, 340] on input "radio" at bounding box center [441, 340] width 6 height 6
radio input "true"
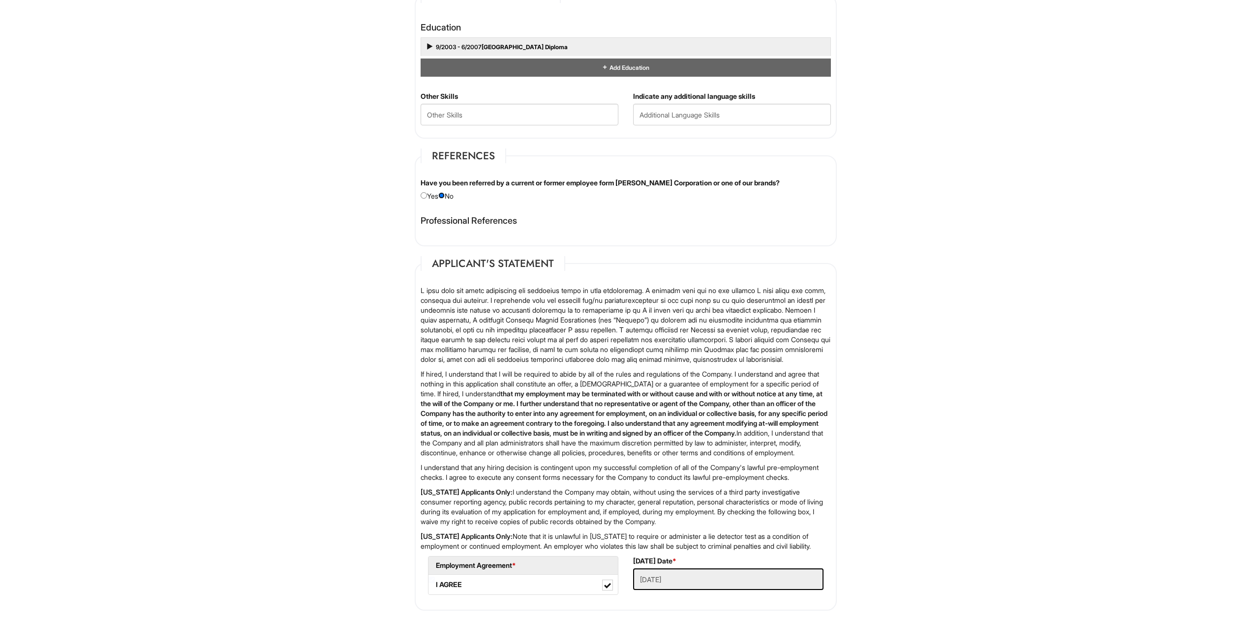
scroll to position [1135, 0]
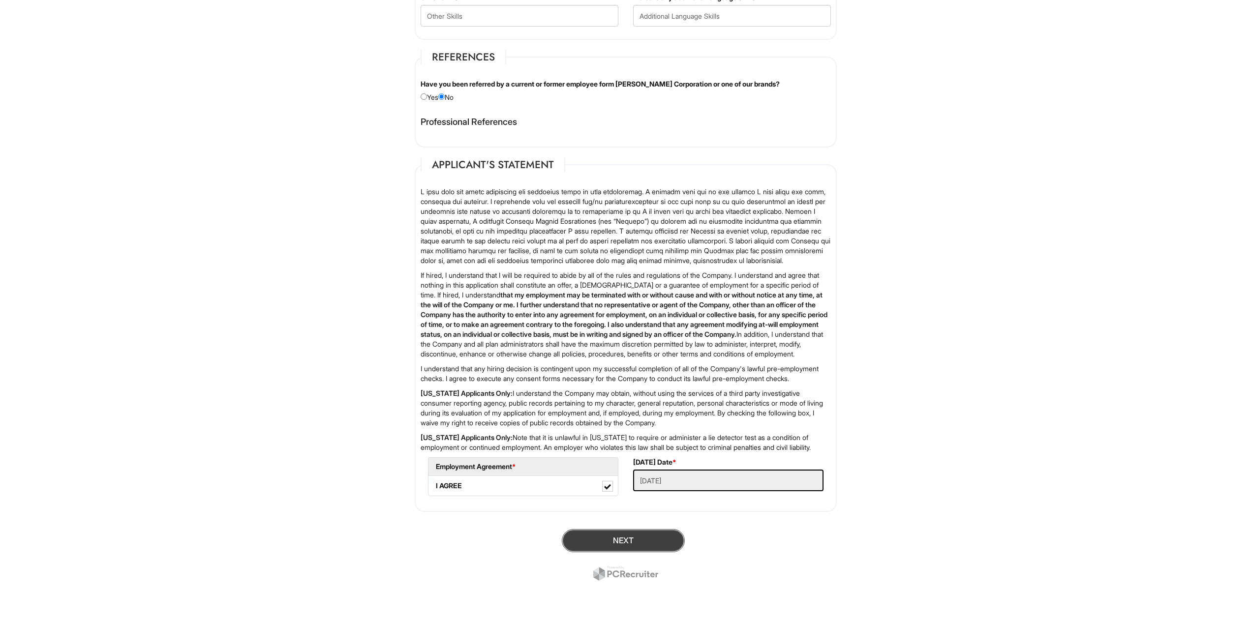
click at [631, 534] on button "Next" at bounding box center [623, 540] width 123 height 23
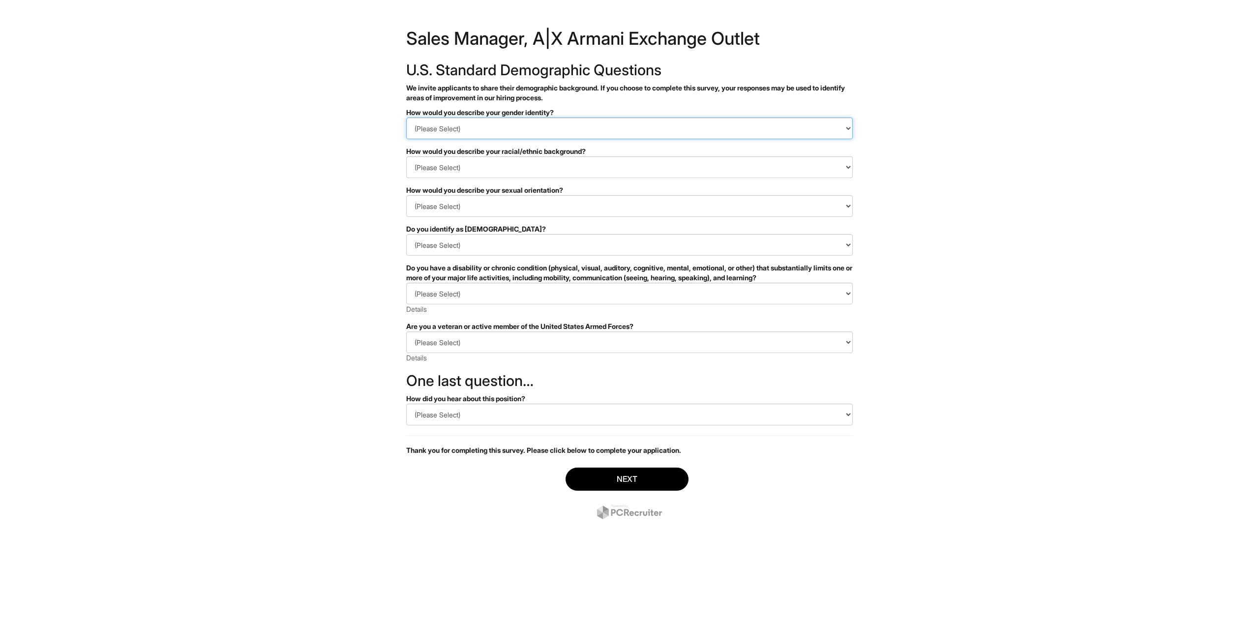
click at [406, 118] on select "(Please Select) Man Woman [DEMOGRAPHIC_DATA] I prefer to self-describe I don't …" at bounding box center [629, 129] width 447 height 22
select select "Woman"
click option "Woman" at bounding box center [0, 0] width 0 height 0
click at [406, 156] on select "(Please Select) [DEMOGRAPHIC_DATA] or of [DEMOGRAPHIC_DATA] descent [DEMOGRAPHI…" at bounding box center [629, 167] width 447 height 22
select select "White or European"
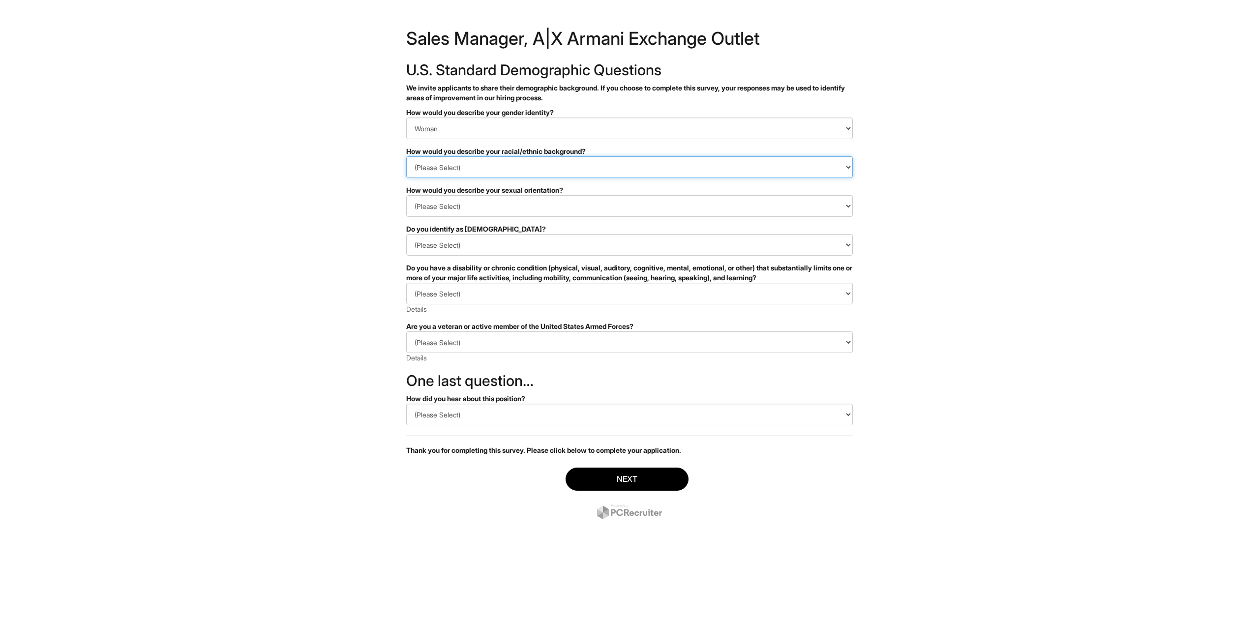
click option "White or European" at bounding box center [0, 0] width 0 height 0
click at [406, 195] on select "(Please Select) Asexual Bisexual and/or pansexual Gay Heterosexual Lesbian Quee…" at bounding box center [629, 206] width 447 height 22
select select "Heterosexual"
click option "Heterosexual" at bounding box center [0, 0] width 0 height 0
click at [406, 234] on select "(Please Select) Yes No I prefer to self-describe I don't wish to answer" at bounding box center [629, 245] width 447 height 22
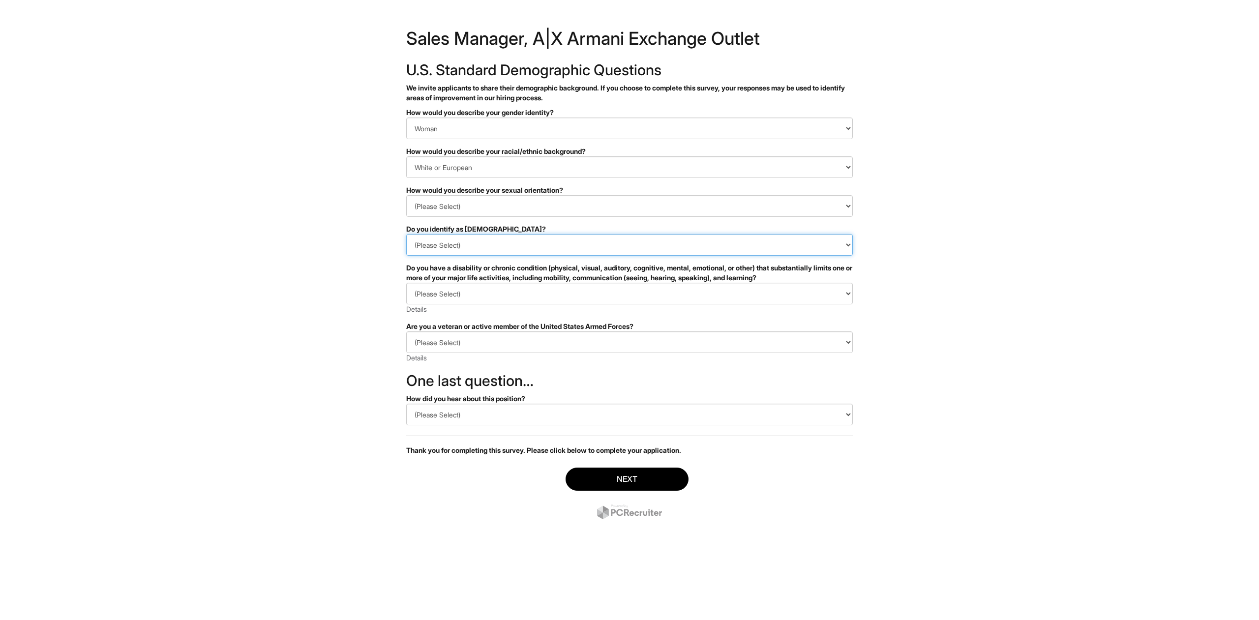
select select "No"
click option "No" at bounding box center [0, 0] width 0 height 0
click at [406, 283] on select "(Please Select) YES, I HAVE A DISABILITY (or previously had a disability) NO, I…" at bounding box center [629, 294] width 447 height 22
select select "NO, I DON'T HAVE A DISABILITY"
click option "NO, I DON'T HAVE A DISABILITY" at bounding box center [0, 0] width 0 height 0
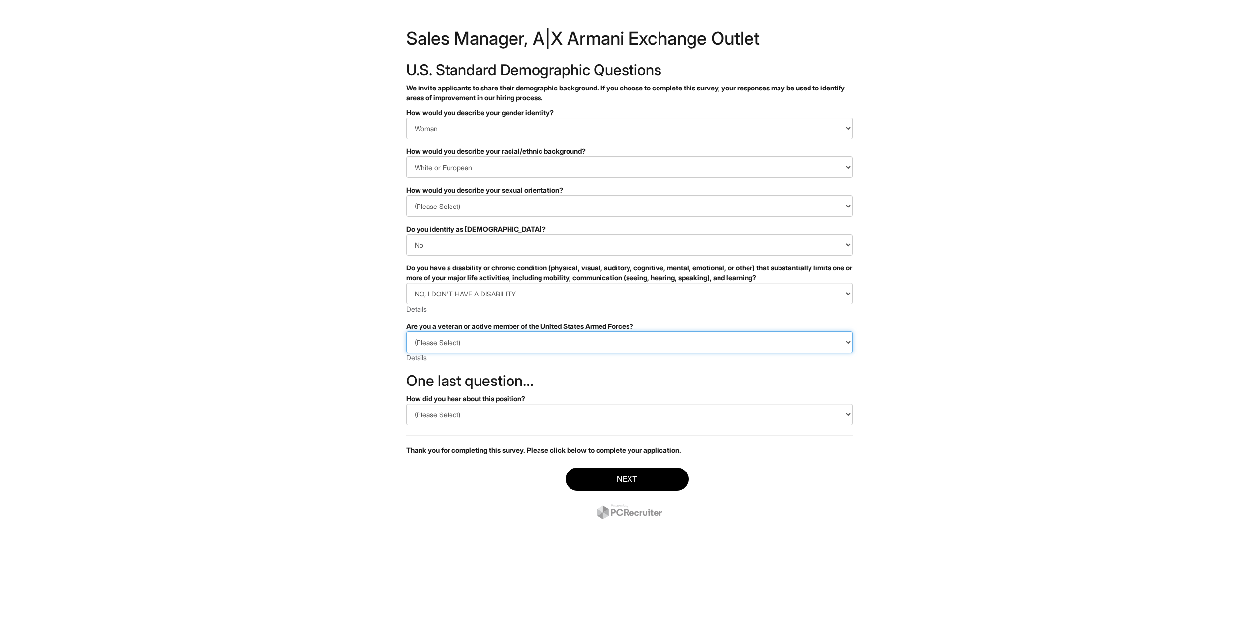
click at [406, 331] on select "(Please Select) I IDENTIFY AS ONE OR MORE OF THE CLASSIFICATIONS OF PROTECTED V…" at bounding box center [629, 342] width 447 height 22
select select "I AM NOT A PROTECTED VETERAN"
click option "I AM NOT A PROTECTED VETERAN" at bounding box center [0, 0] width 0 height 0
click at [406, 404] on select "(Please Select) CareerBuilder Indeed LinkedIn Monster Referral Other" at bounding box center [629, 415] width 447 height 22
select select "Other"
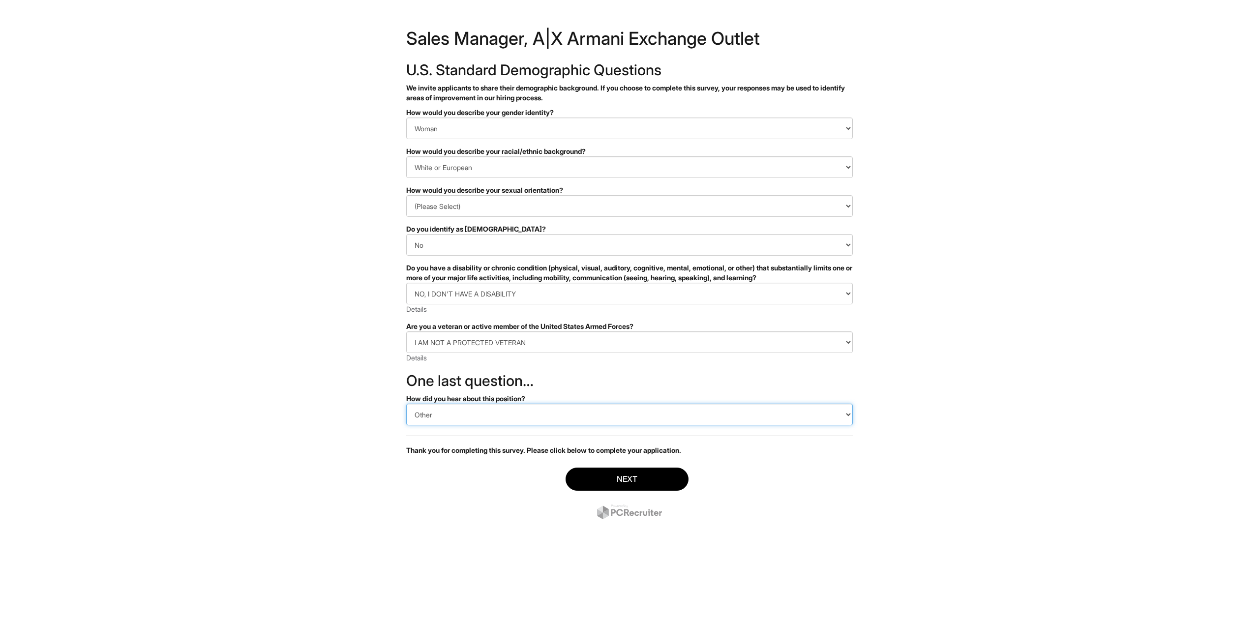
click option "Other" at bounding box center [0, 0] width 0 height 0
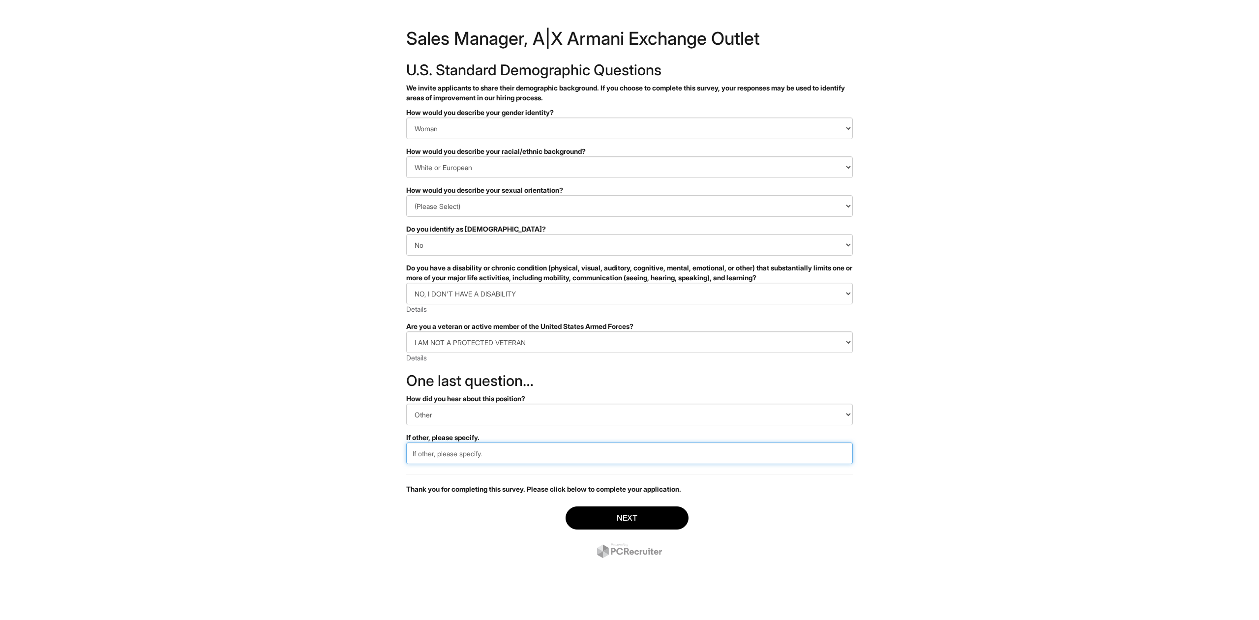
click at [467, 453] on input "text" at bounding box center [629, 454] width 447 height 22
type input "Website"
click at [425, 523] on div "Next" at bounding box center [629, 533] width 447 height 69
click at [603, 516] on button "Next" at bounding box center [627, 518] width 123 height 23
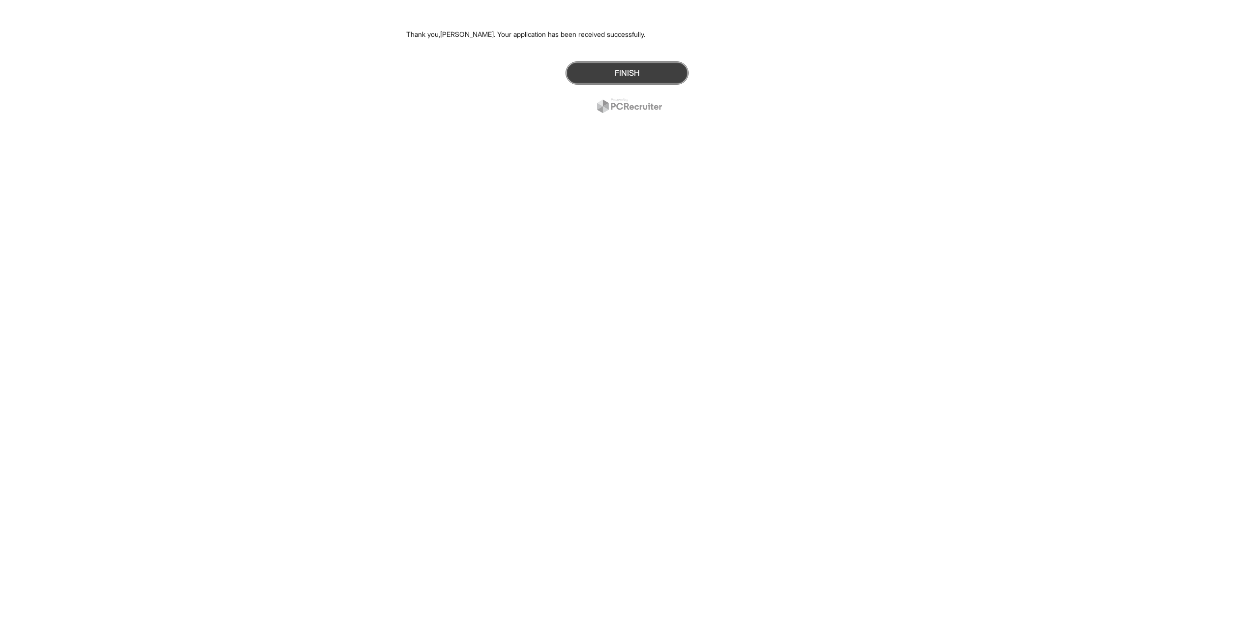
click at [618, 69] on button "Finish" at bounding box center [627, 72] width 123 height 23
